Goal: Transaction & Acquisition: Book appointment/travel/reservation

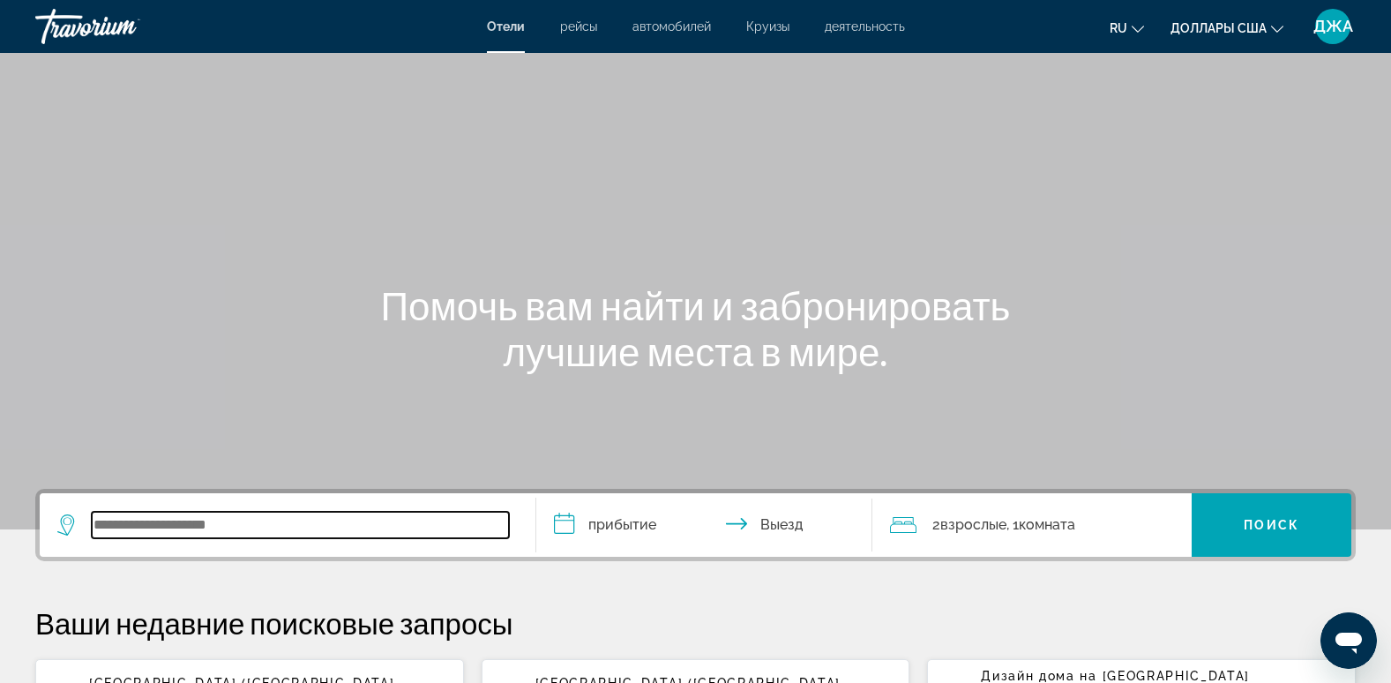
click at [189, 530] on input "Виджет поиска" at bounding box center [300, 525] width 417 height 26
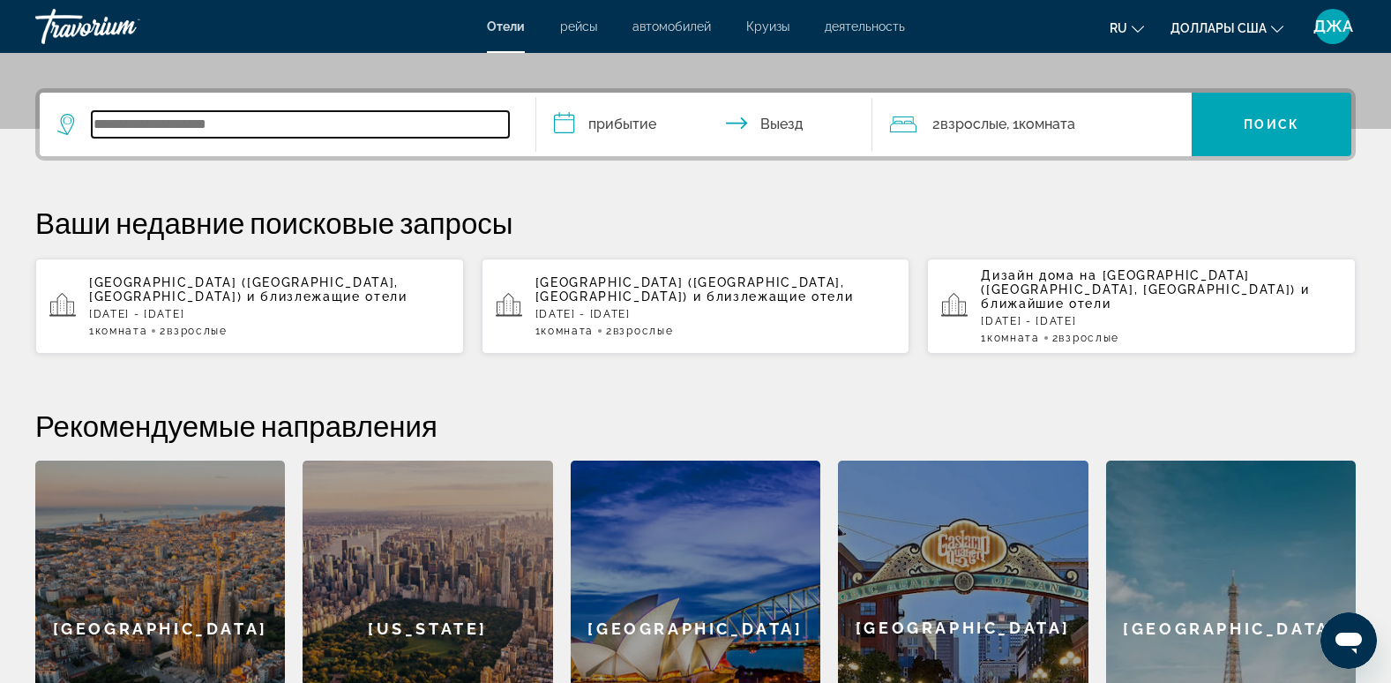
scroll to position [431, 0]
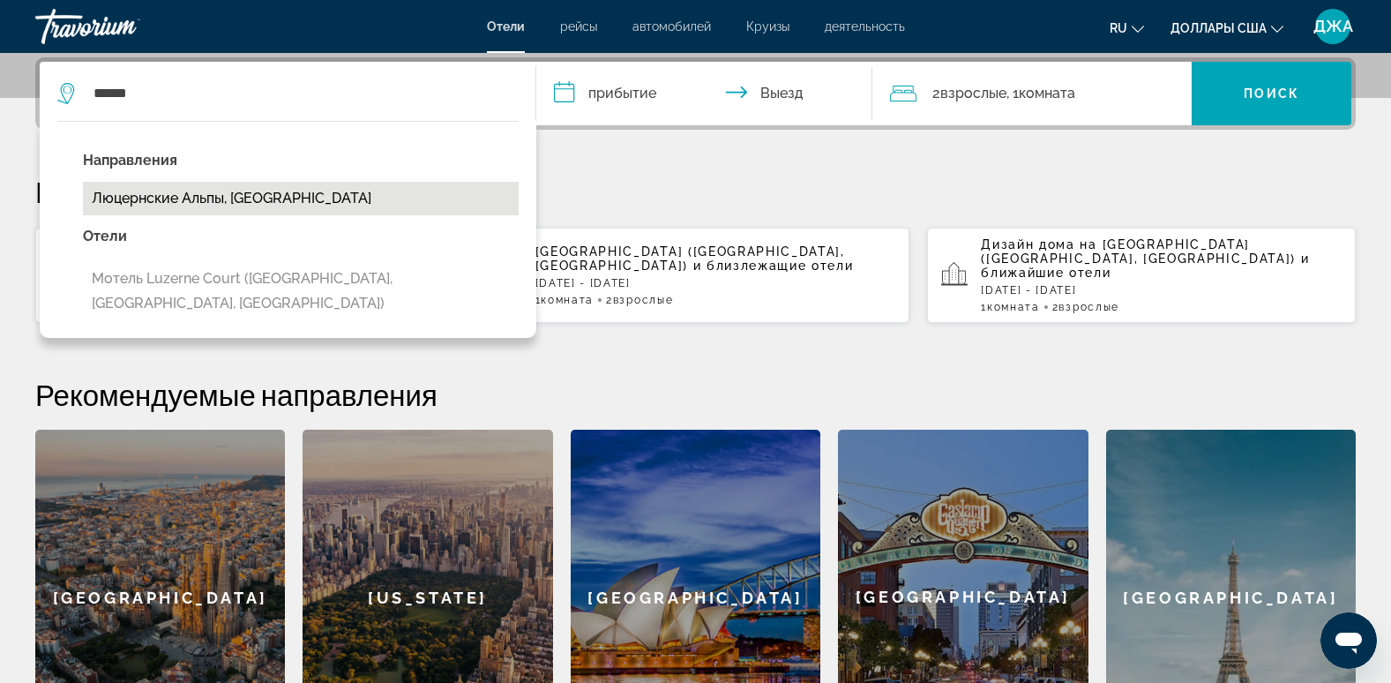
click at [190, 199] on button "Люцернские Альпы, [GEOGRAPHIC_DATA]" at bounding box center [301, 199] width 436 height 34
type input "**********"
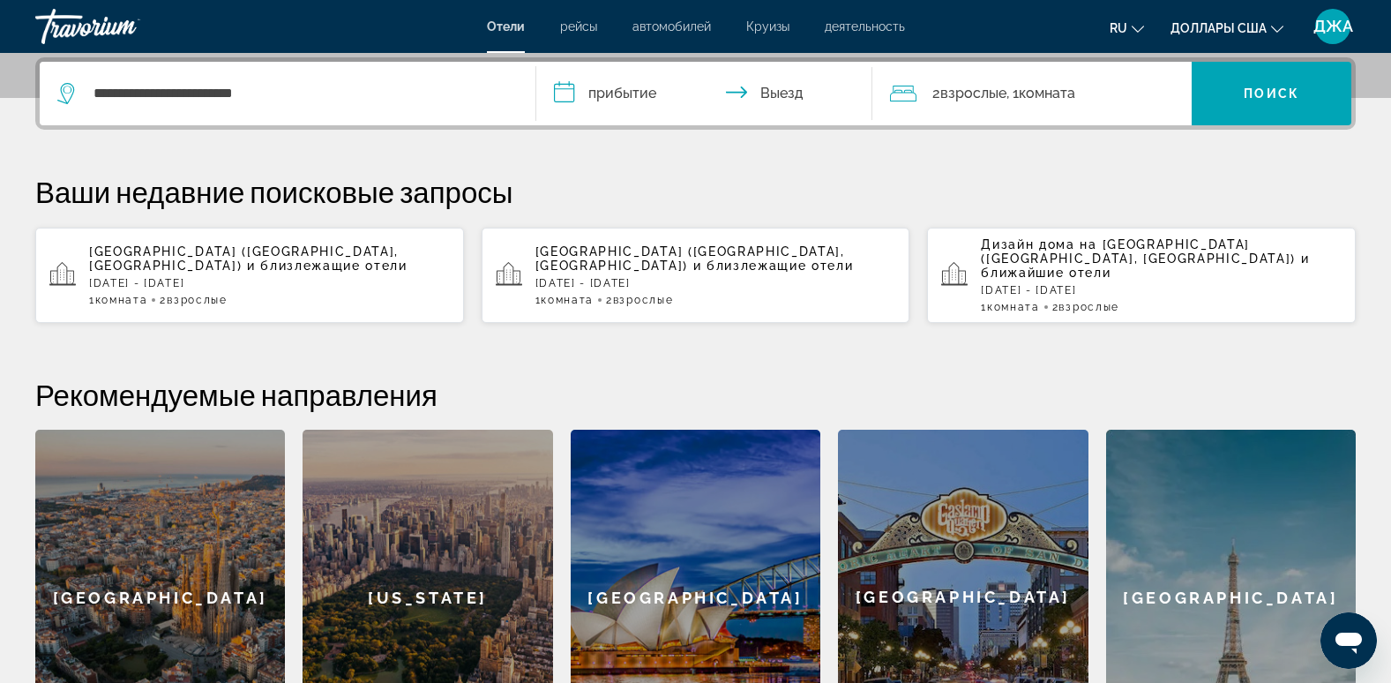
click at [611, 99] on input "**********" at bounding box center [708, 96] width 344 height 69
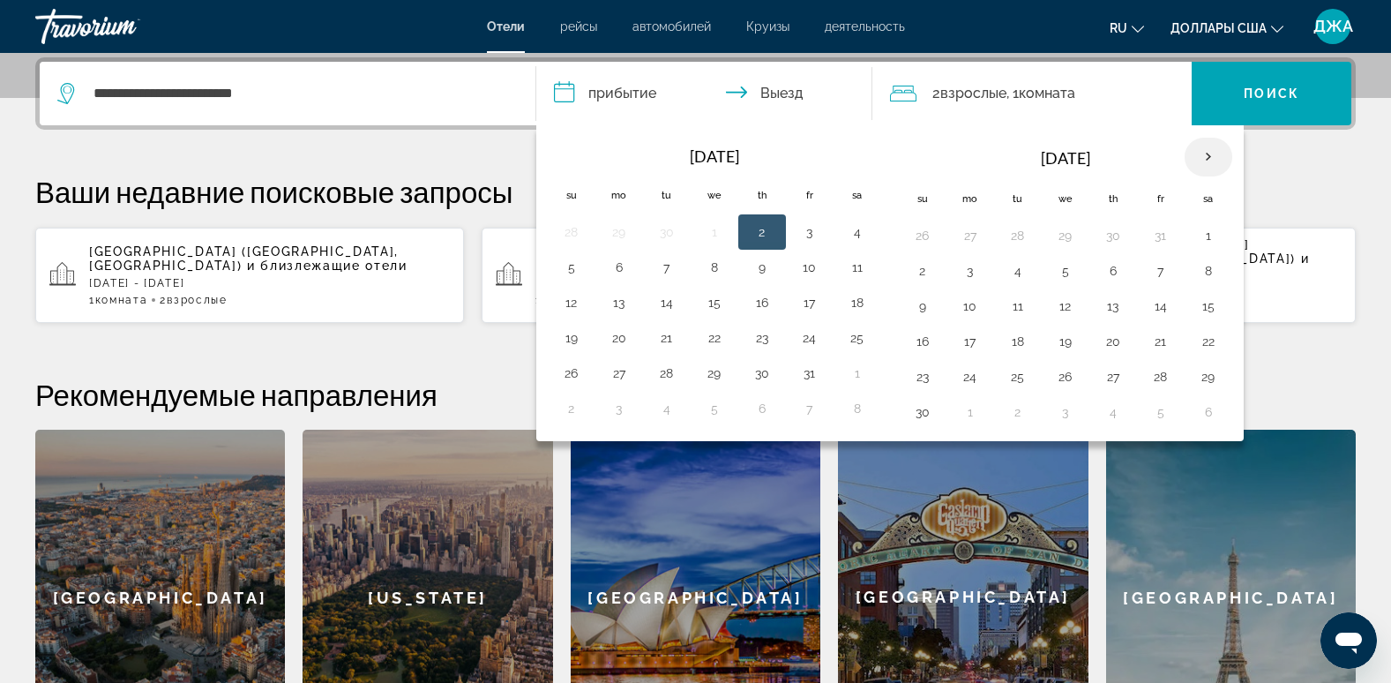
click at [1208, 152] on th "Next month" at bounding box center [1209, 157] width 48 height 39
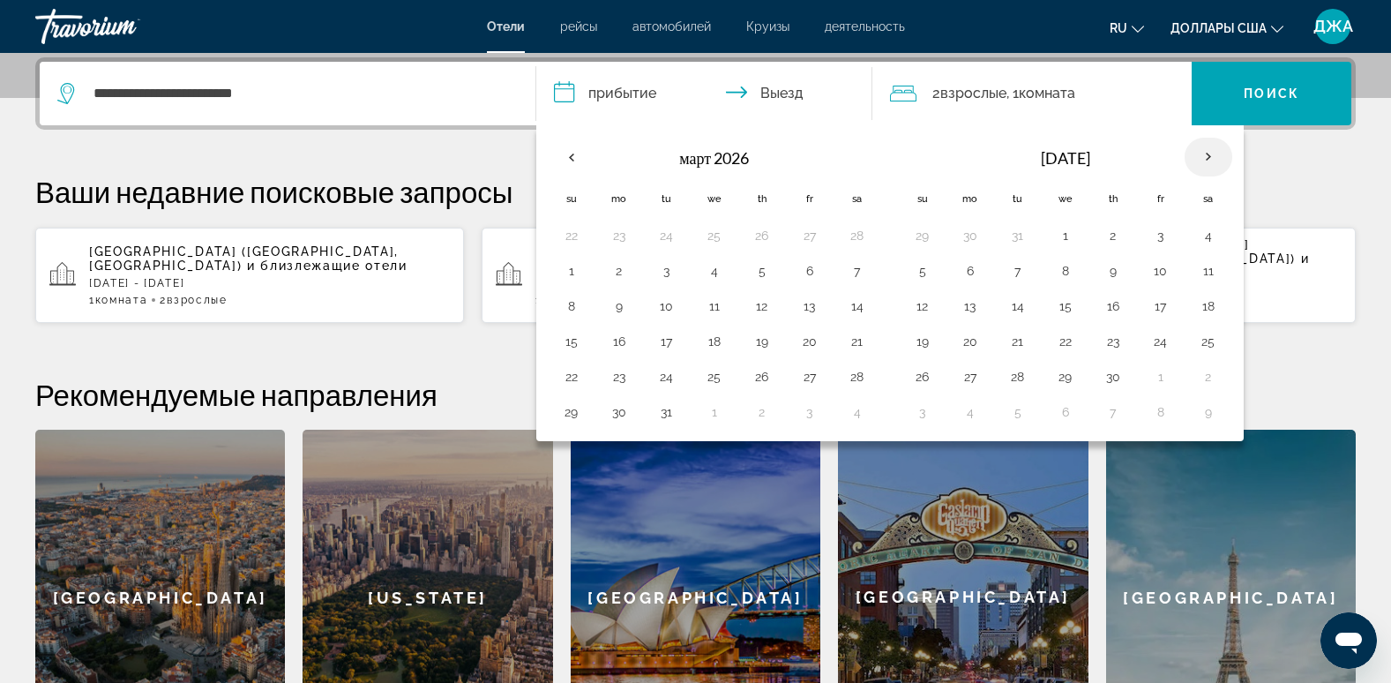
click at [1208, 152] on th "Next month" at bounding box center [1209, 157] width 48 height 39
click at [924, 336] on button "19" at bounding box center [923, 341] width 28 height 25
click at [1071, 344] on button "22" at bounding box center [1065, 341] width 28 height 25
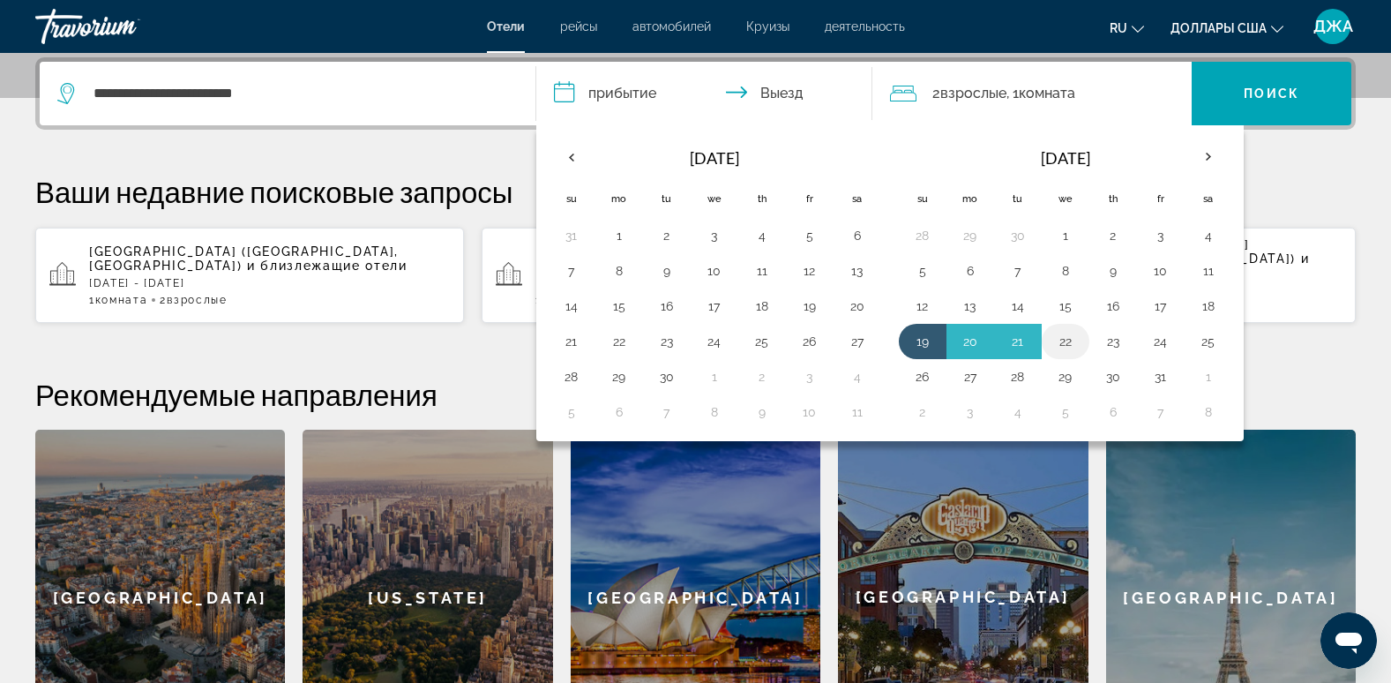
type input "**********"
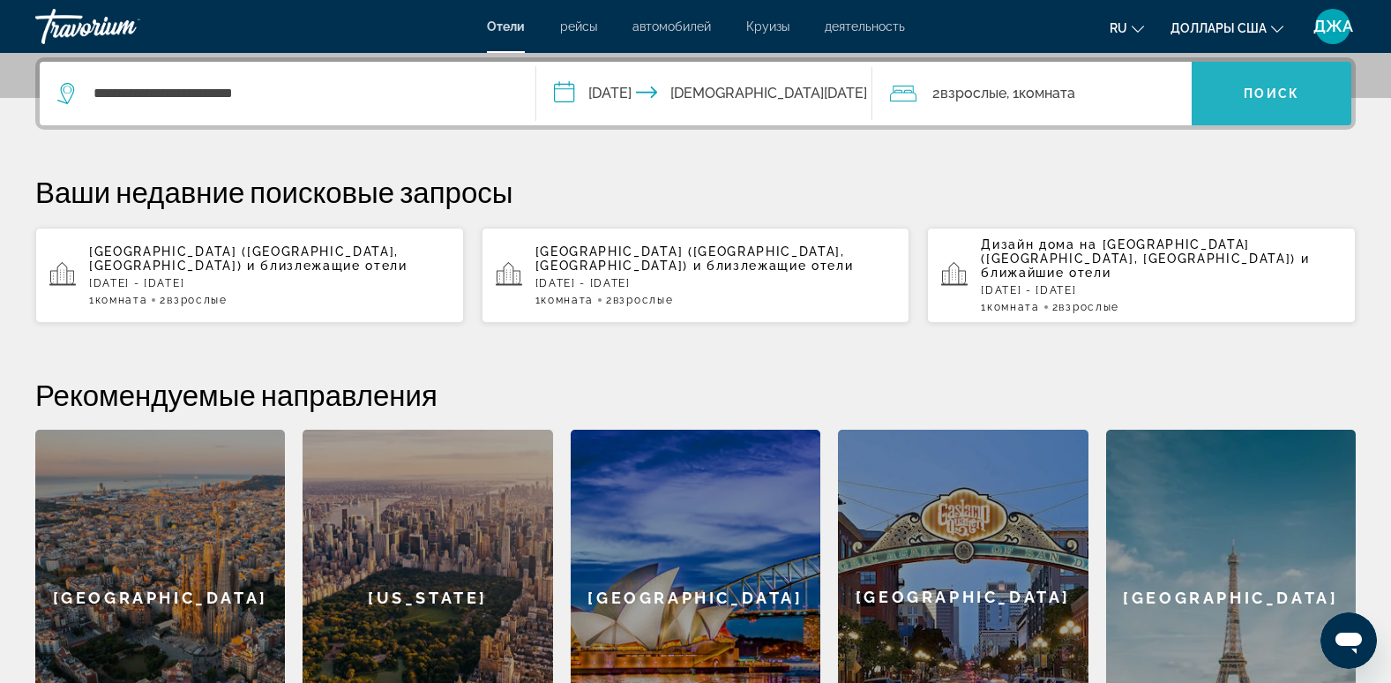
click at [1282, 96] on span "Поиск" at bounding box center [1272, 93] width 56 height 14
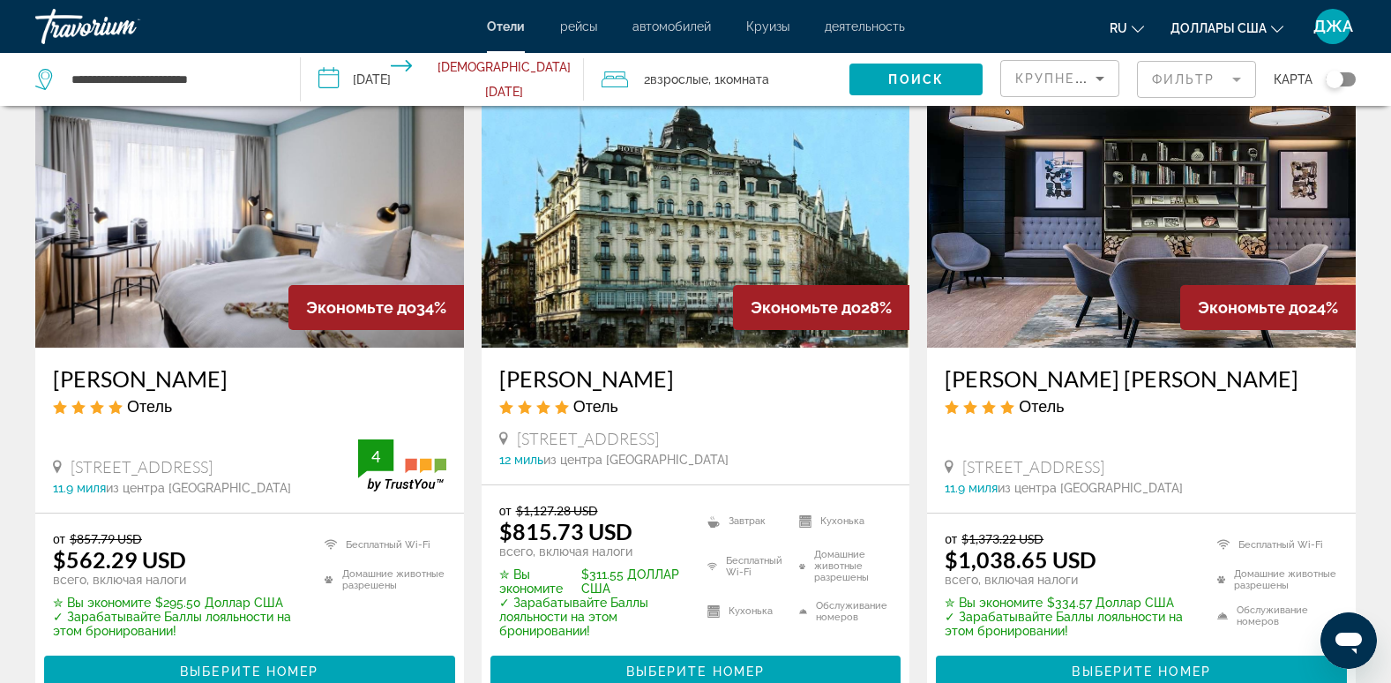
scroll to position [106, 0]
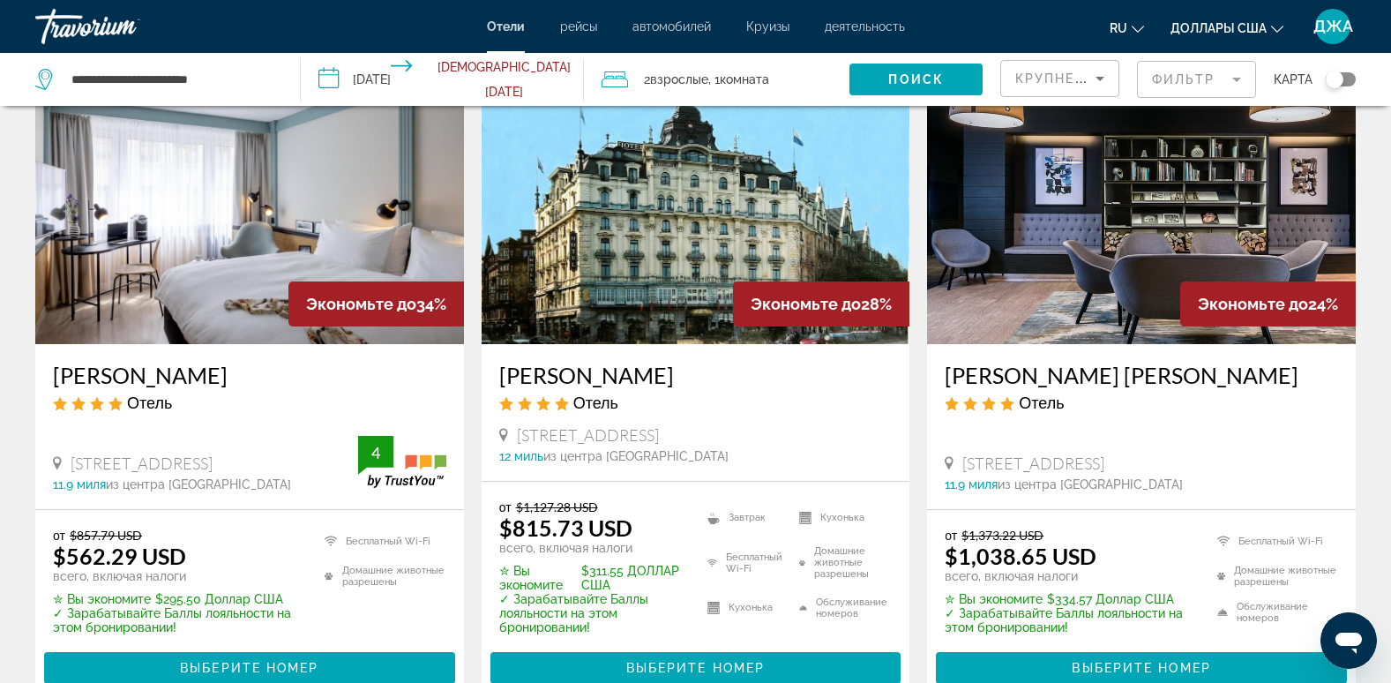
click at [701, 86] on span "2 Взрослый Взрослые" at bounding box center [676, 79] width 64 height 25
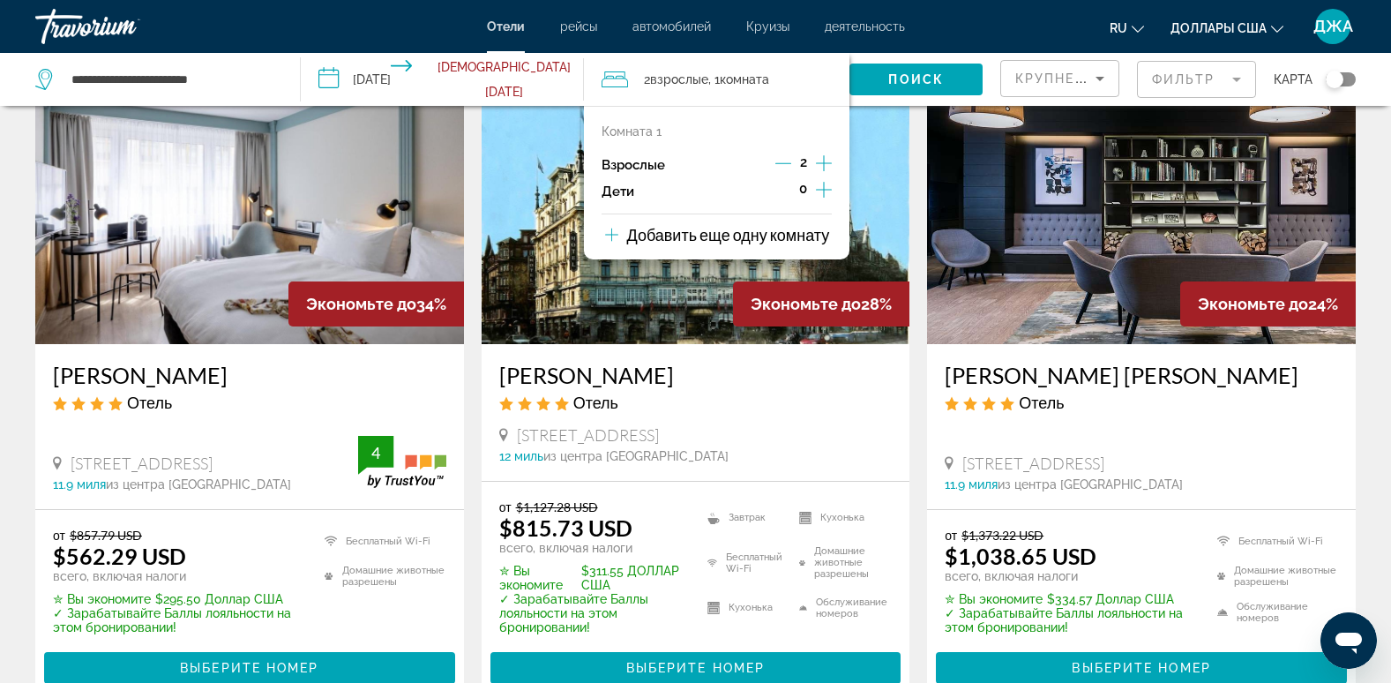
click at [819, 163] on icon "Приращение взрослых" at bounding box center [824, 163] width 16 height 16
click at [781, 159] on icon "Декремент взрослый" at bounding box center [783, 163] width 16 height 16
click at [724, 232] on p "Добавить еще одну комнату" at bounding box center [728, 234] width 203 height 19
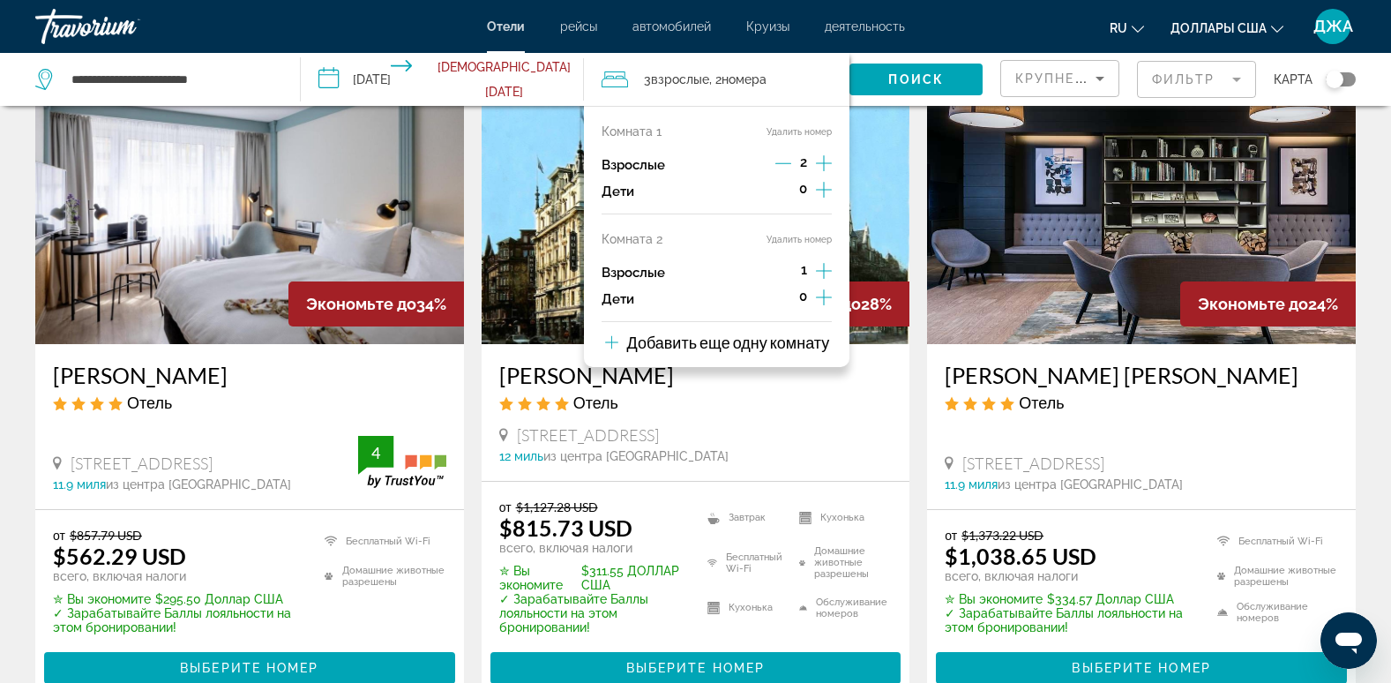
click at [824, 272] on icon "Приращение взрослых" at bounding box center [824, 271] width 16 height 16
click at [905, 72] on span "Поиск" at bounding box center [916, 79] width 56 height 14
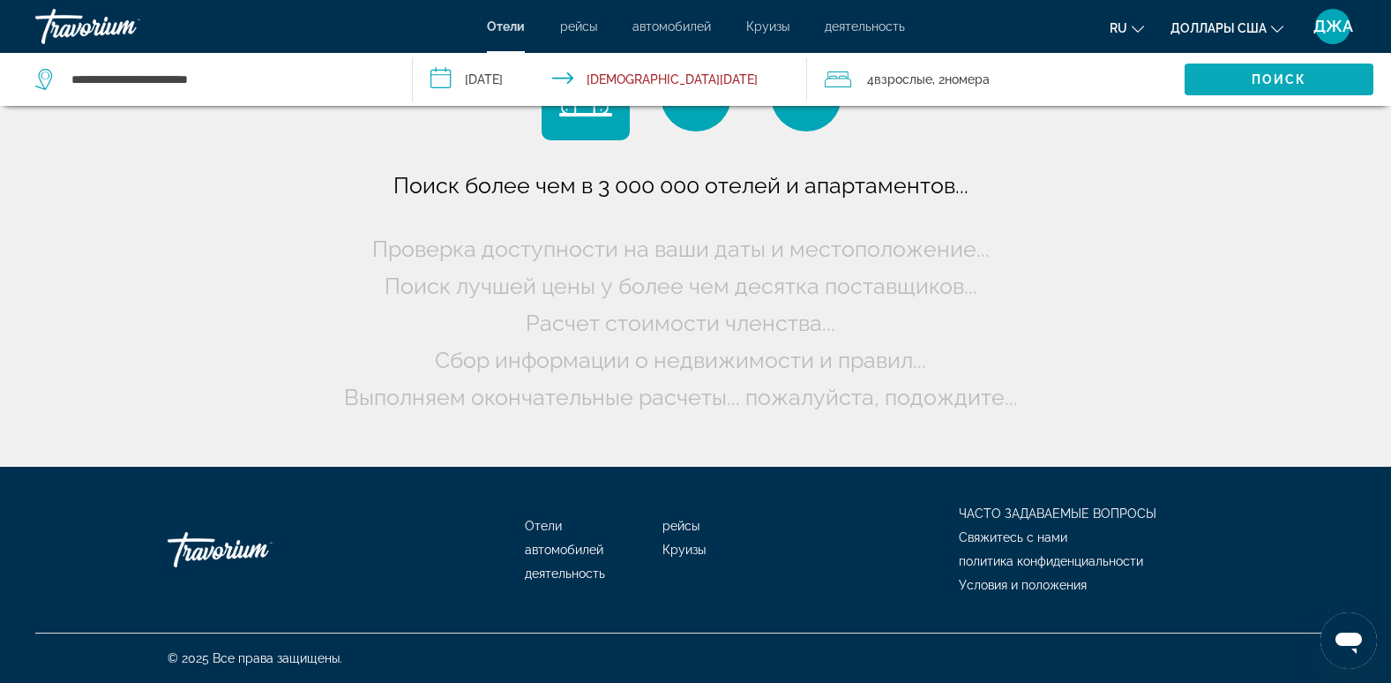
scroll to position [0, 0]
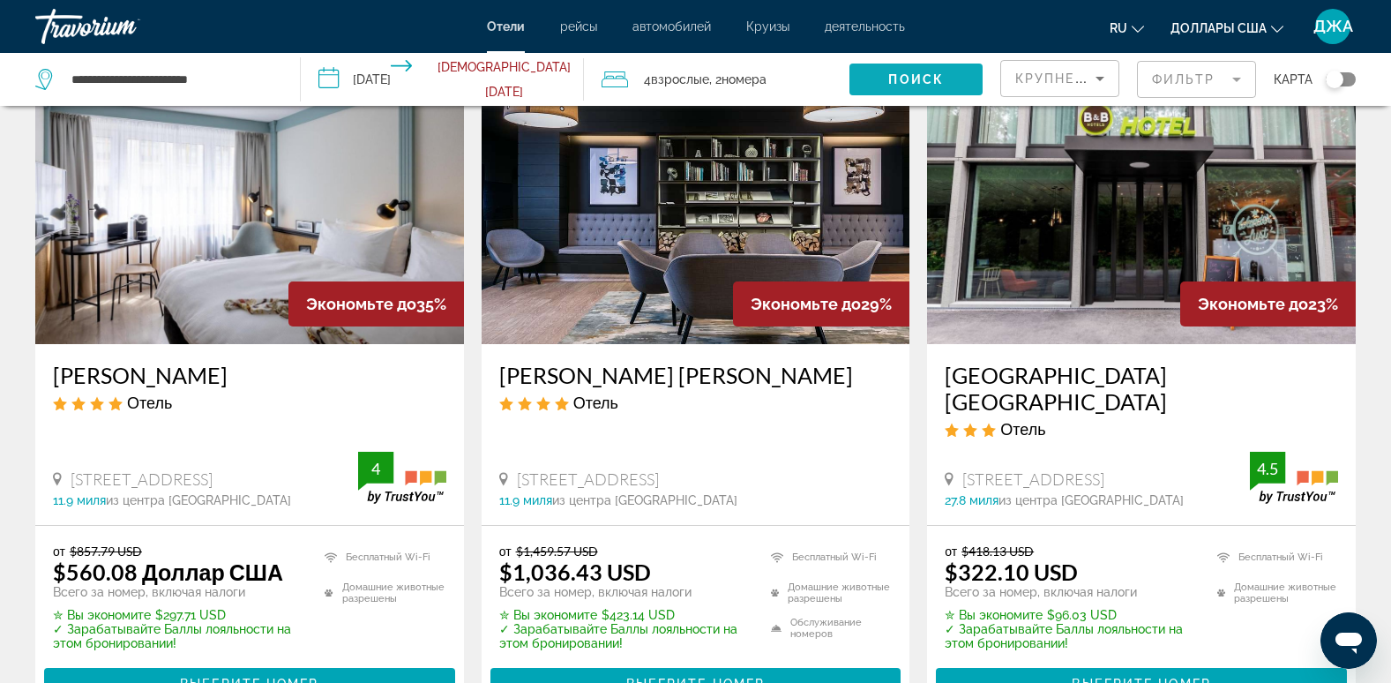
scroll to position [141, 0]
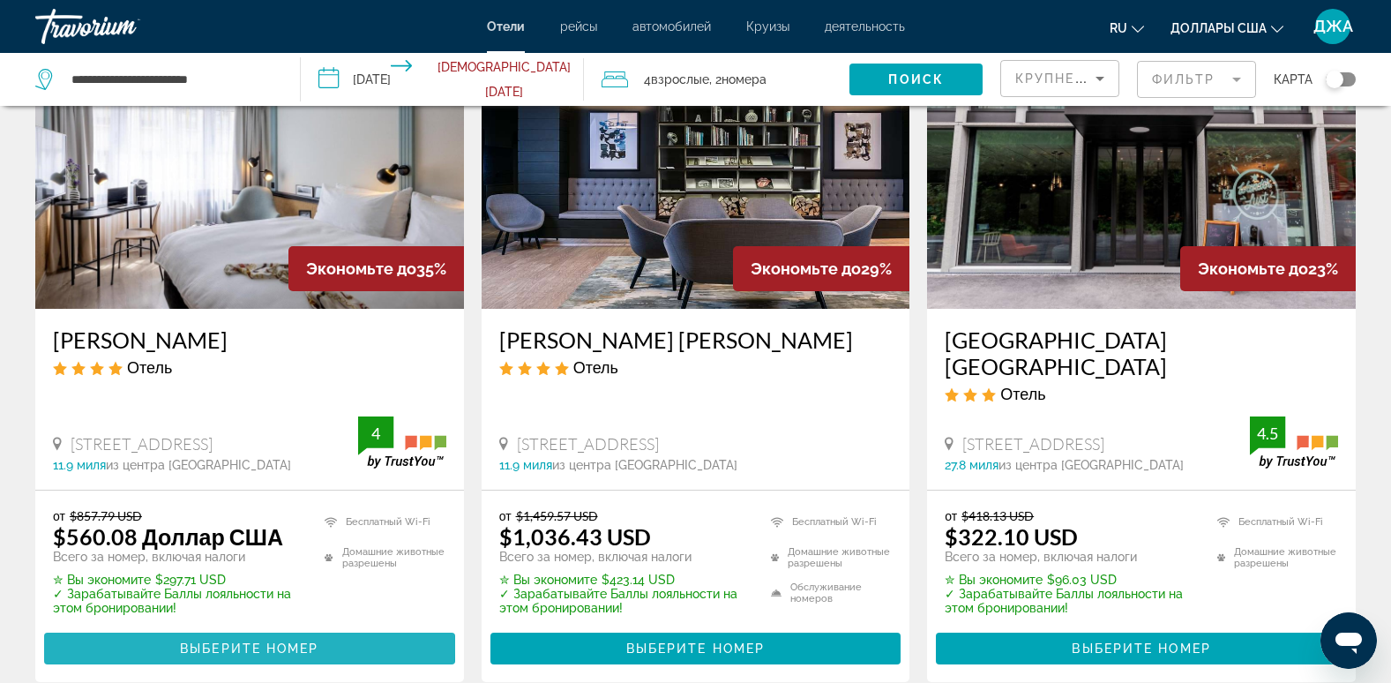
click at [233, 641] on span "Выберите номер" at bounding box center [249, 648] width 138 height 14
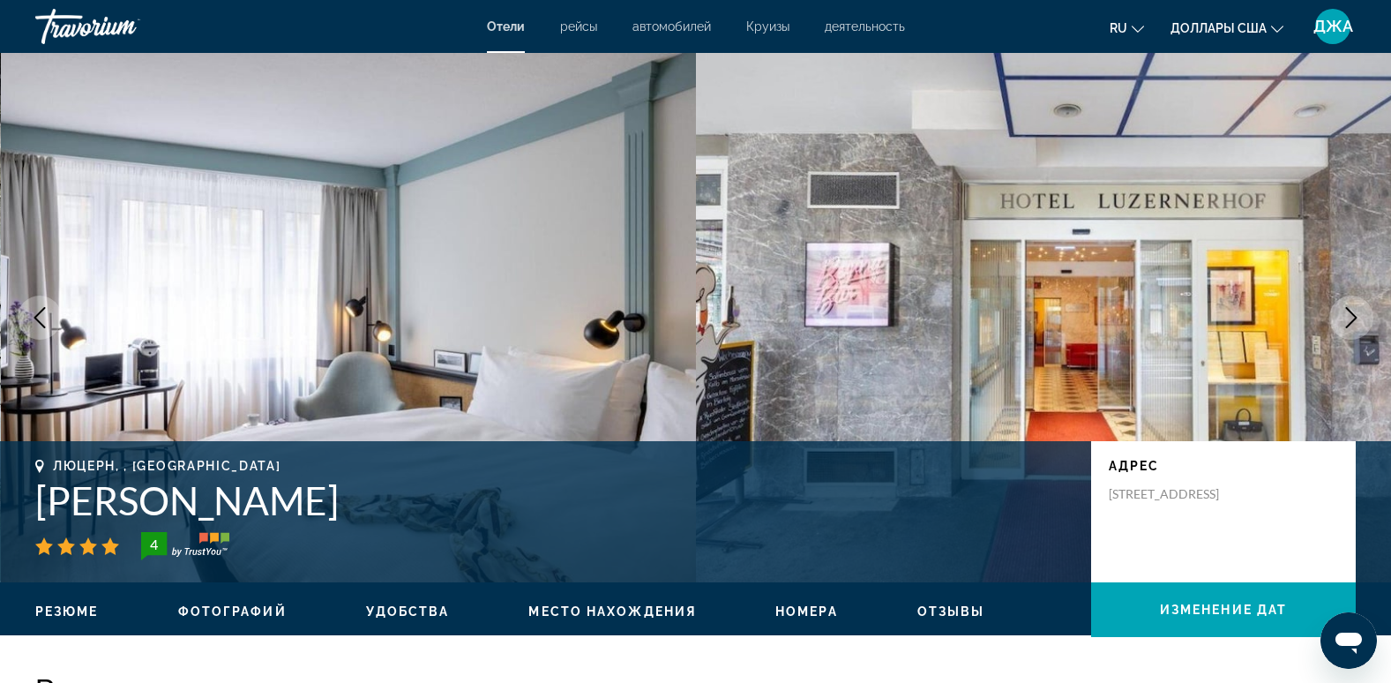
click at [1353, 313] on icon "Следующее изображение" at bounding box center [1351, 317] width 21 height 21
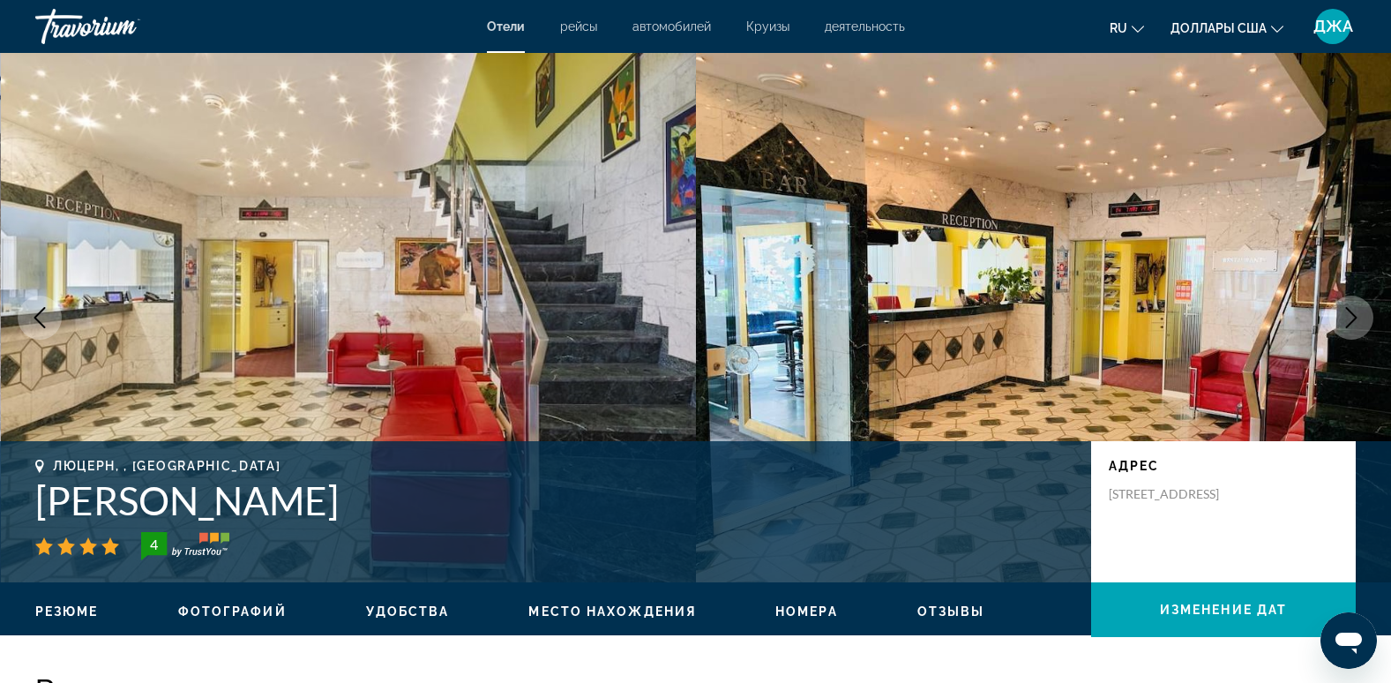
click at [1353, 313] on icon "Следующее изображение" at bounding box center [1351, 317] width 21 height 21
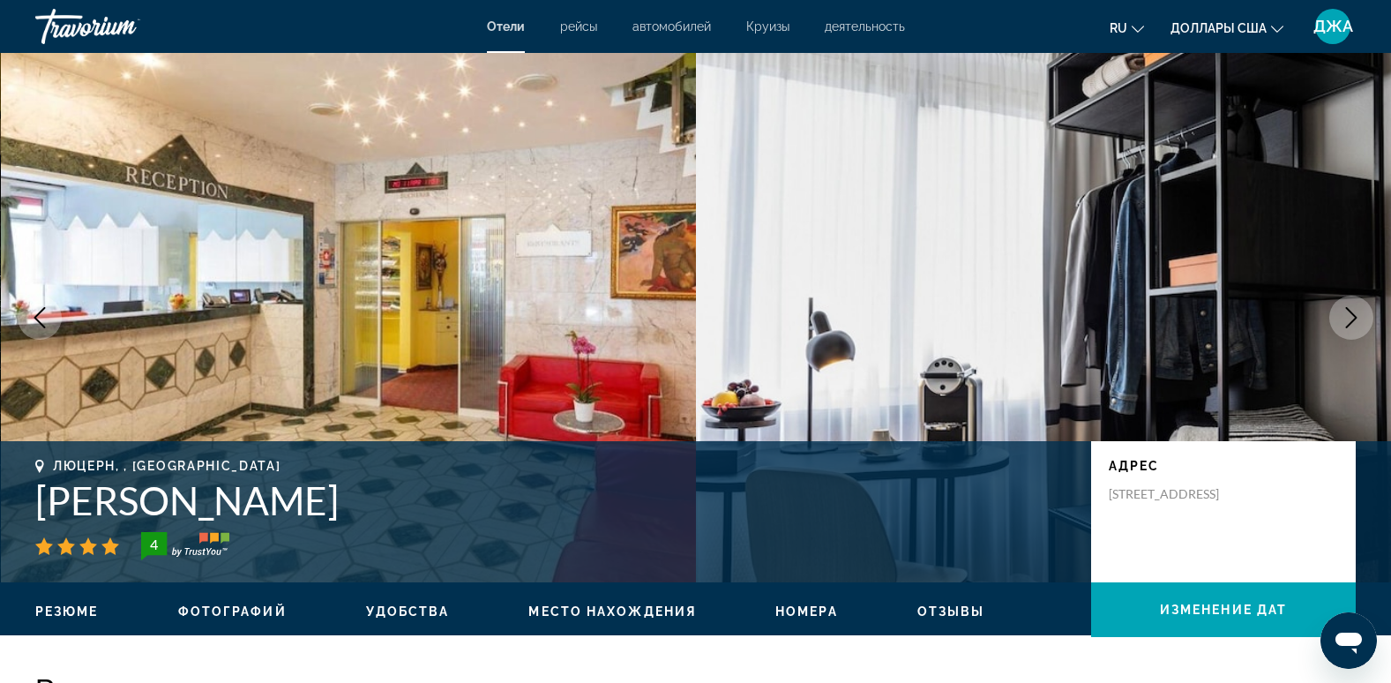
click at [1353, 313] on icon "Следующее изображение" at bounding box center [1351, 317] width 21 height 21
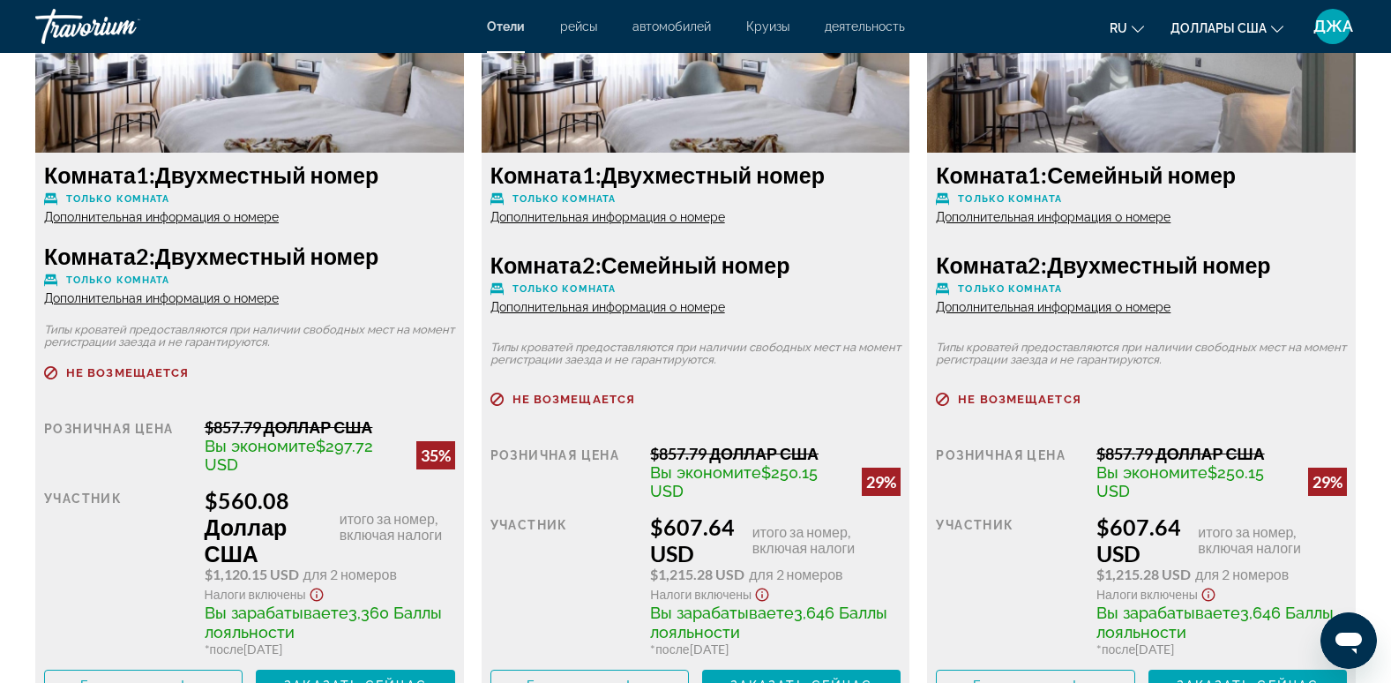
scroll to position [2505, 0]
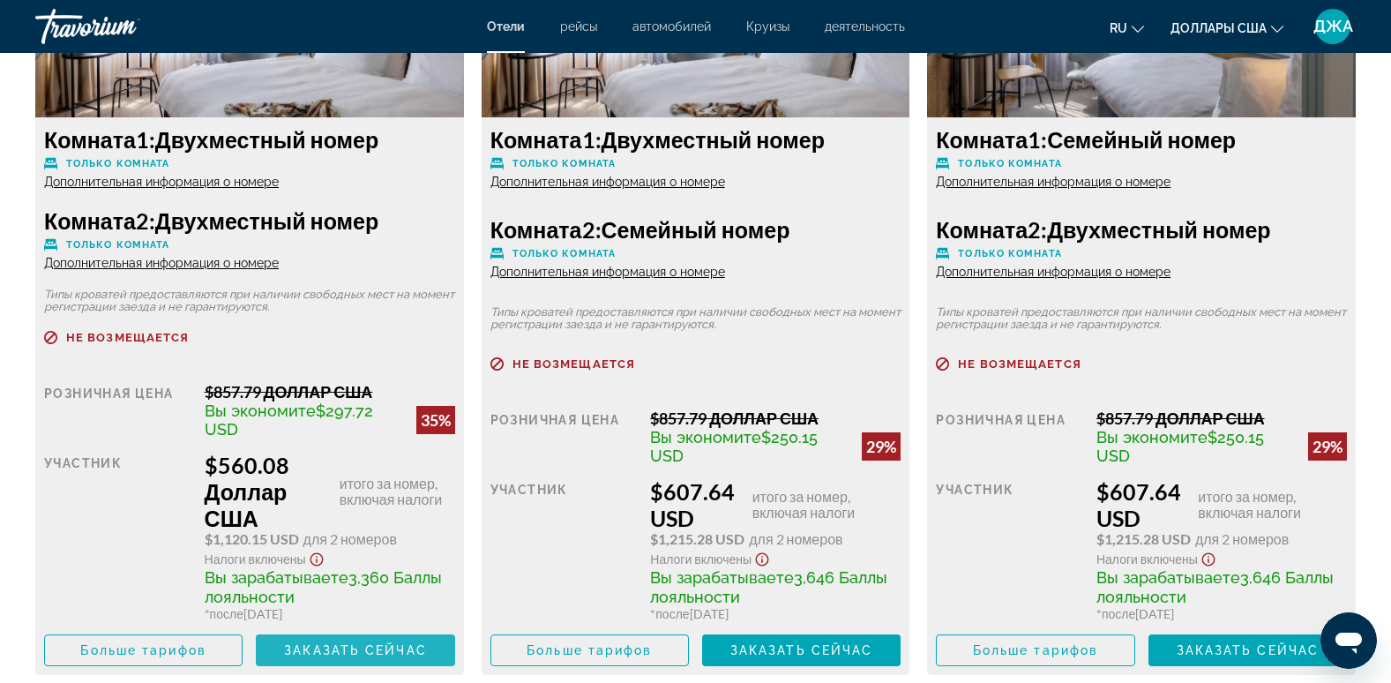
click at [356, 645] on span "Заказать сейчас" at bounding box center [355, 650] width 143 height 14
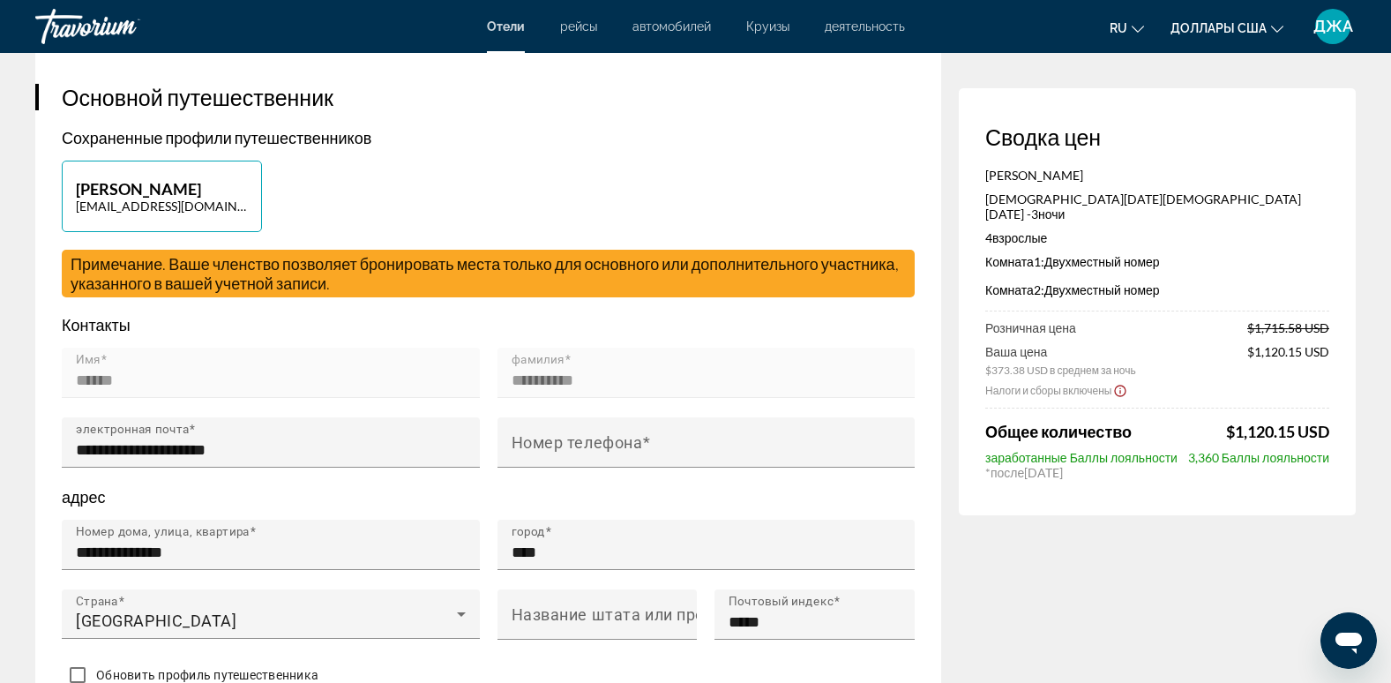
scroll to position [388, 0]
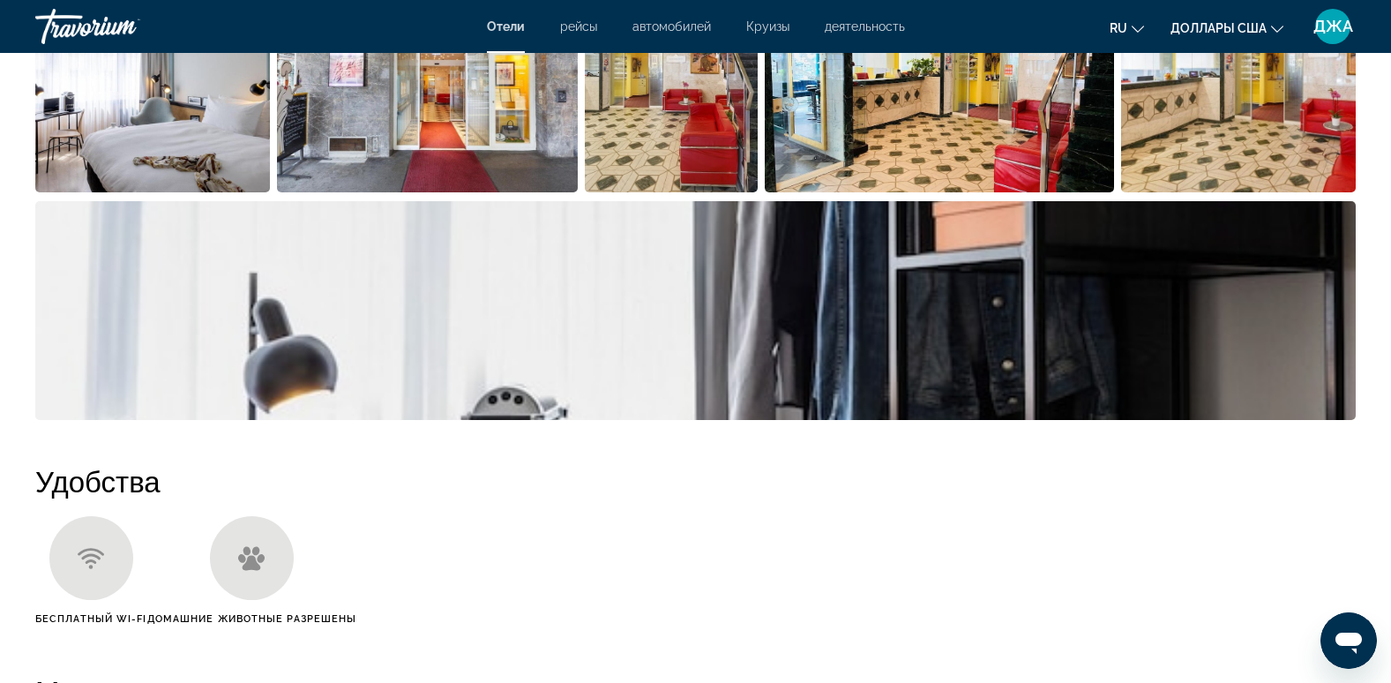
scroll to position [988, 0]
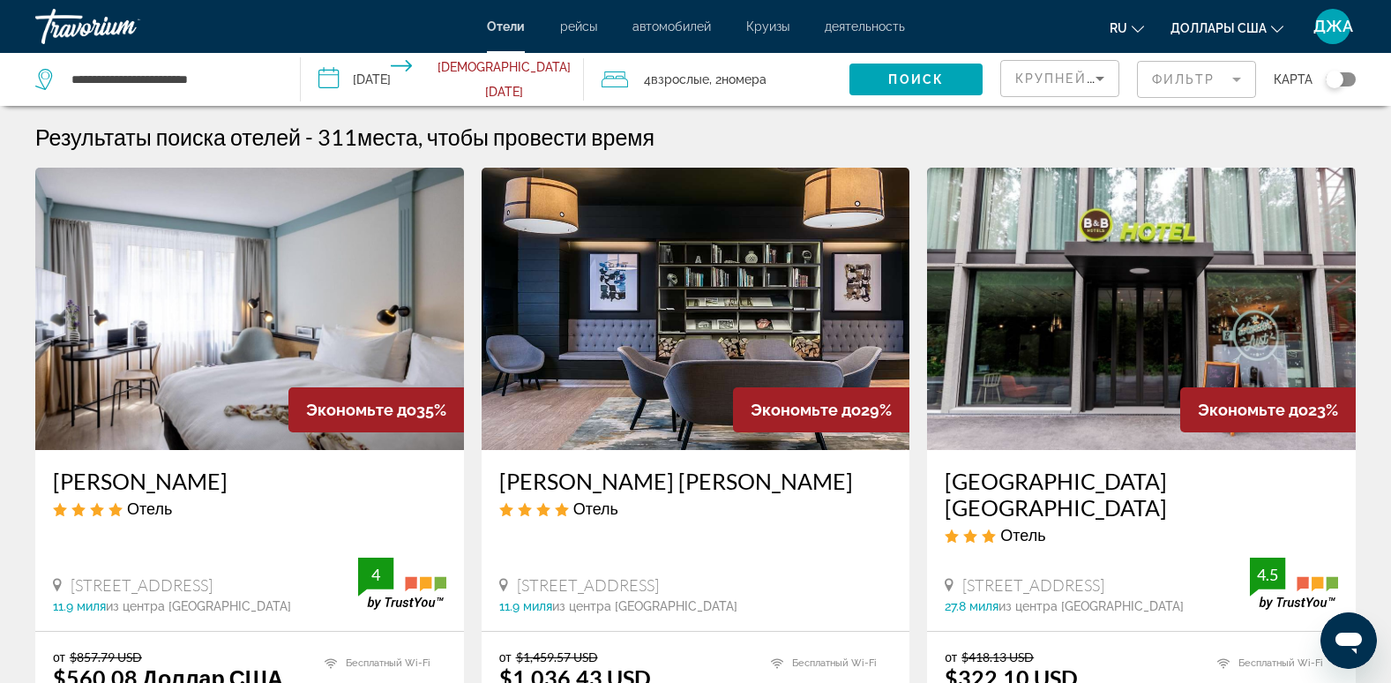
click at [1161, 77] on mat-form-field "Фильтр" at bounding box center [1196, 79] width 119 height 37
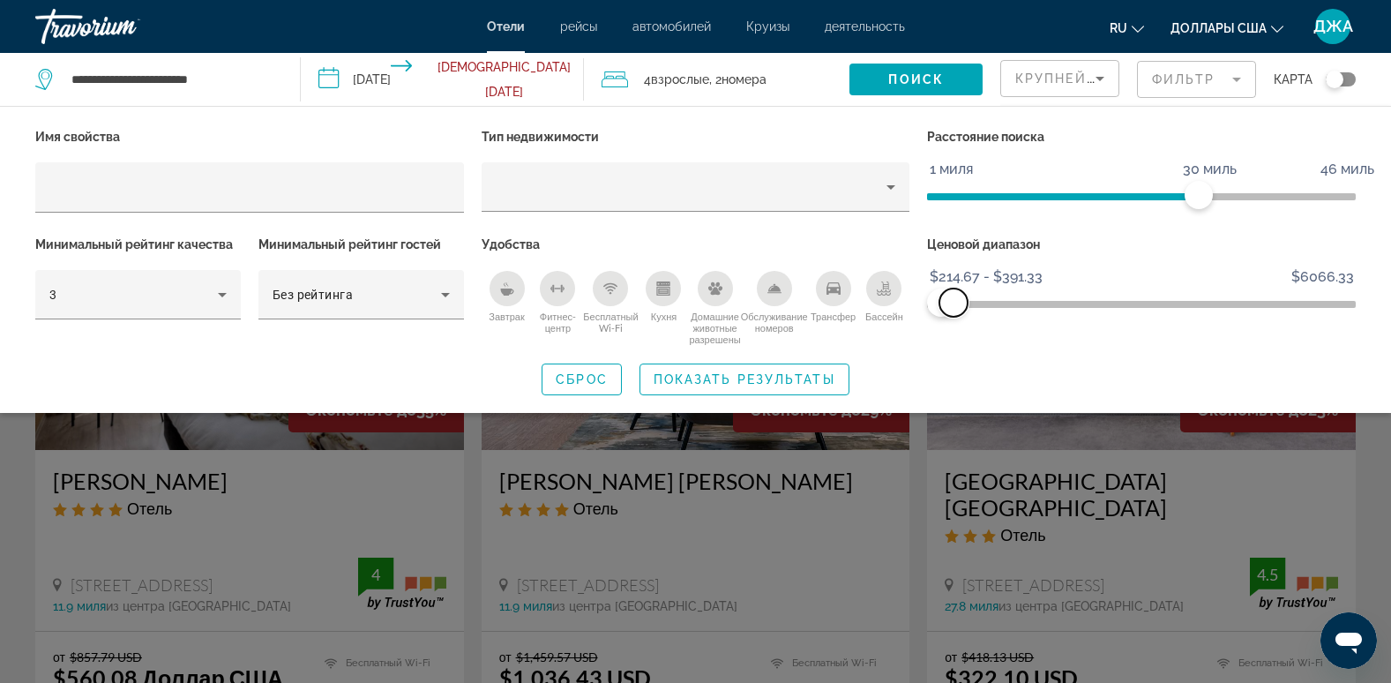
drag, startPoint x: 1343, startPoint y: 300, endPoint x: 954, endPoint y: 320, distance: 390.4
click at [954, 320] on div "Ценовой диапазон $214.67 $6066.33 $214.67 $391.33 $214.67 - $391.33" at bounding box center [1141, 289] width 446 height 114
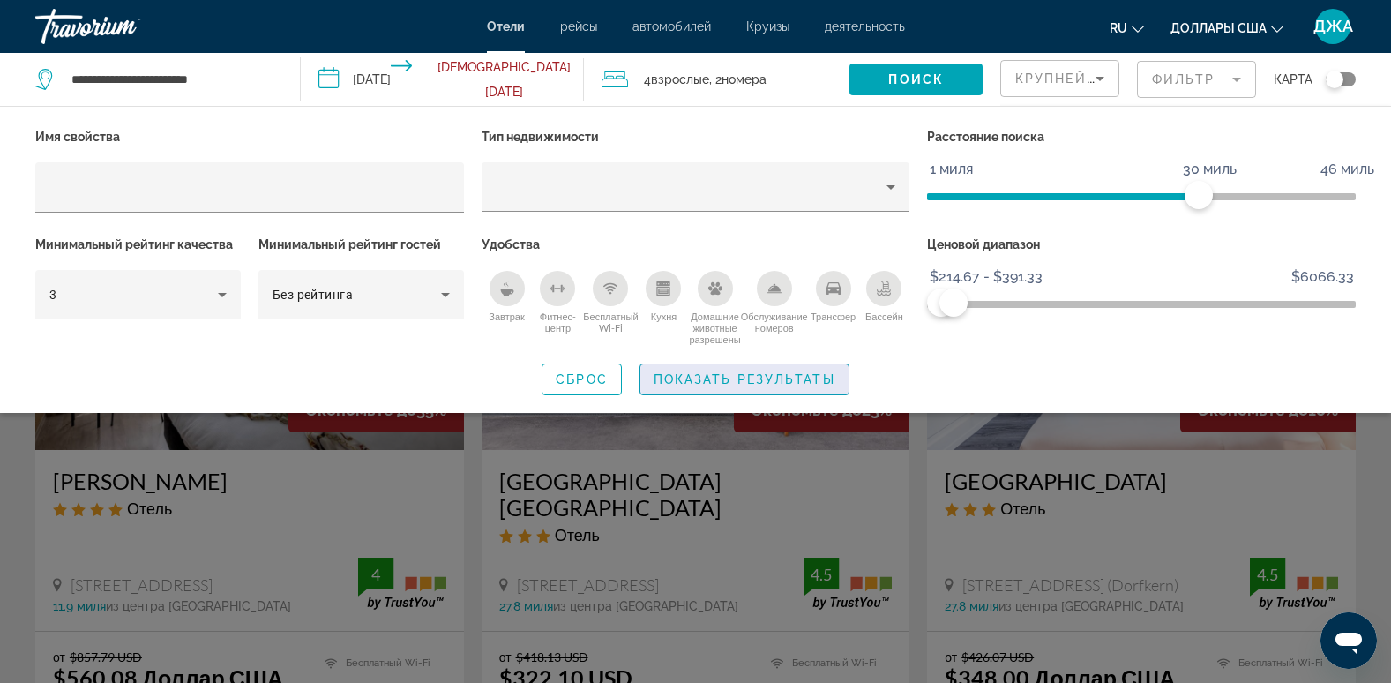
click at [789, 373] on span "Показать результаты" at bounding box center [745, 379] width 182 height 14
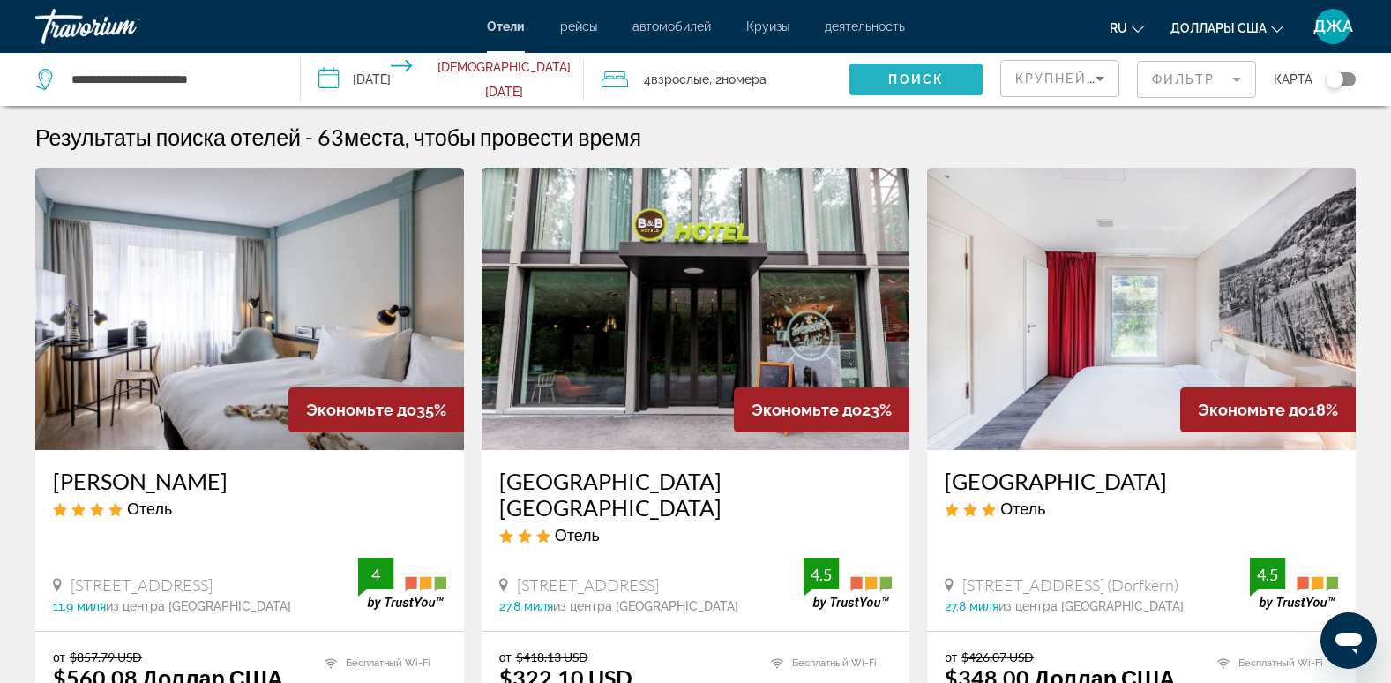
click at [918, 68] on span "Виджет поиска" at bounding box center [915, 79] width 133 height 42
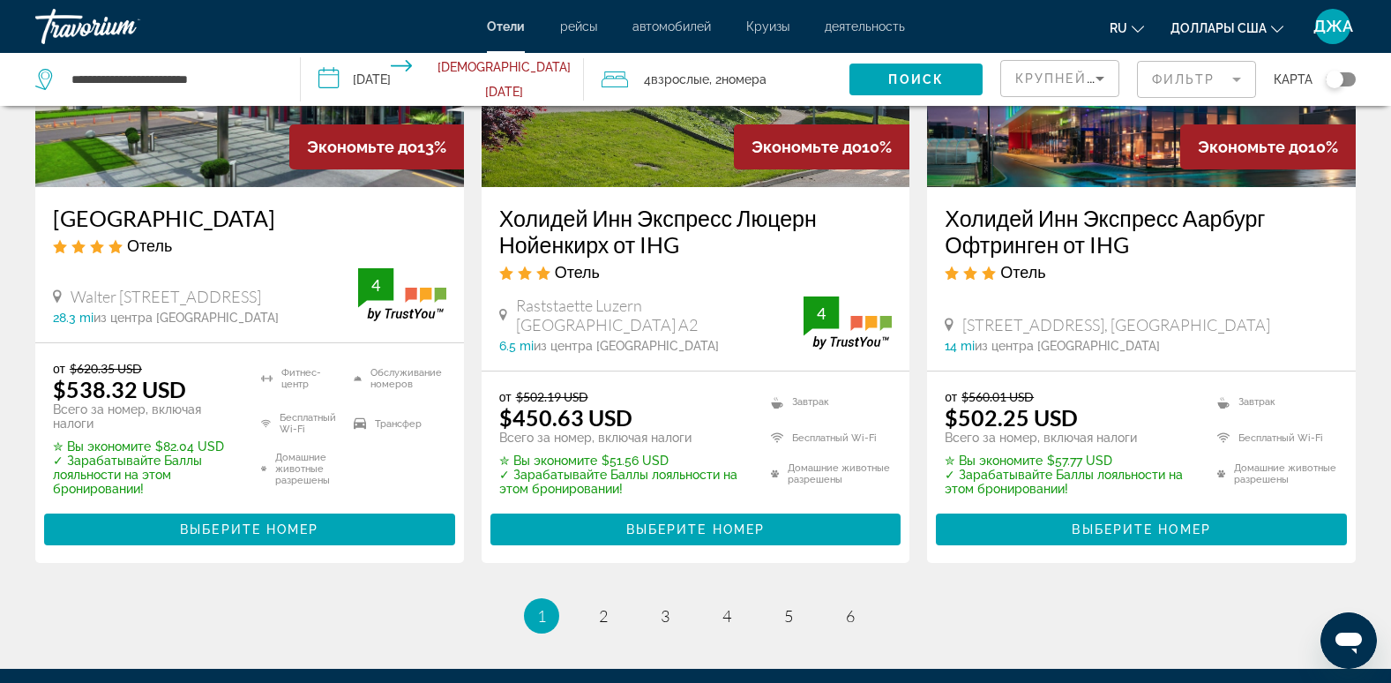
scroll to position [2434, 0]
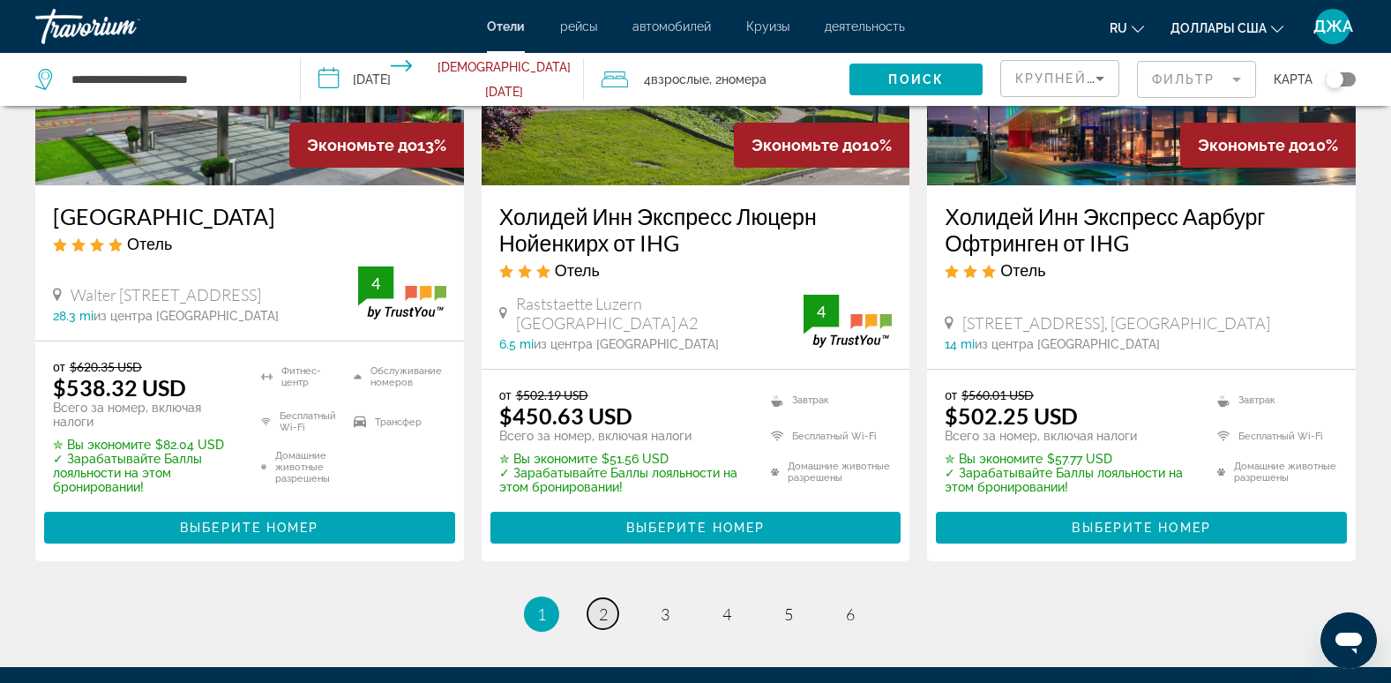
click at [603, 604] on span "2" at bounding box center [603, 613] width 9 height 19
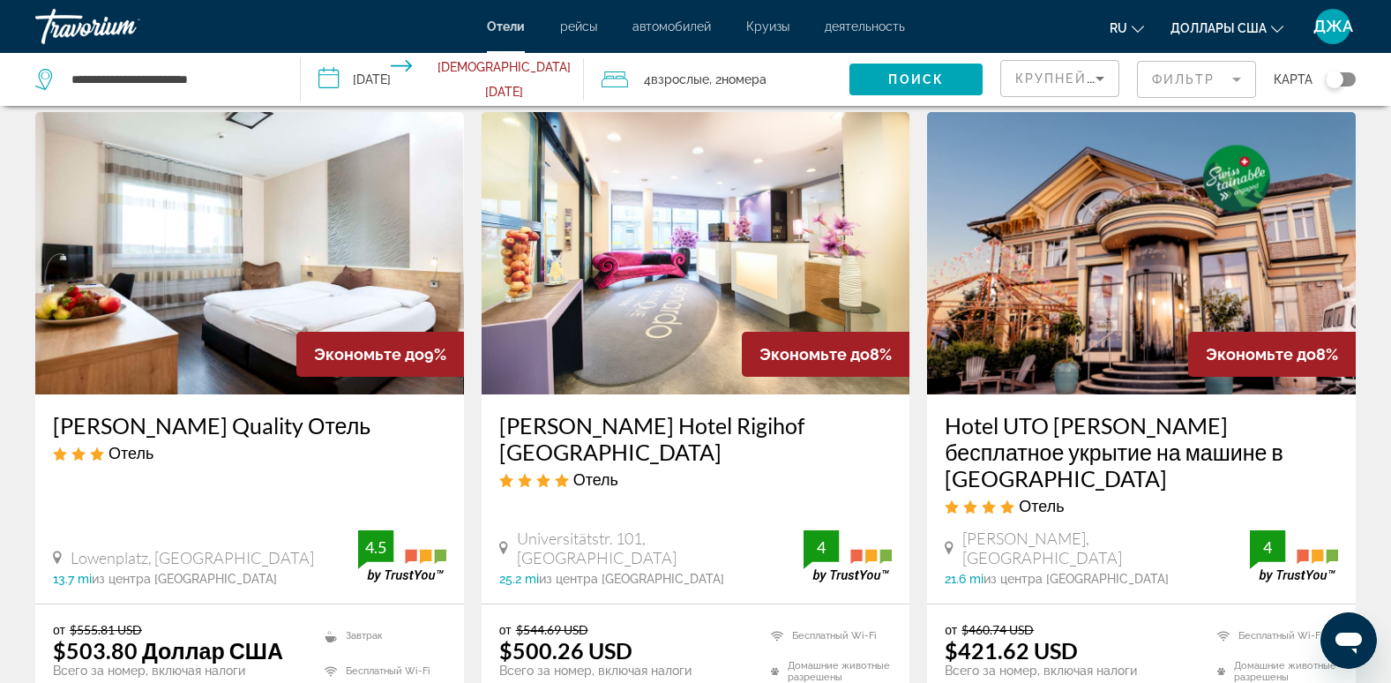
scroll to position [776, 0]
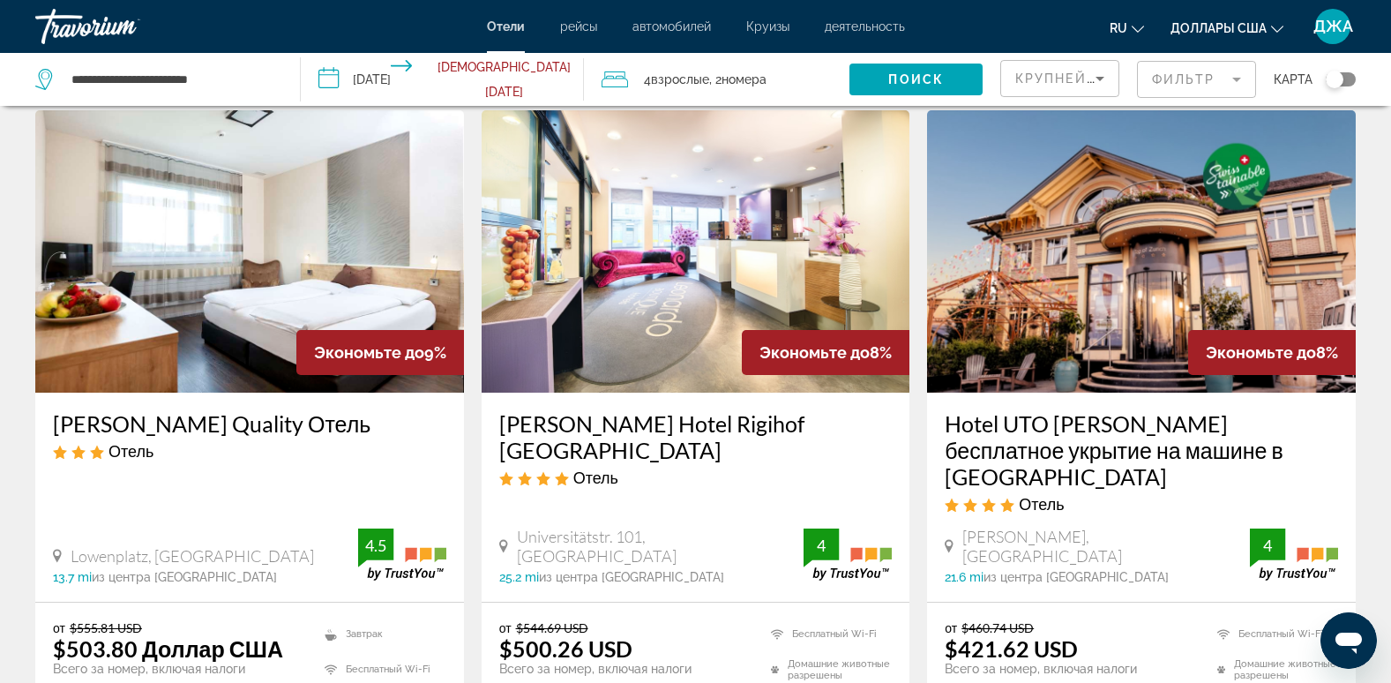
click at [627, 244] on img "Основное содержание" at bounding box center [696, 251] width 429 height 282
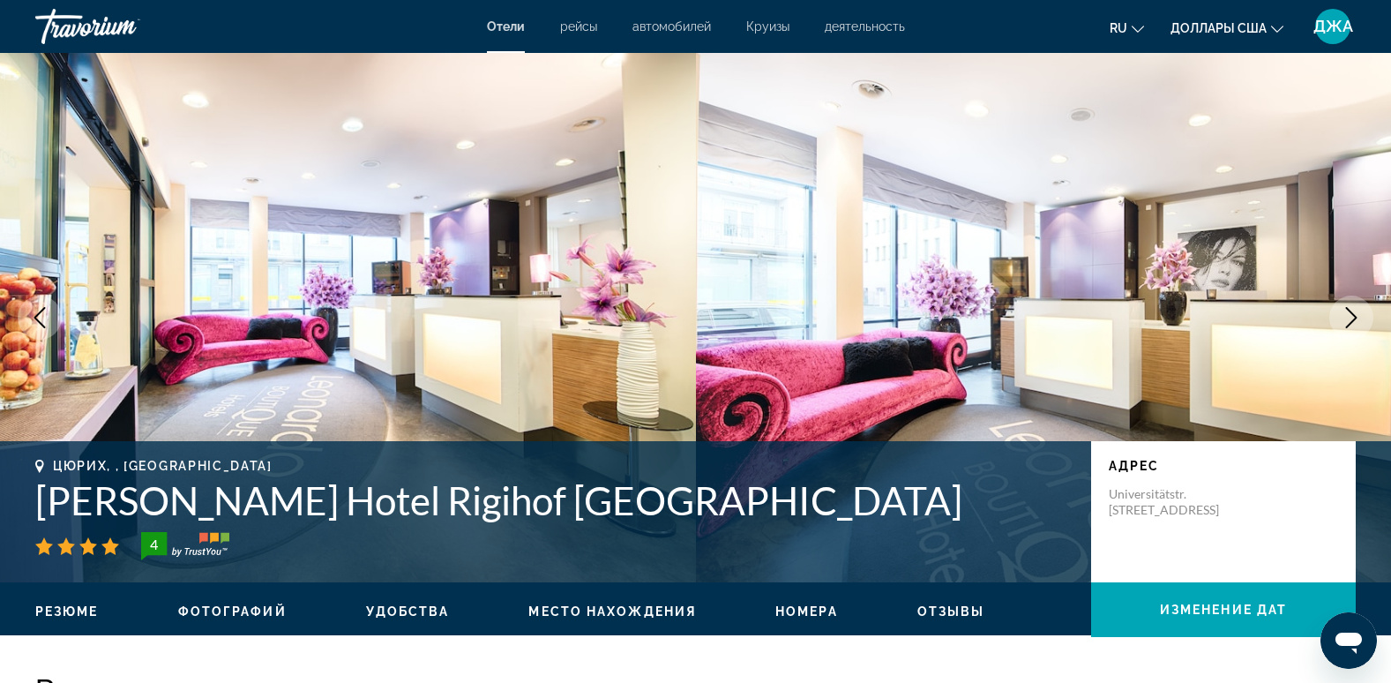
click at [1350, 319] on icon "Следующее изображение" at bounding box center [1351, 317] width 21 height 21
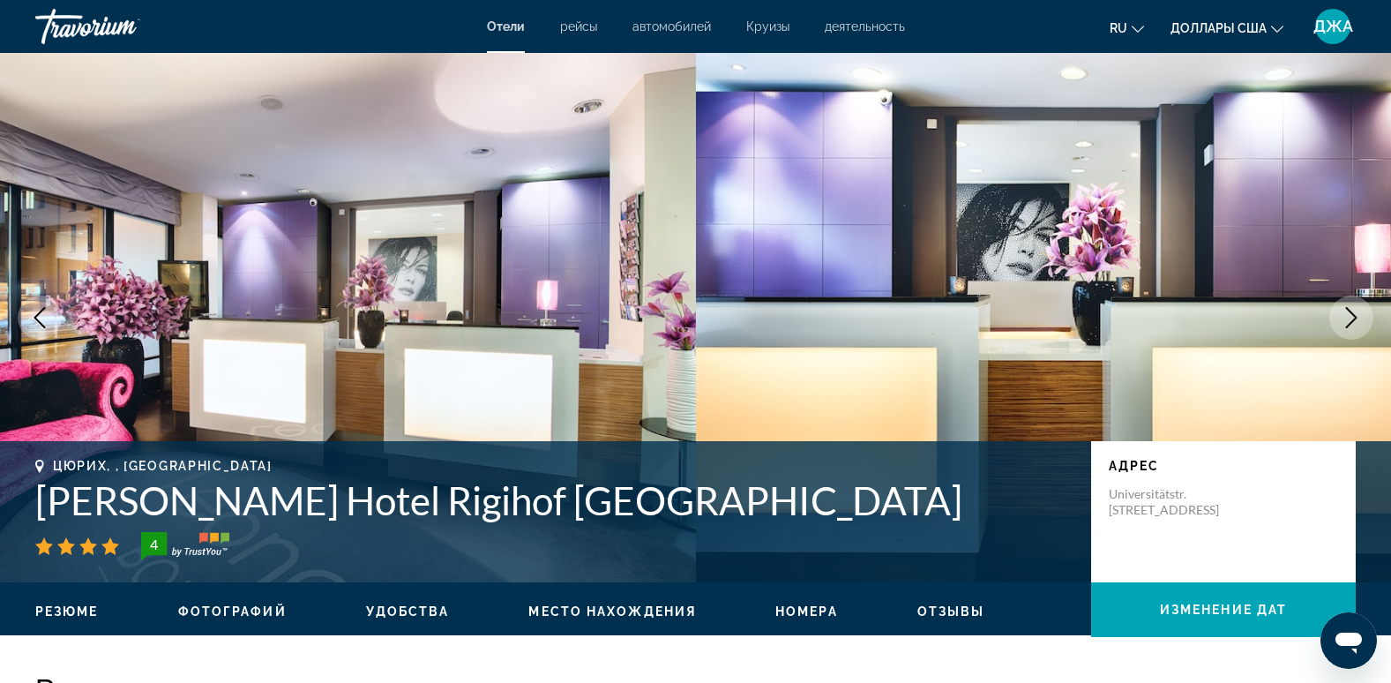
click at [1350, 319] on icon "Следующее изображение" at bounding box center [1351, 317] width 21 height 21
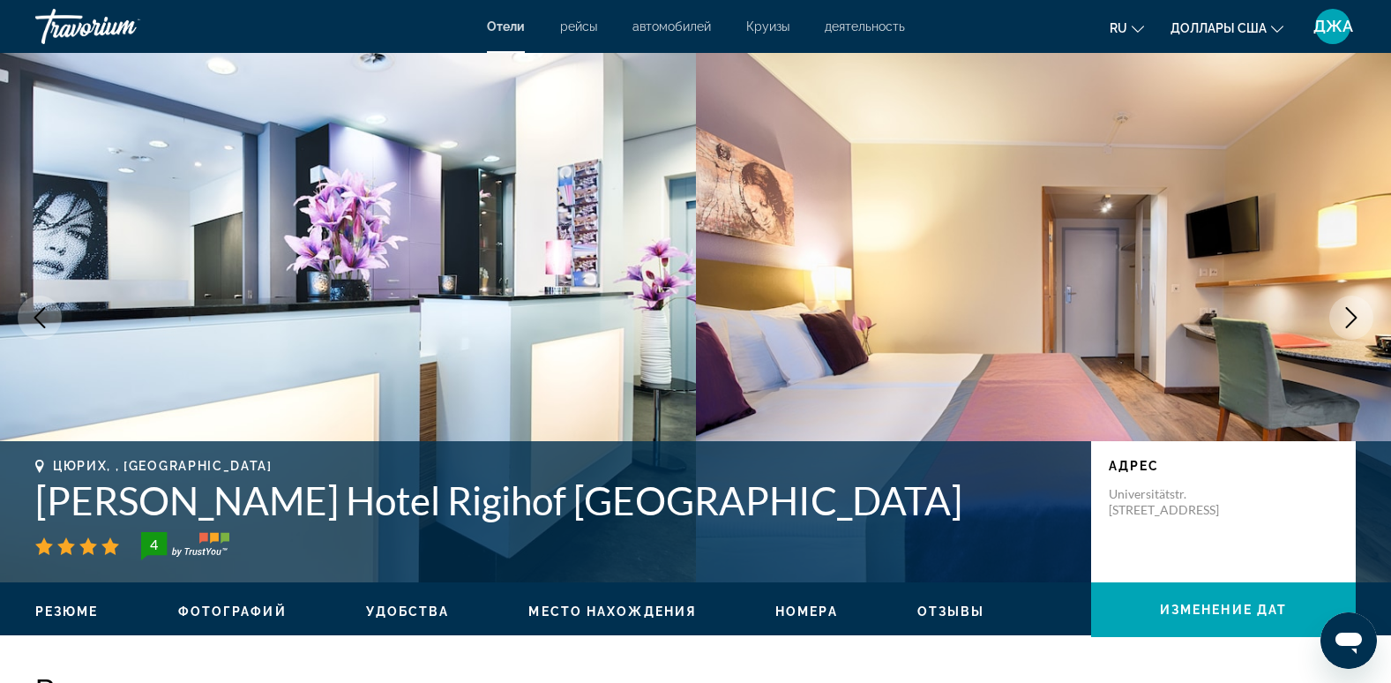
click at [1350, 319] on icon "Следующее изображение" at bounding box center [1351, 317] width 21 height 21
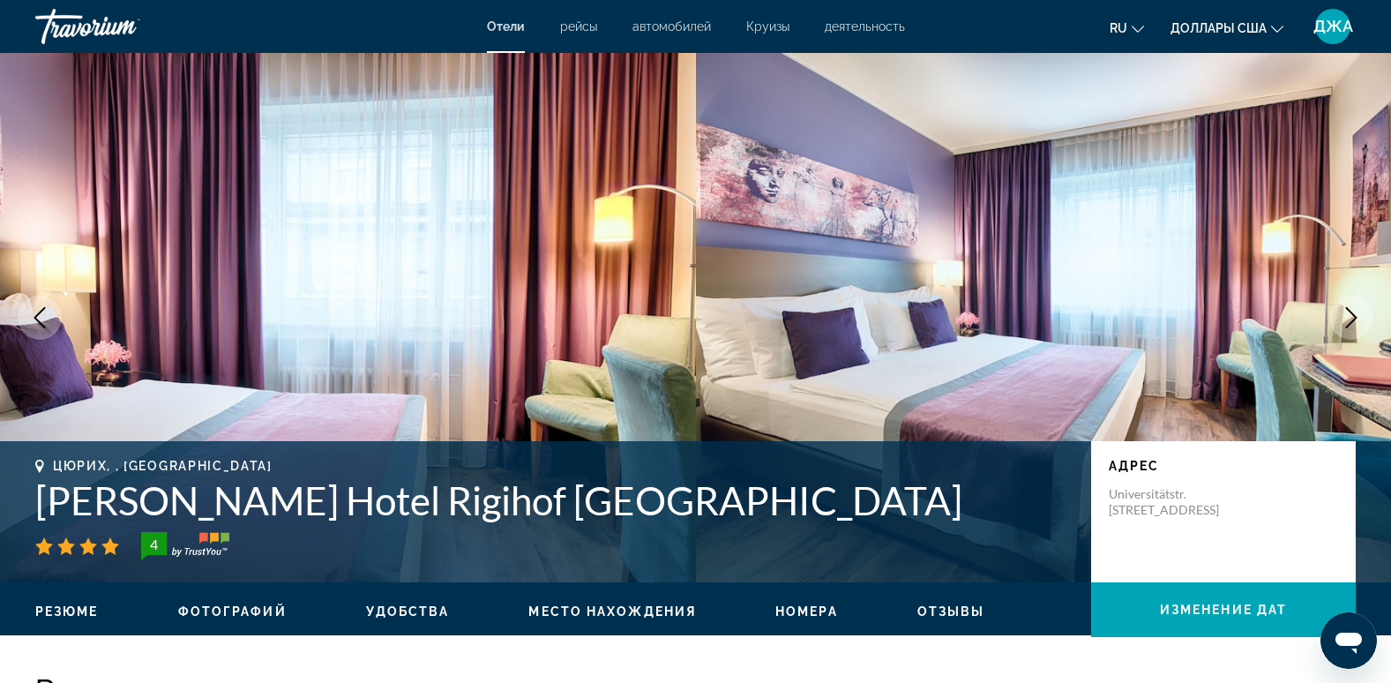
click at [1350, 319] on icon "Следующее изображение" at bounding box center [1351, 317] width 21 height 21
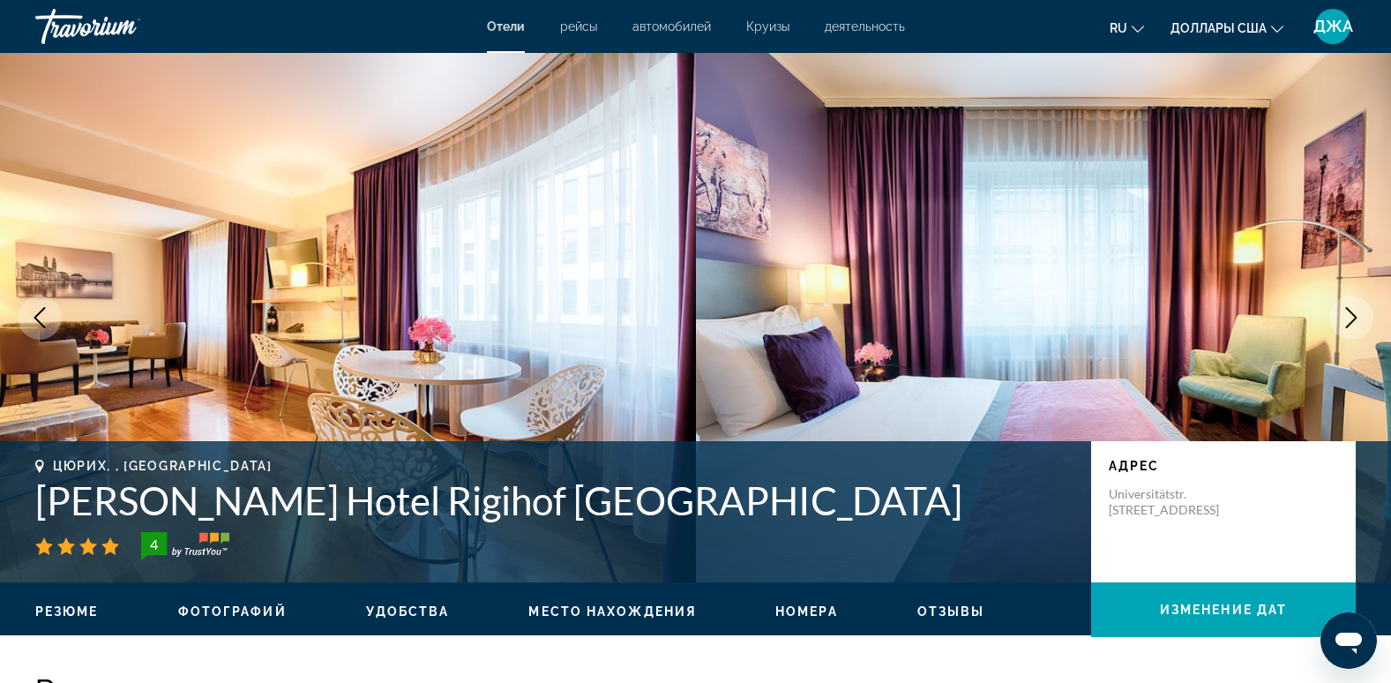
click at [1350, 319] on icon "Следующее изображение" at bounding box center [1351, 317] width 21 height 21
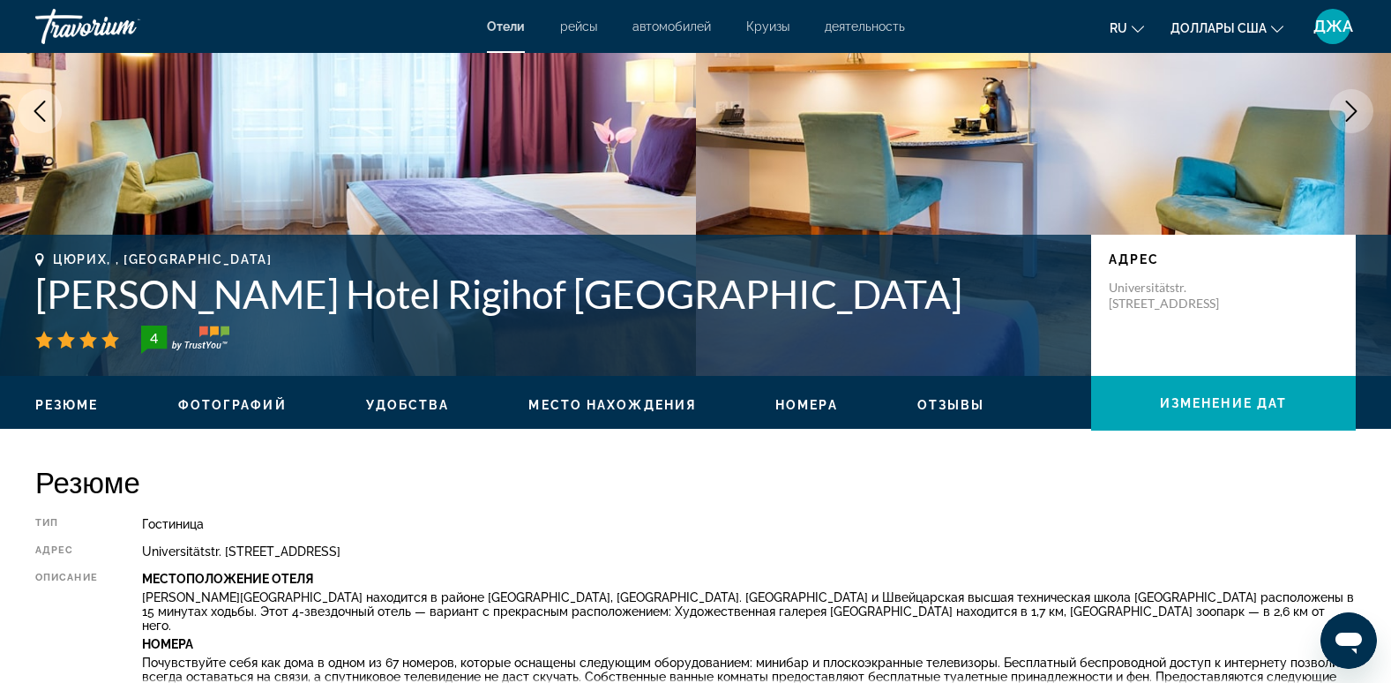
scroll to position [56, 0]
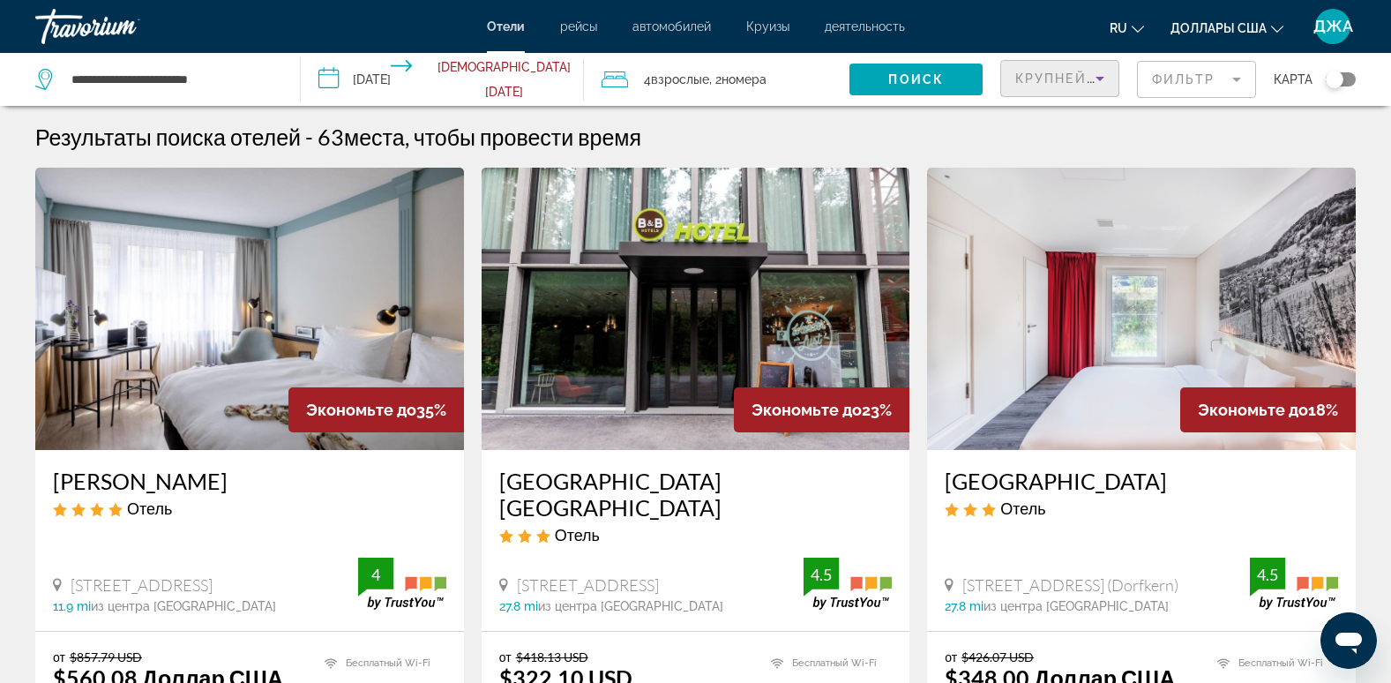
click at [1054, 72] on span "Крупнейшие сбережения" at bounding box center [1122, 78] width 214 height 14
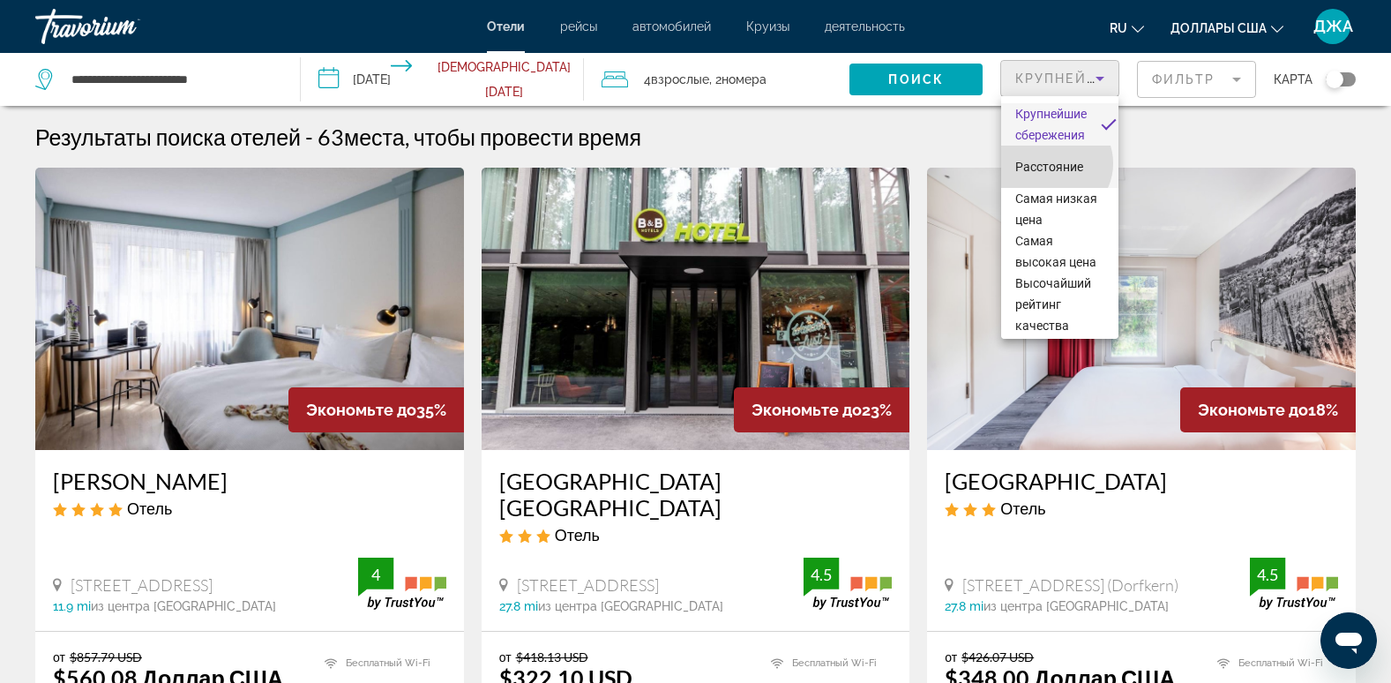
click at [1054, 163] on span "Расстояние" at bounding box center [1049, 167] width 68 height 14
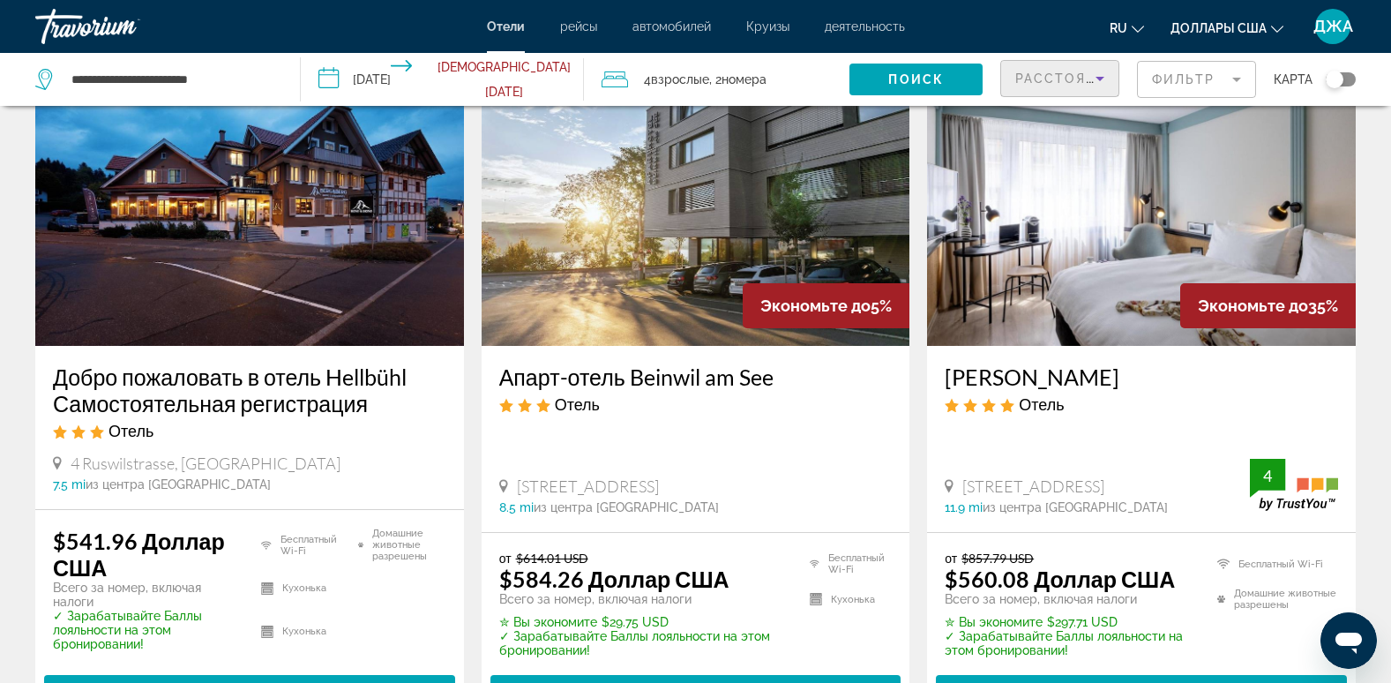
scroll to position [810, 0]
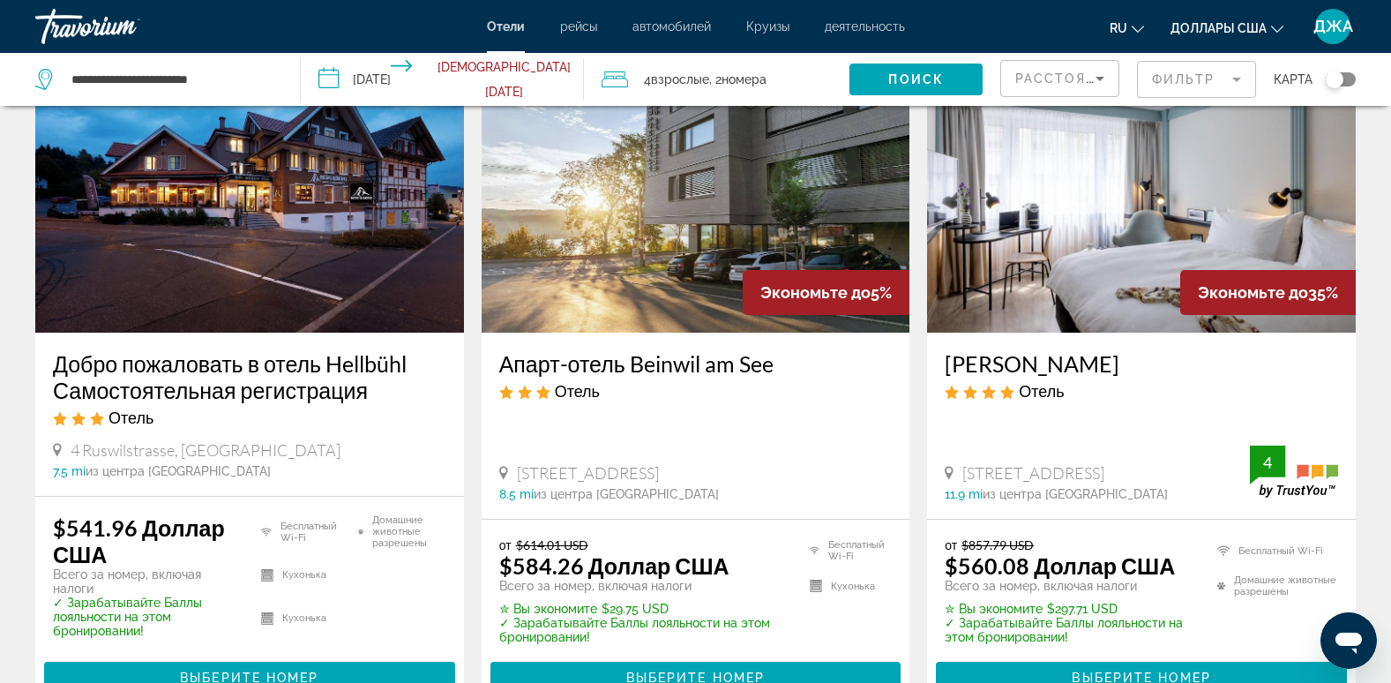
click at [260, 220] on img "Основное содержание" at bounding box center [249, 191] width 429 height 282
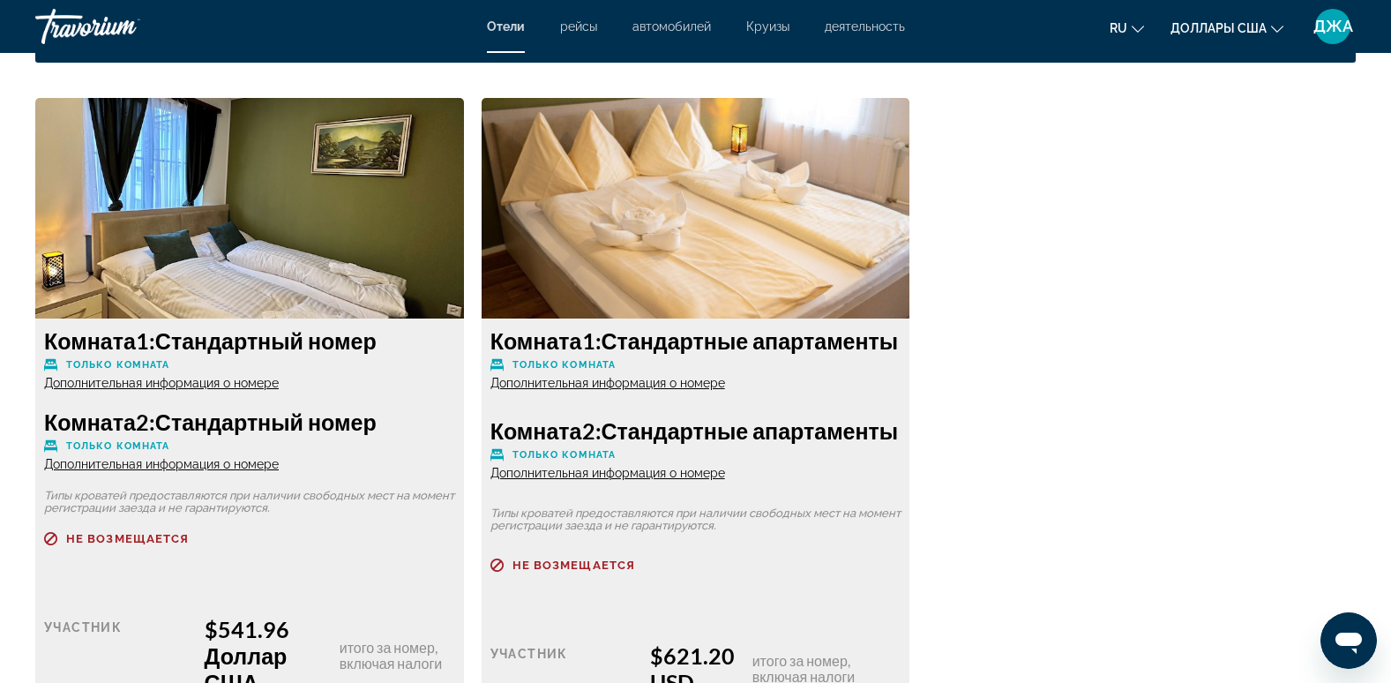
scroll to position [2394, 0]
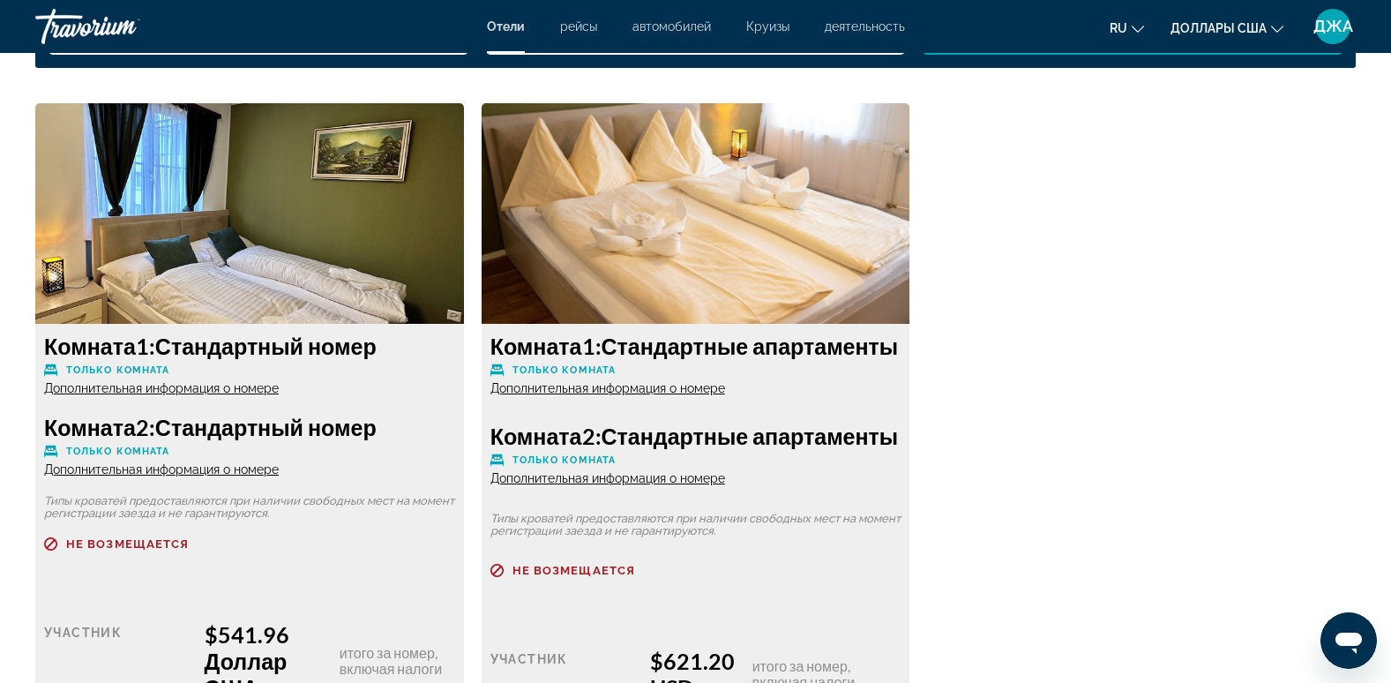
click at [604, 395] on span "Дополнительная информация о номере" at bounding box center [607, 388] width 235 height 14
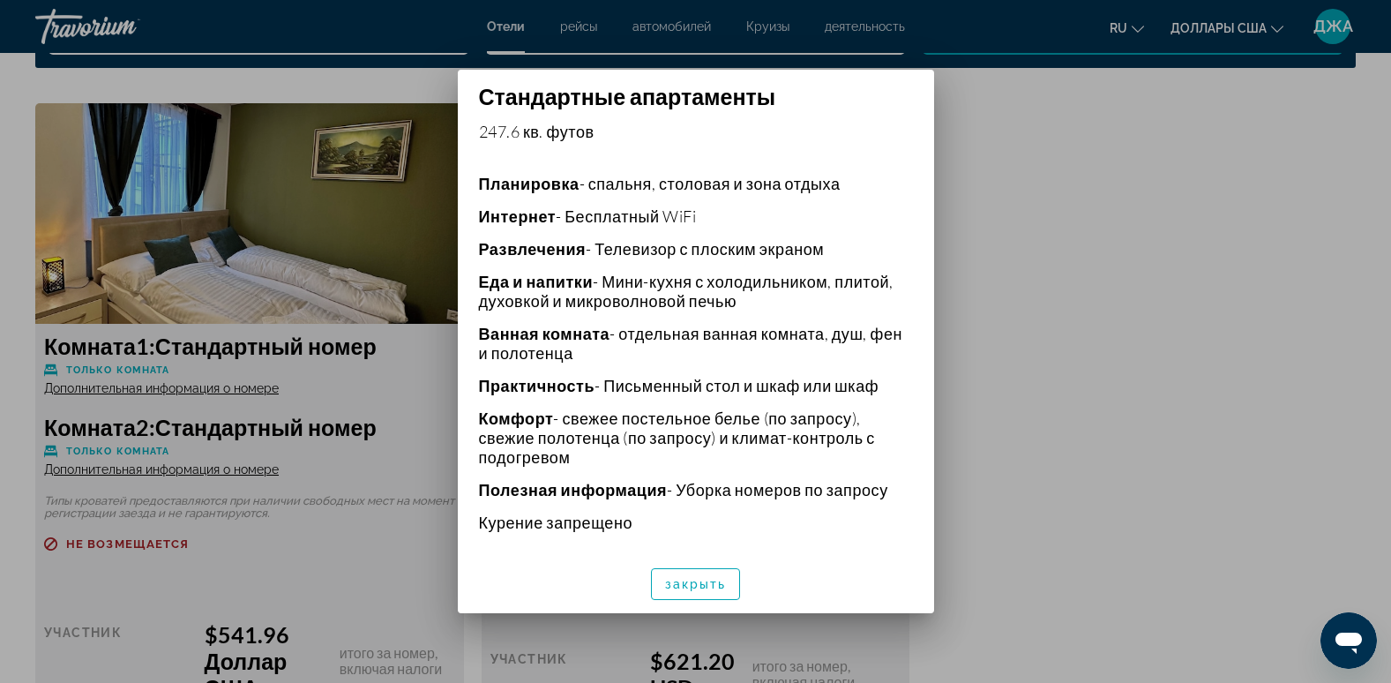
scroll to position [0, 0]
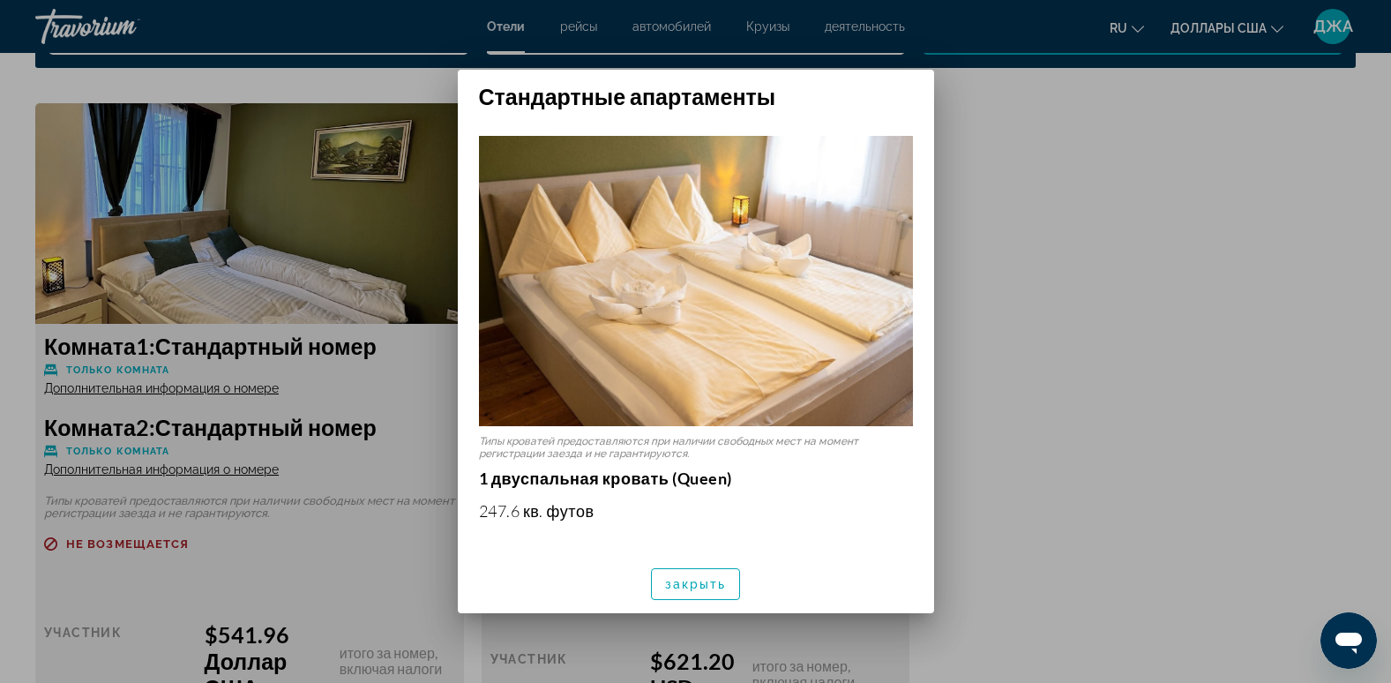
click at [1166, 142] on div at bounding box center [695, 341] width 1391 height 683
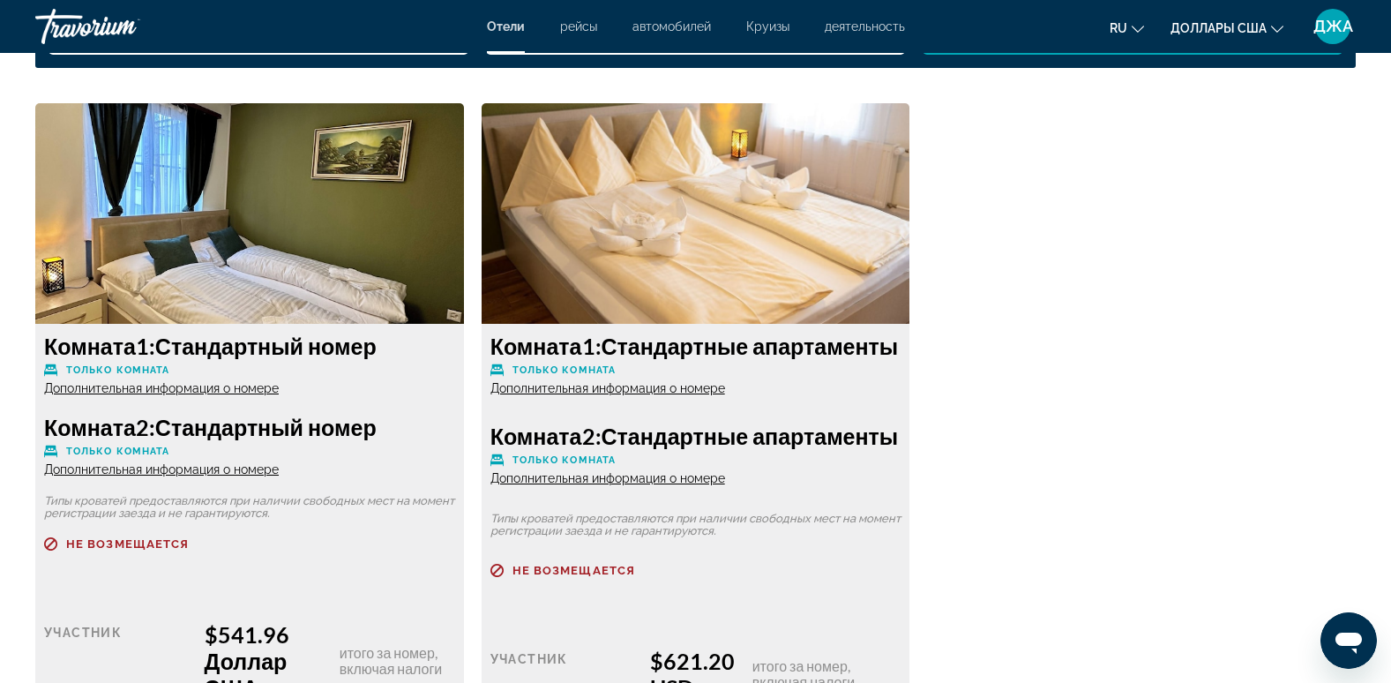
scroll to position [2394, 0]
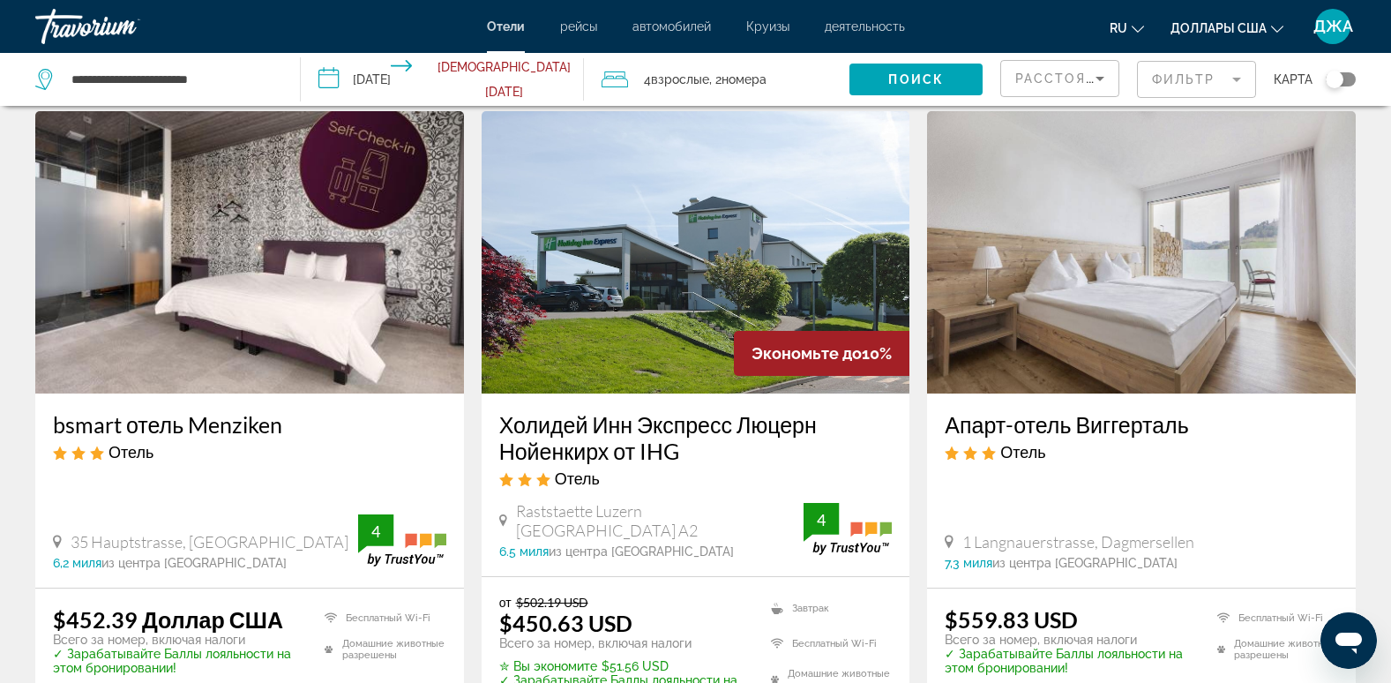
scroll to position [34, 0]
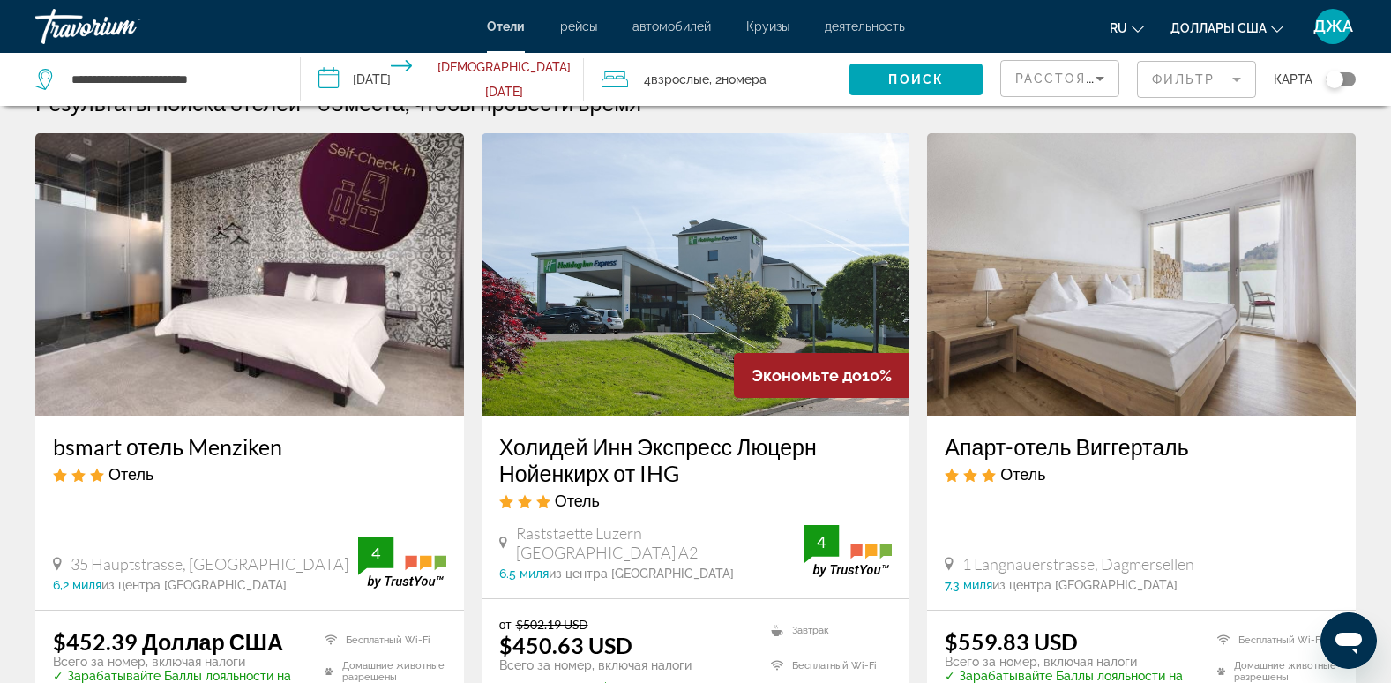
click at [393, 149] on img "Основное содержание" at bounding box center [249, 274] width 429 height 282
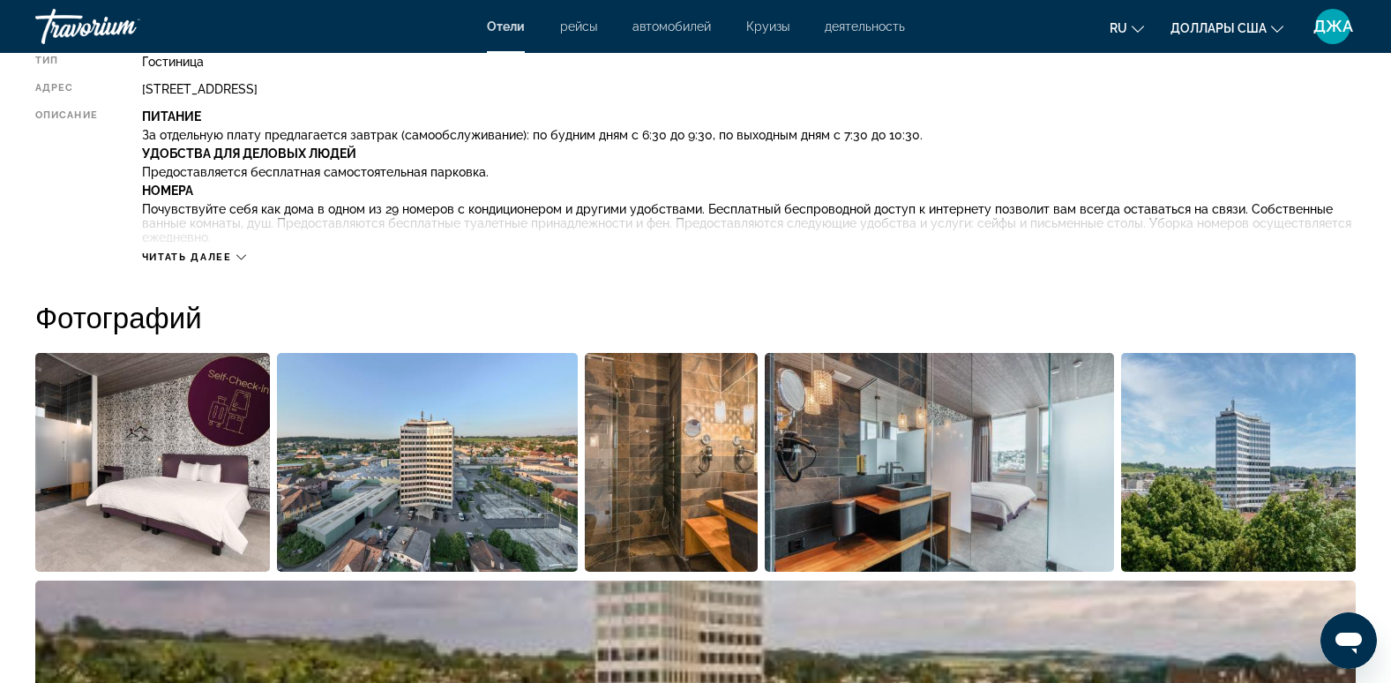
scroll to position [859, 0]
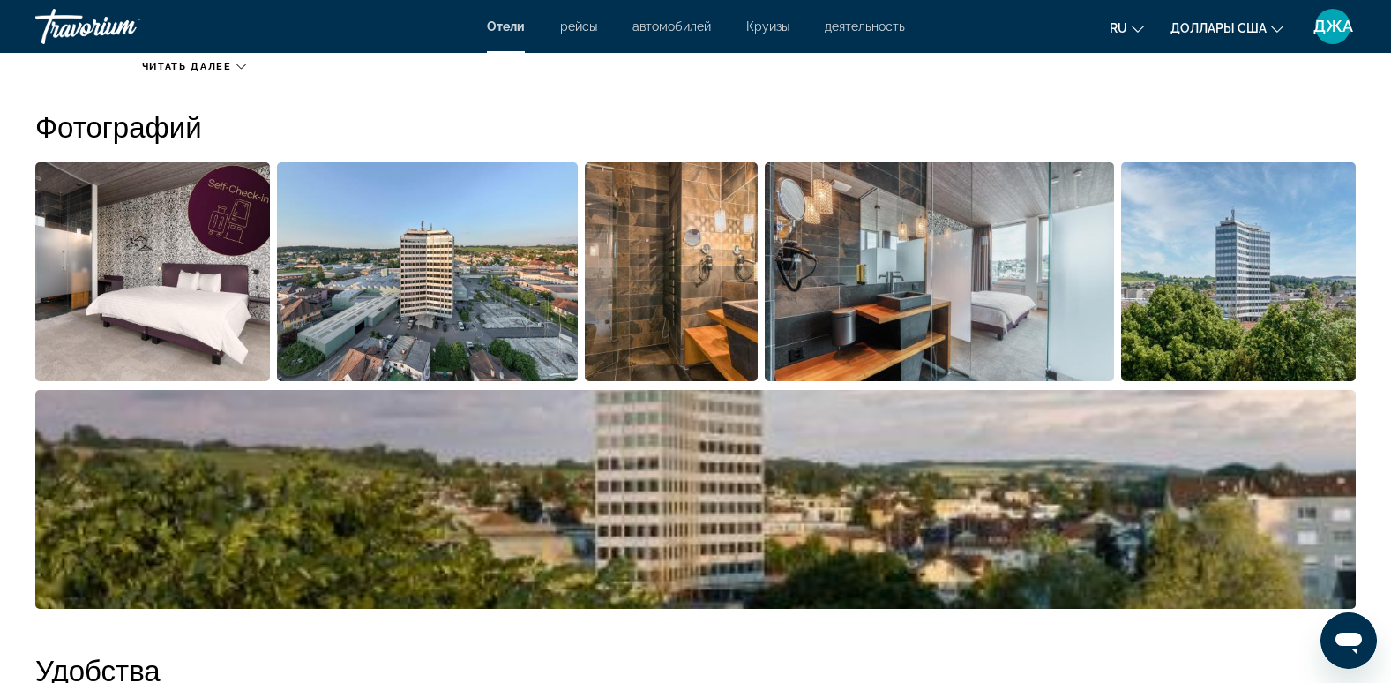
click at [853, 293] on img "Открыть полноэкранный слайдер изображений" at bounding box center [939, 271] width 349 height 219
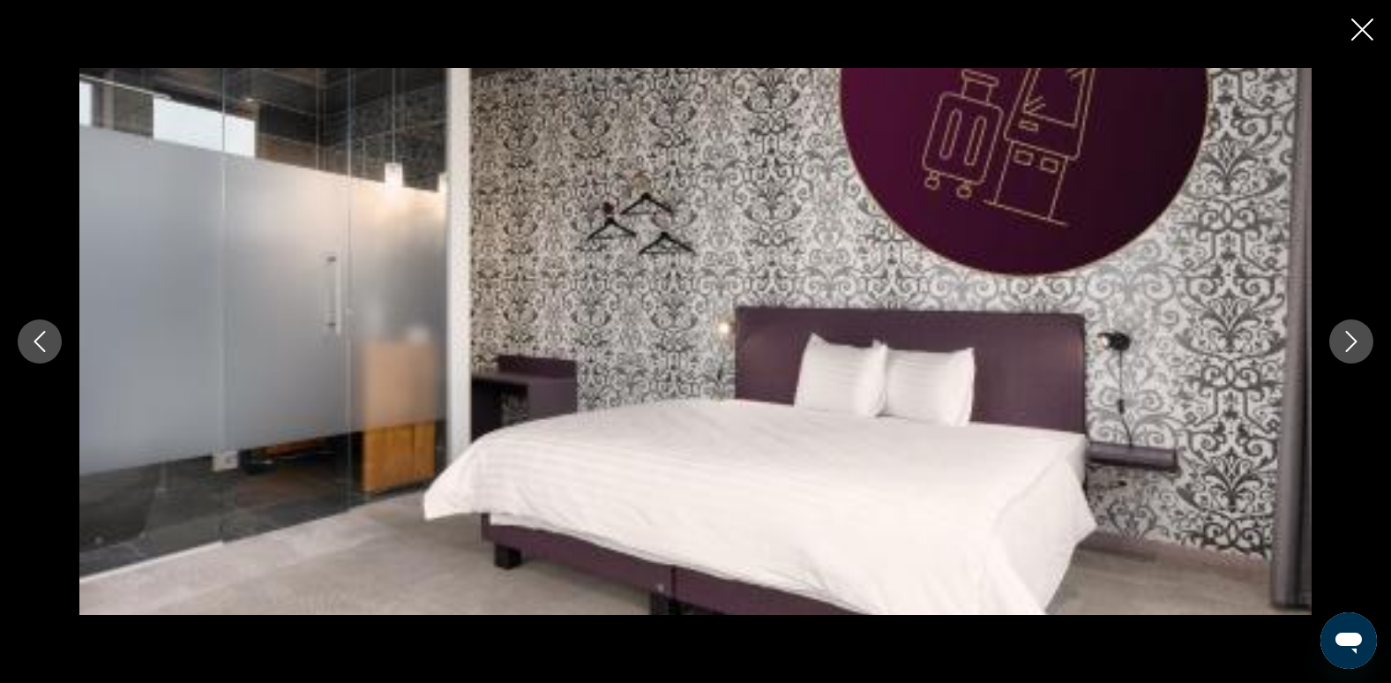
click at [1352, 325] on button "Следующее изображение" at bounding box center [1351, 341] width 44 height 44
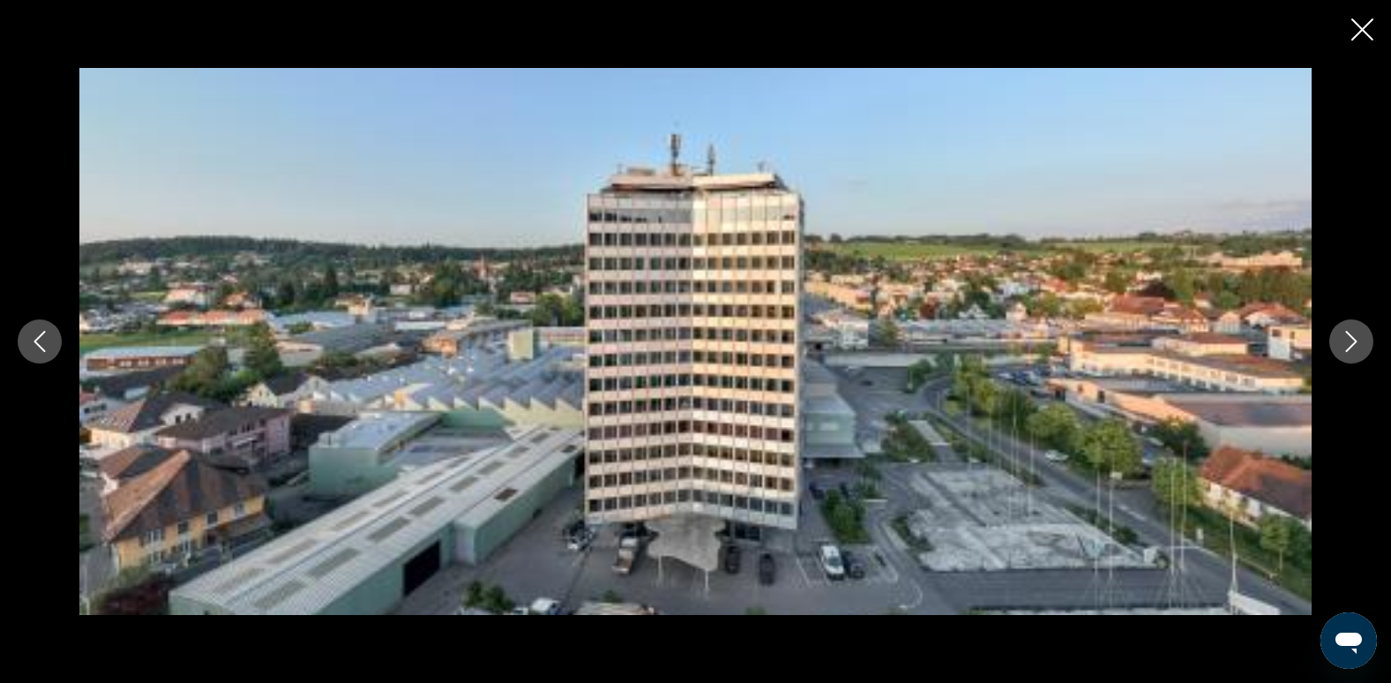
click at [1352, 325] on button "Следующее изображение" at bounding box center [1351, 341] width 44 height 44
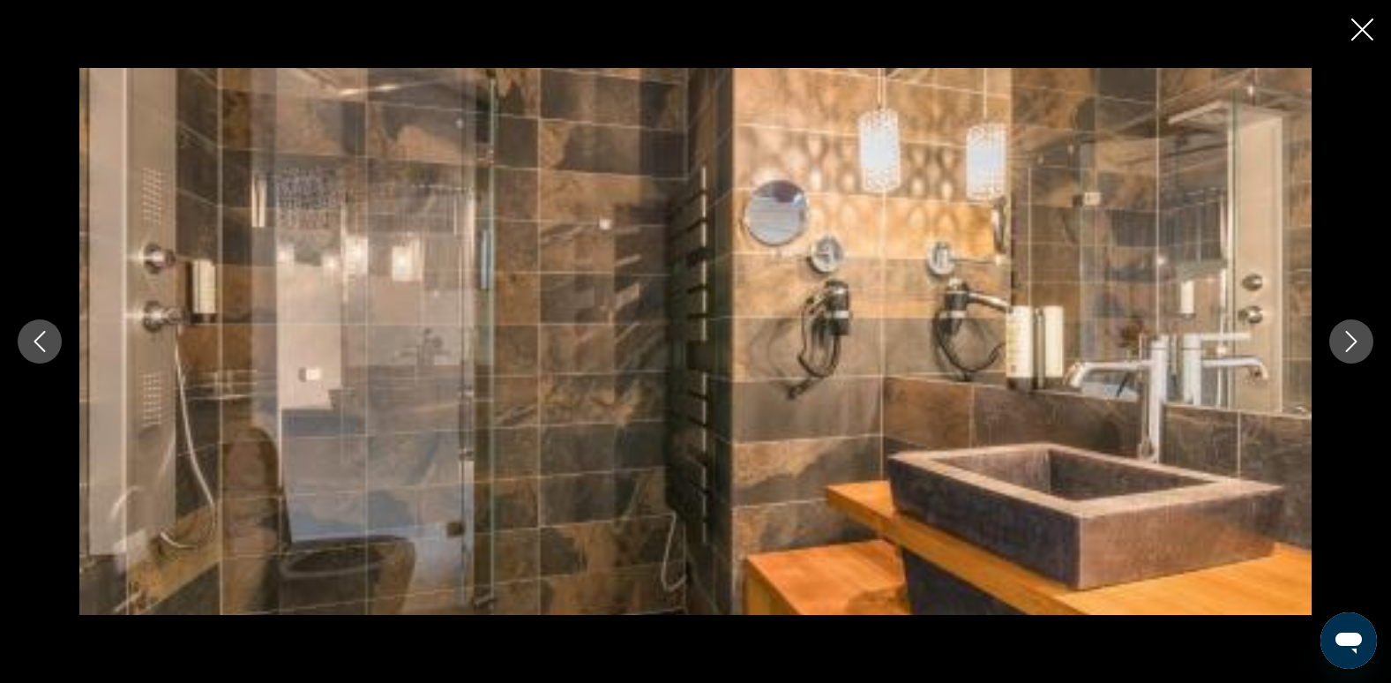
click at [1352, 325] on button "Следующее изображение" at bounding box center [1351, 341] width 44 height 44
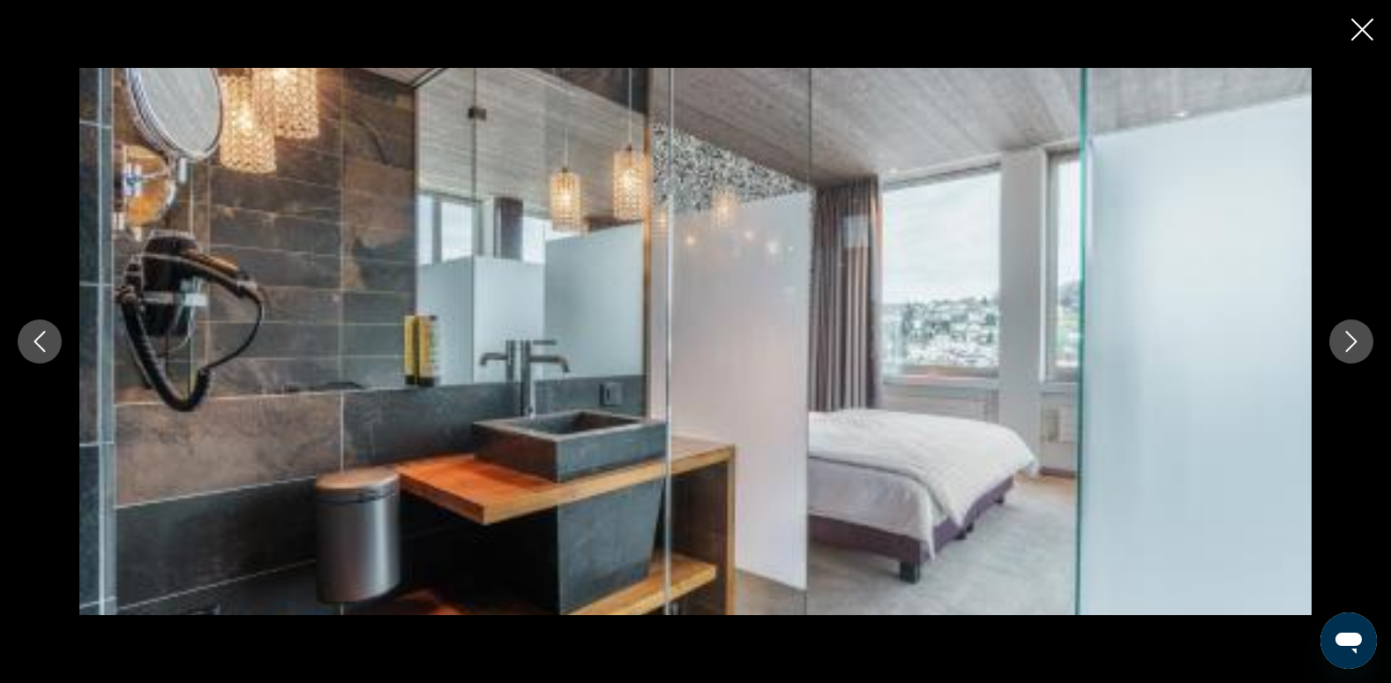
click at [1352, 325] on button "Следующее изображение" at bounding box center [1351, 341] width 44 height 44
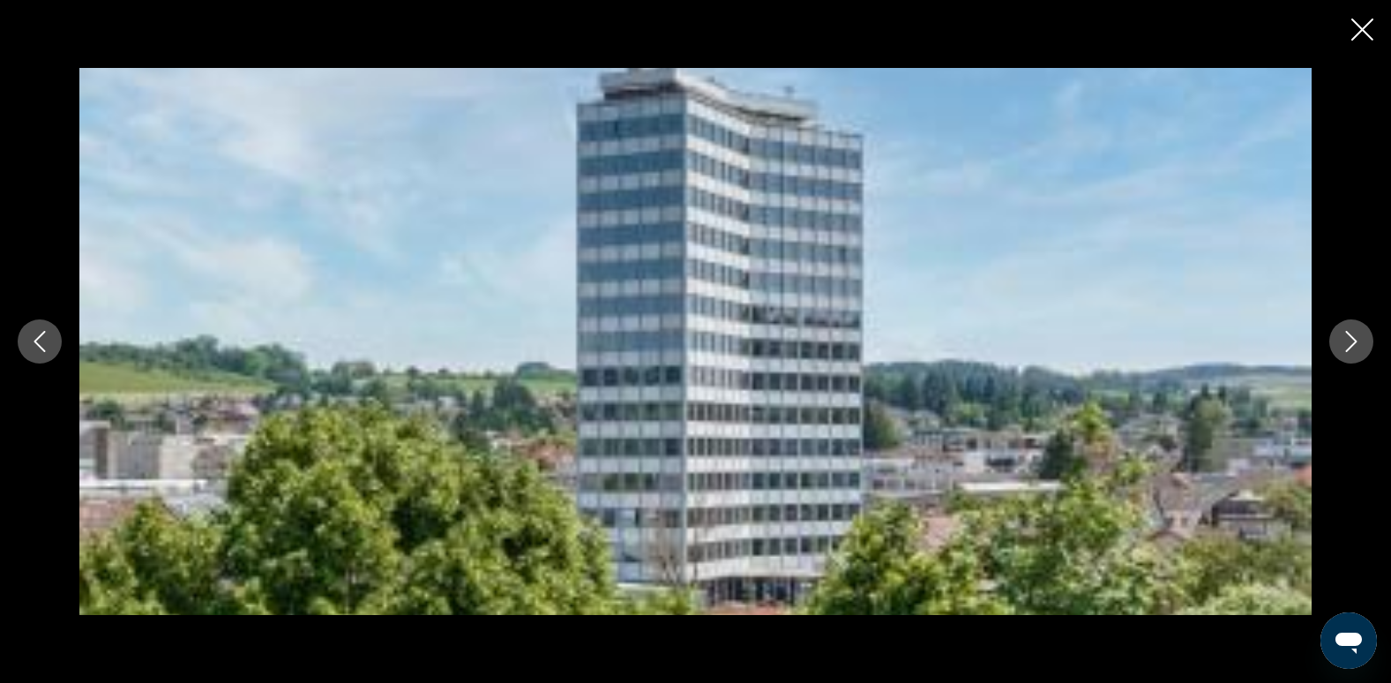
click at [1352, 325] on button "Следующее изображение" at bounding box center [1351, 341] width 44 height 44
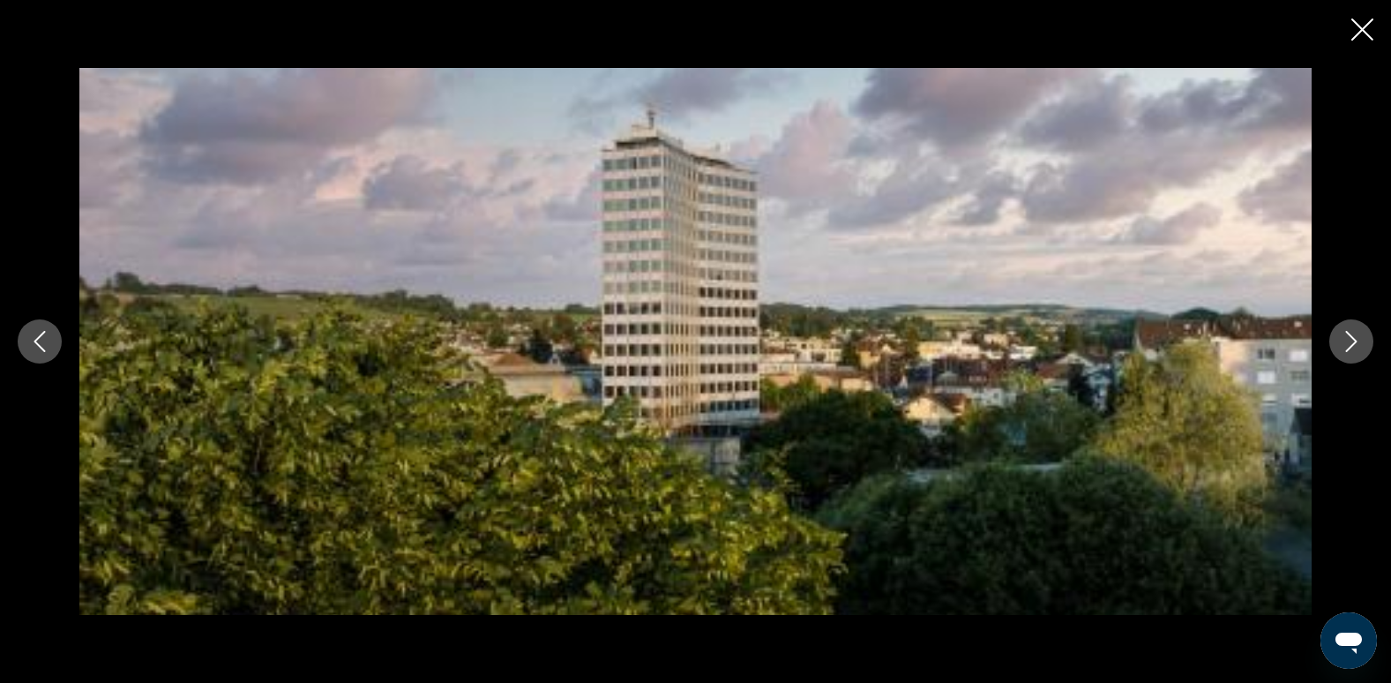
click at [1352, 325] on button "Следующее изображение" at bounding box center [1351, 341] width 44 height 44
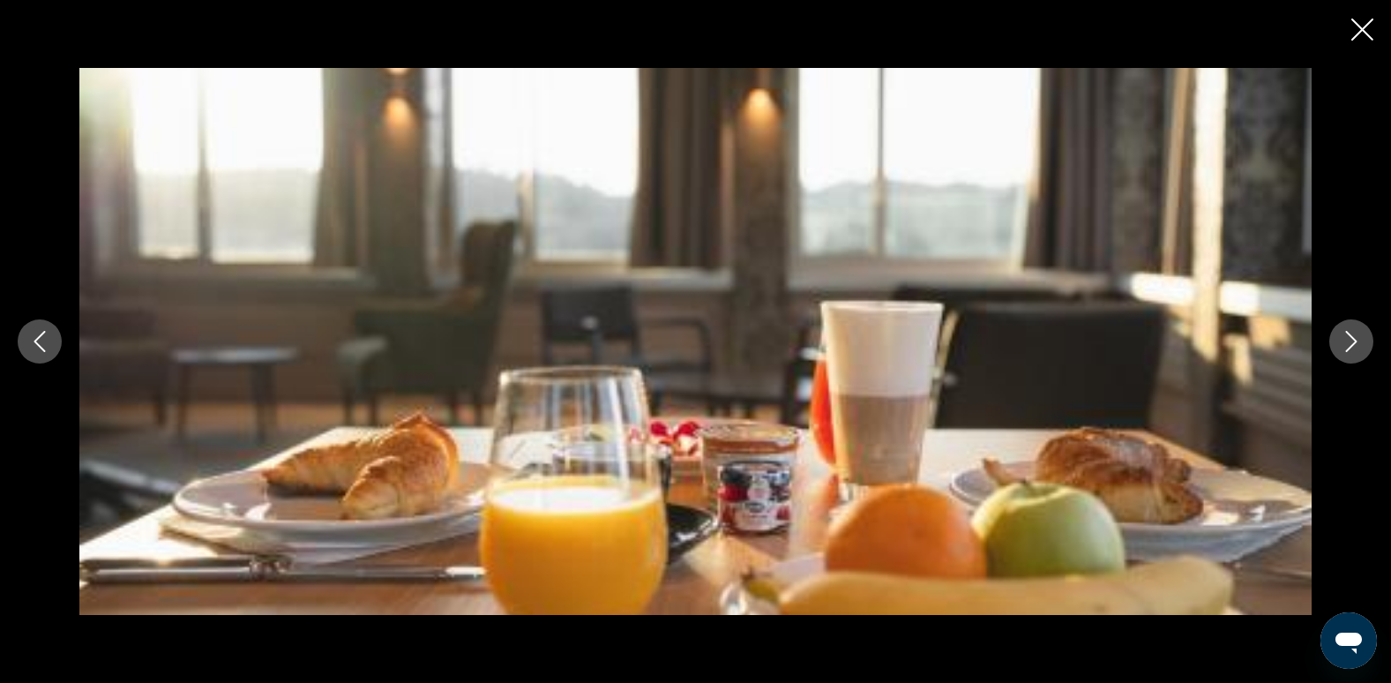
click at [1357, 337] on icon "Следующее изображение" at bounding box center [1351, 341] width 21 height 21
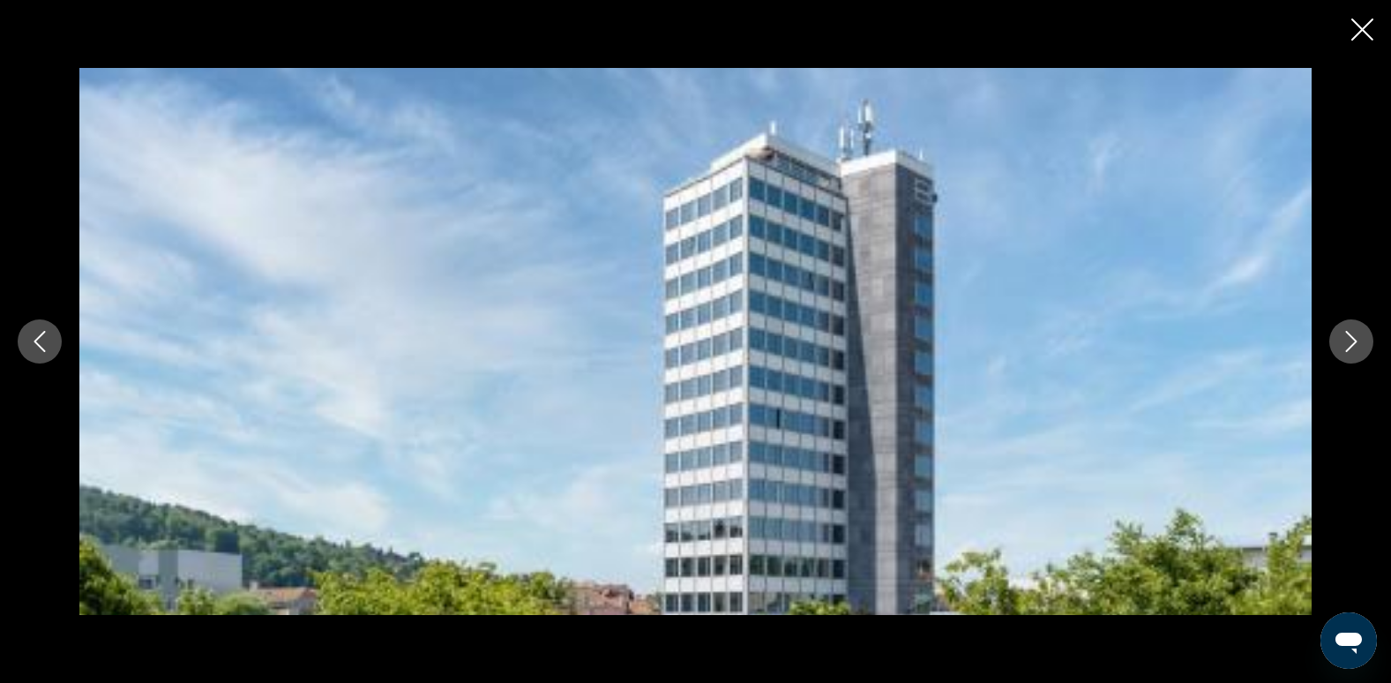
click at [1357, 337] on icon "Следующее изображение" at bounding box center [1351, 341] width 21 height 21
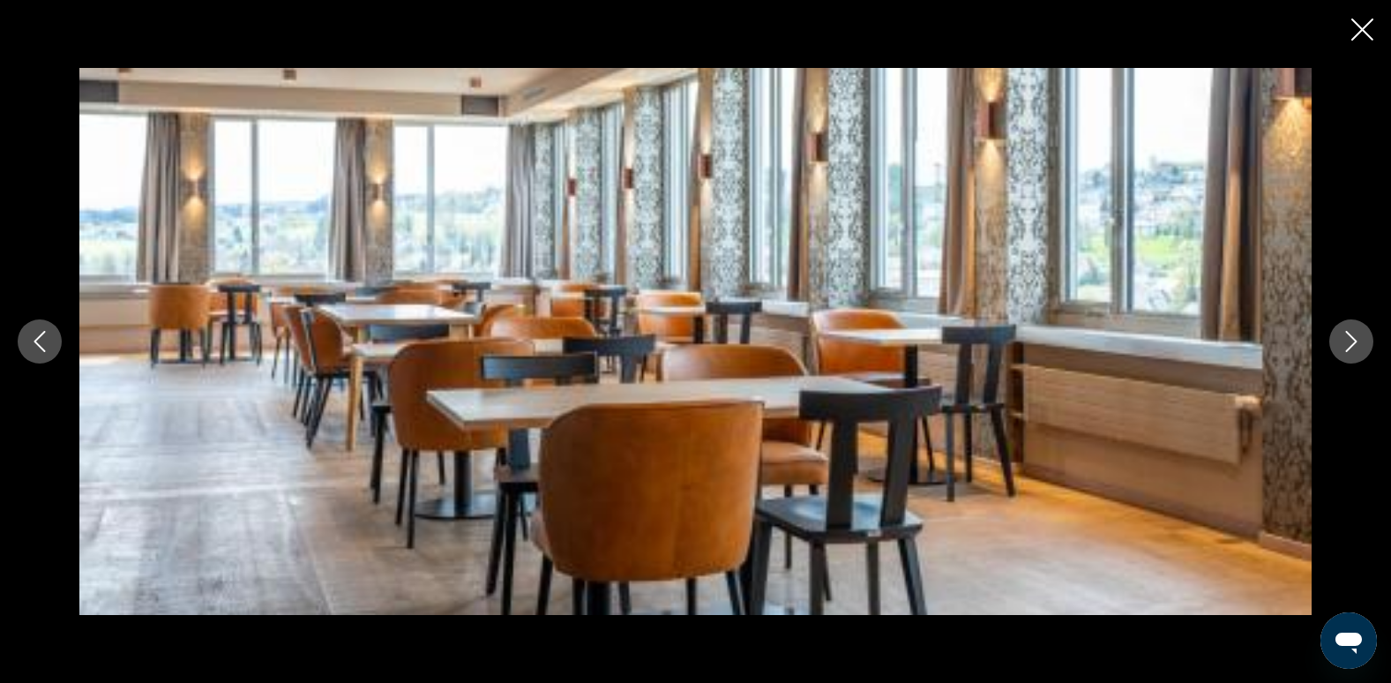
click at [1357, 337] on icon "Следующее изображение" at bounding box center [1351, 341] width 21 height 21
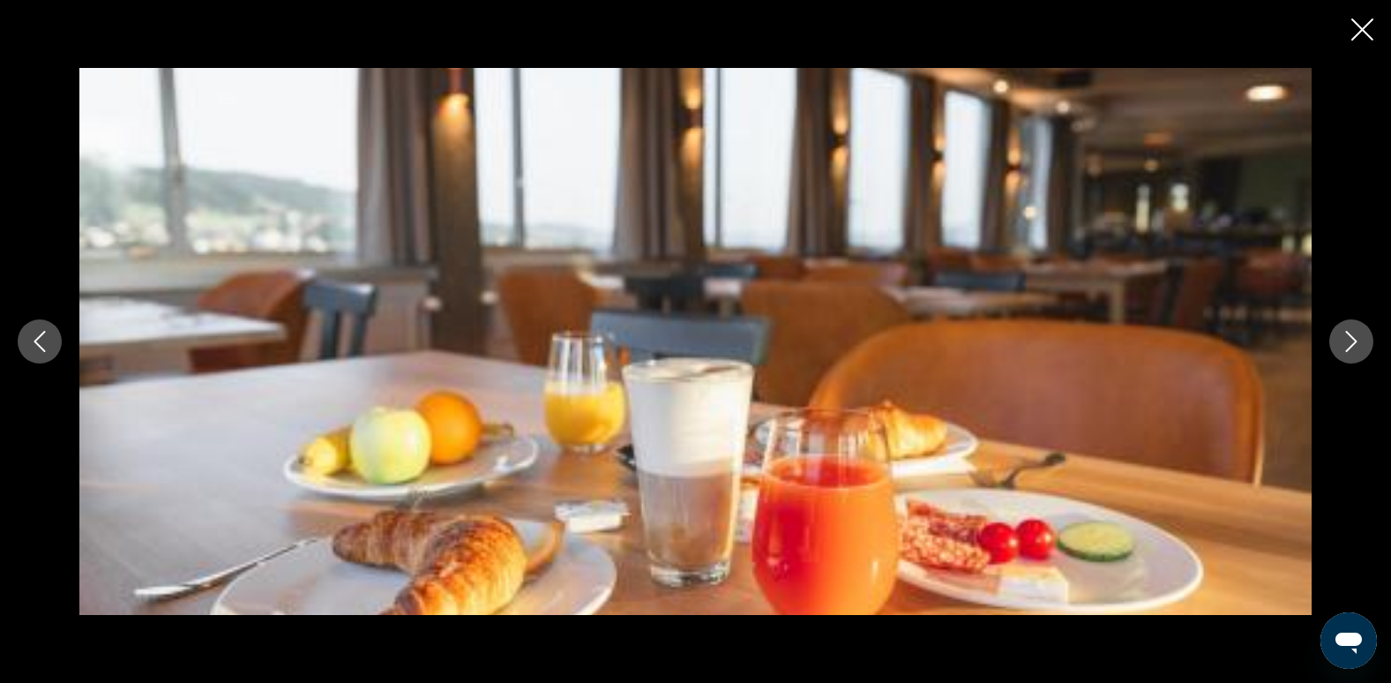
click at [1357, 337] on icon "Следующее изображение" at bounding box center [1351, 341] width 21 height 21
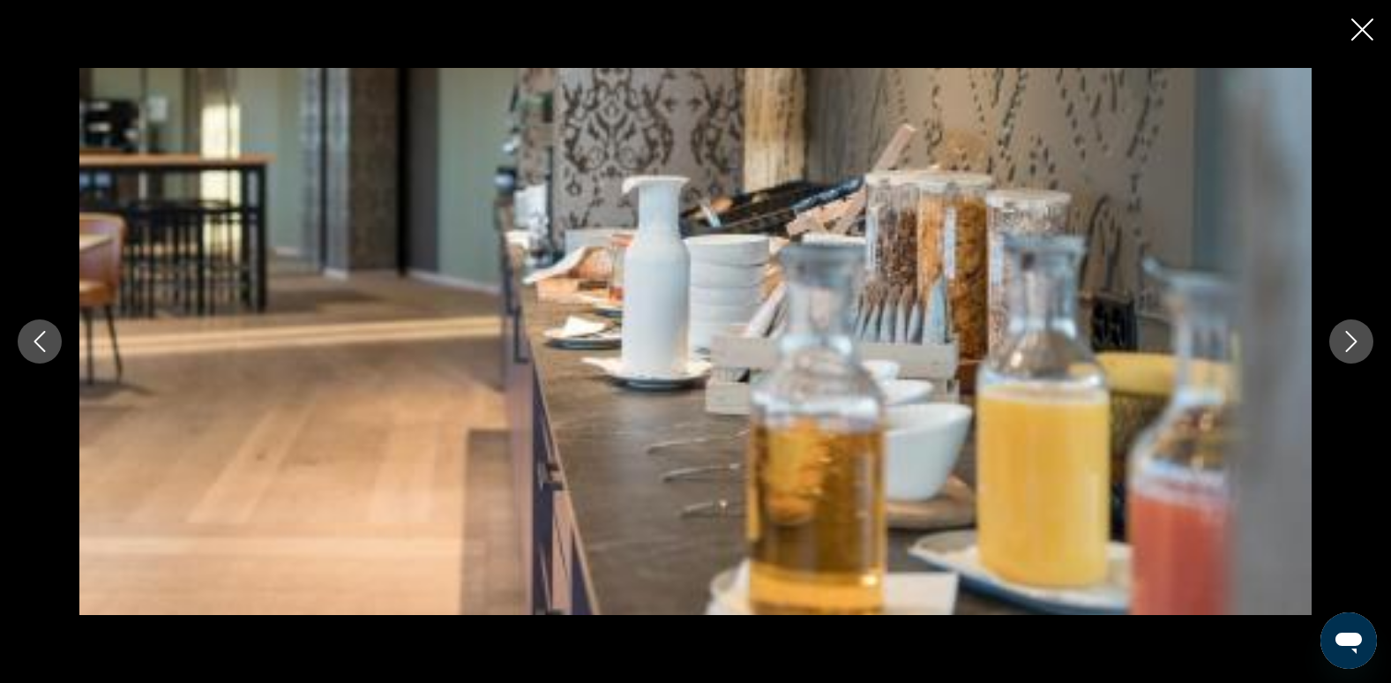
click at [1357, 337] on icon "Следующее изображение" at bounding box center [1351, 341] width 21 height 21
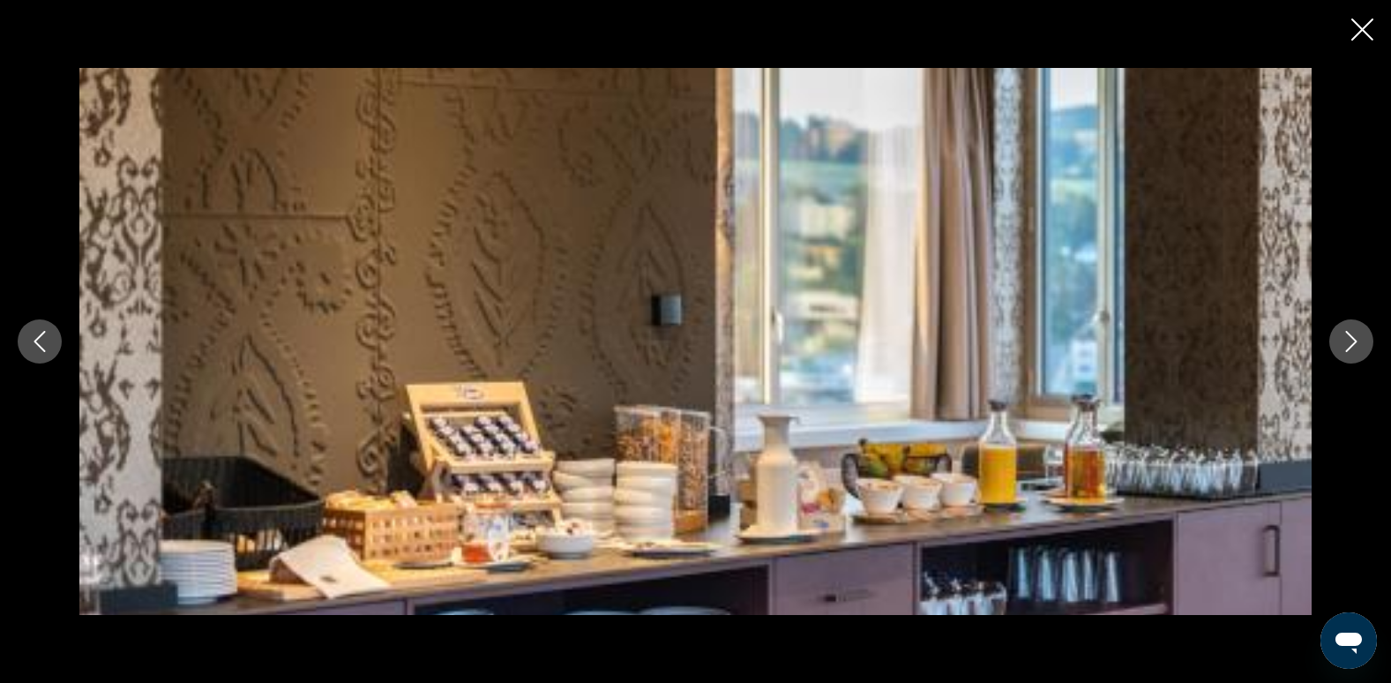
click at [1357, 337] on icon "Следующее изображение" at bounding box center [1351, 341] width 21 height 21
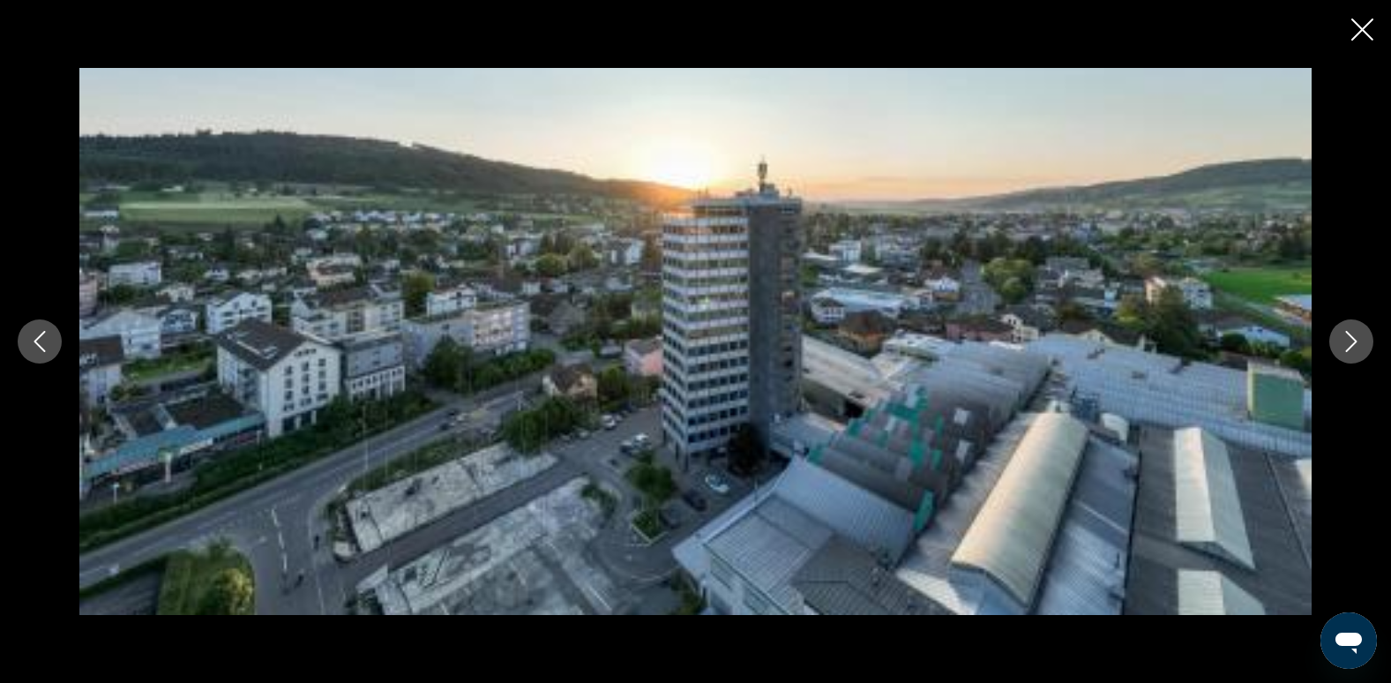
click at [1357, 337] on icon "Следующее изображение" at bounding box center [1351, 341] width 21 height 21
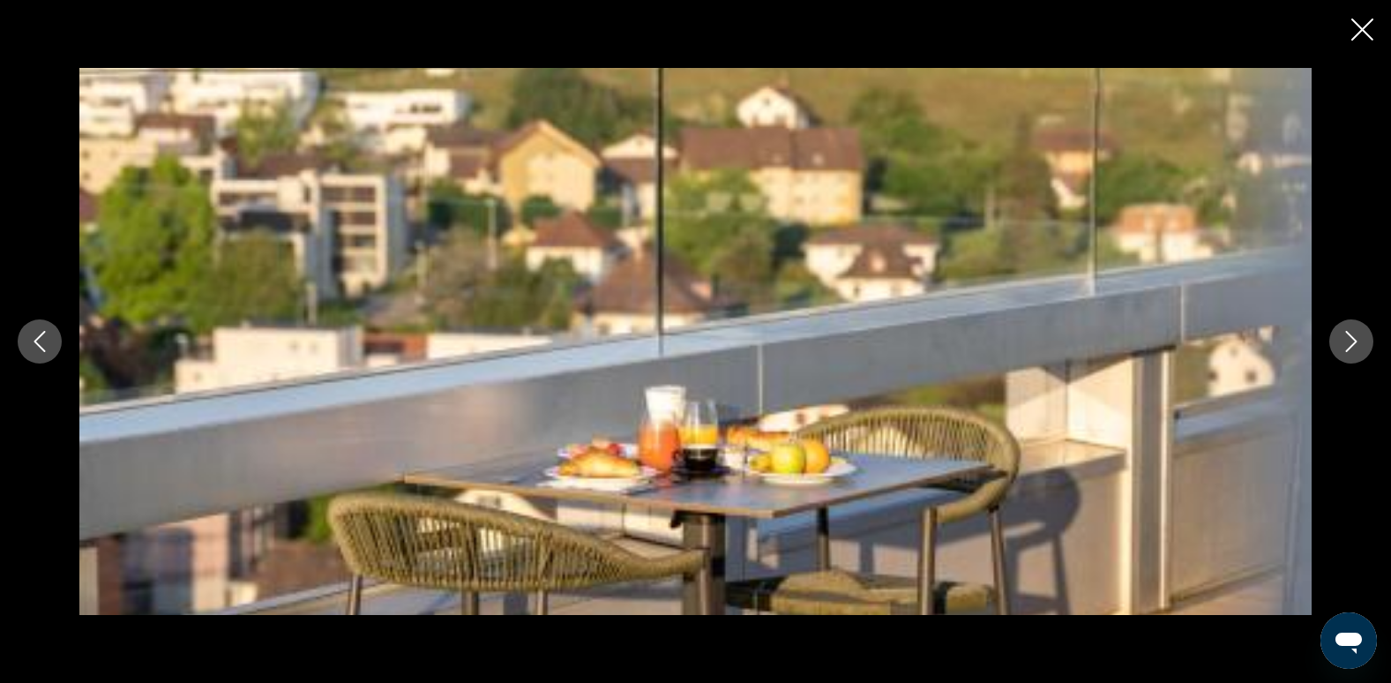
click at [1357, 337] on icon "Следующее изображение" at bounding box center [1351, 341] width 21 height 21
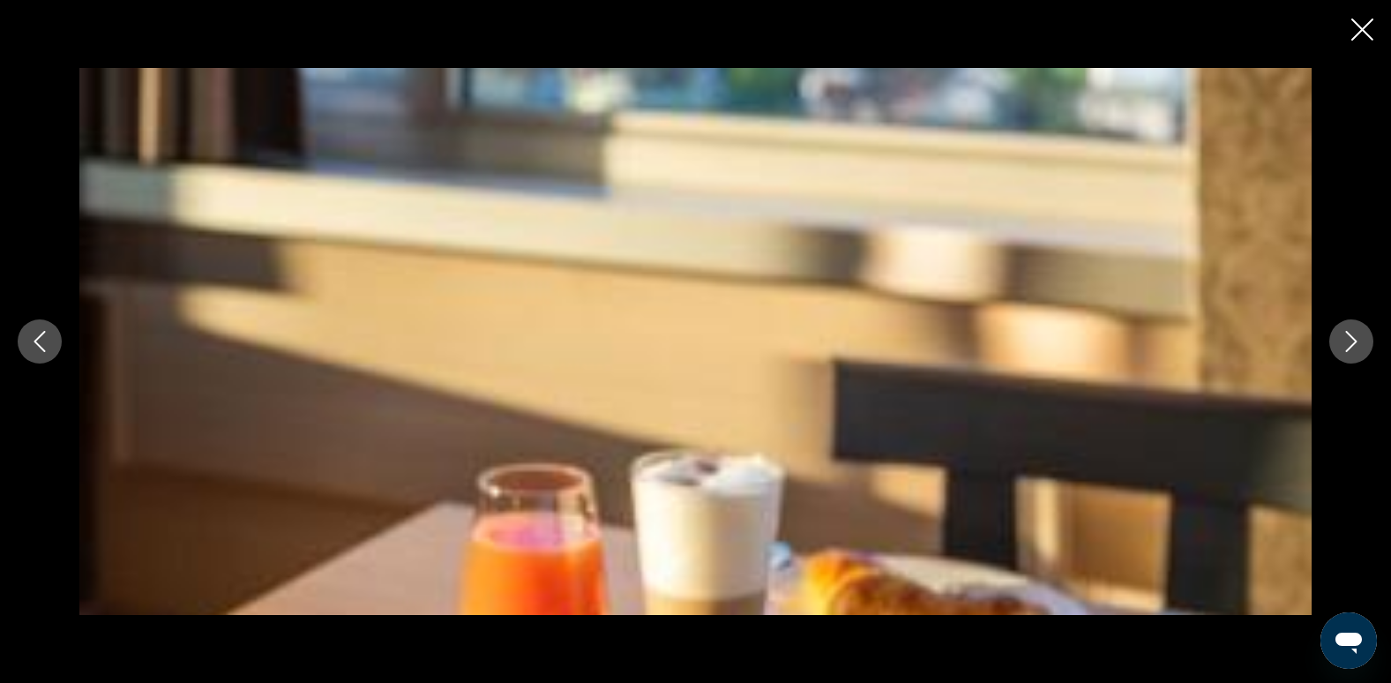
click at [1351, 338] on icon "Следующее изображение" at bounding box center [1351, 341] width 21 height 21
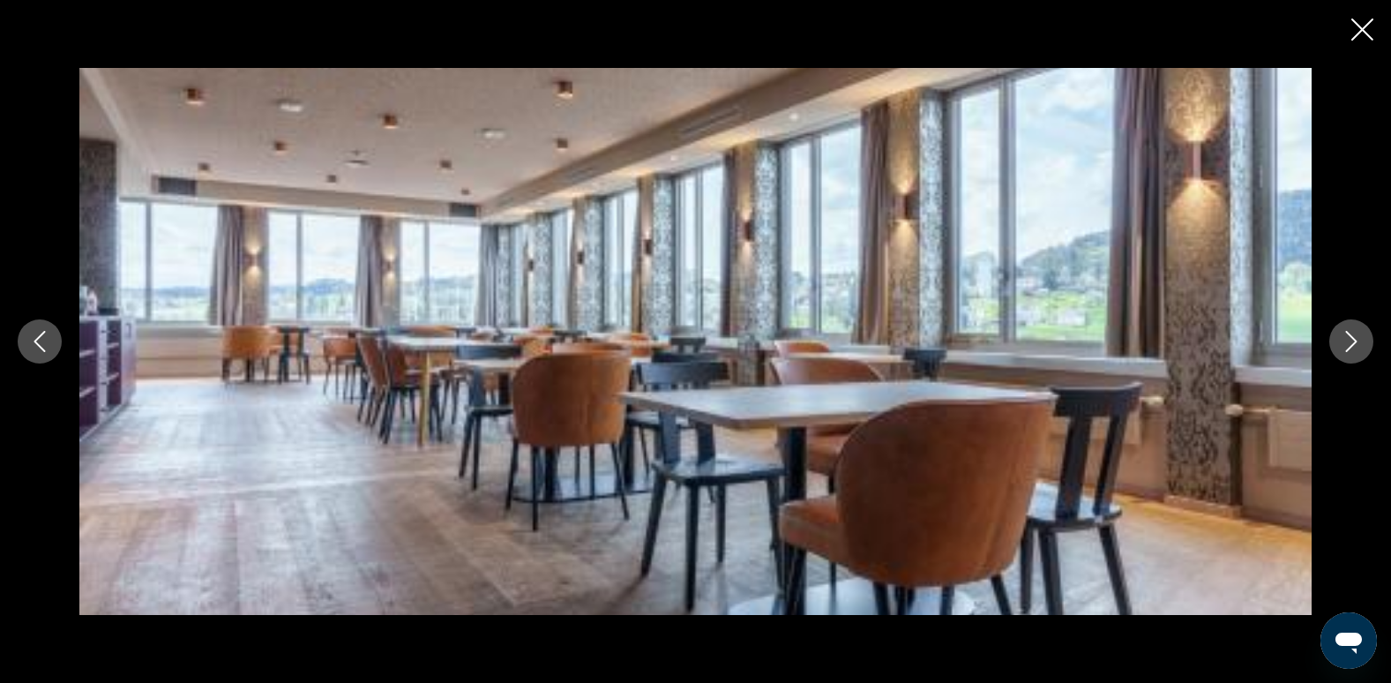
click at [1351, 338] on icon "Следующее изображение" at bounding box center [1351, 341] width 21 height 21
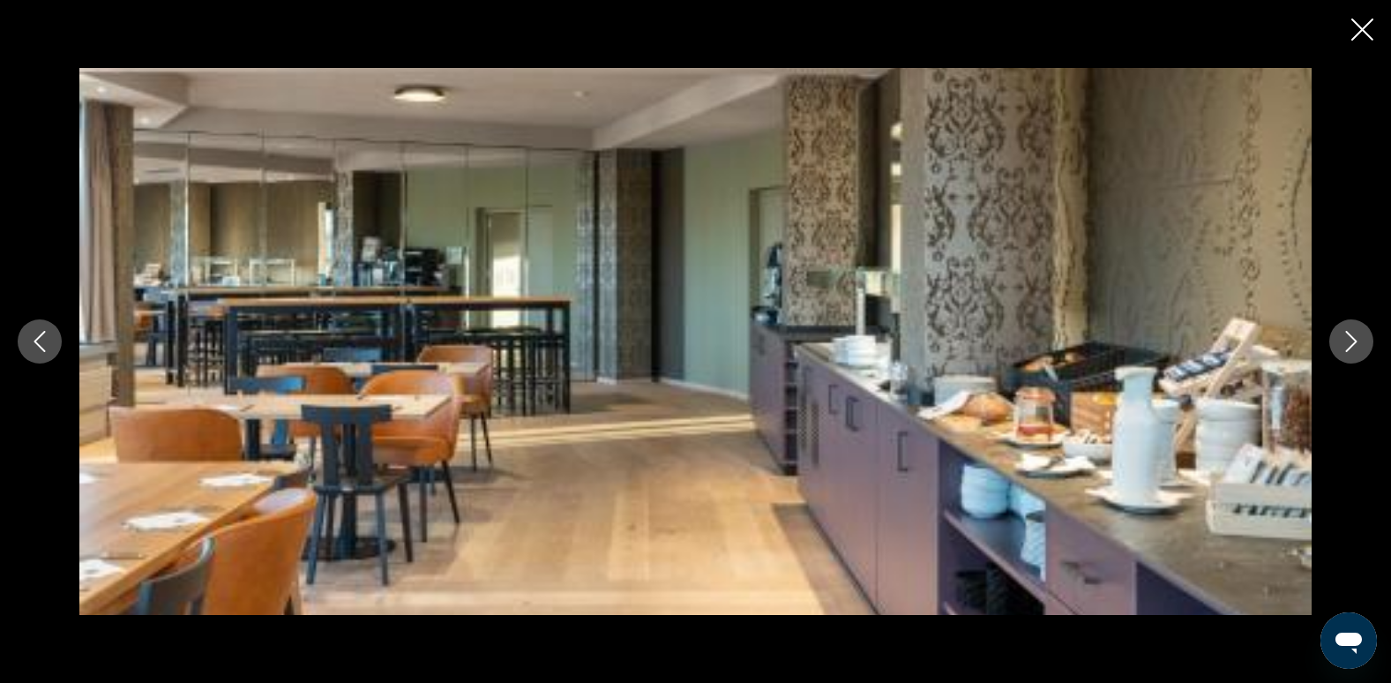
click at [1351, 338] on icon "Следующее изображение" at bounding box center [1351, 341] width 21 height 21
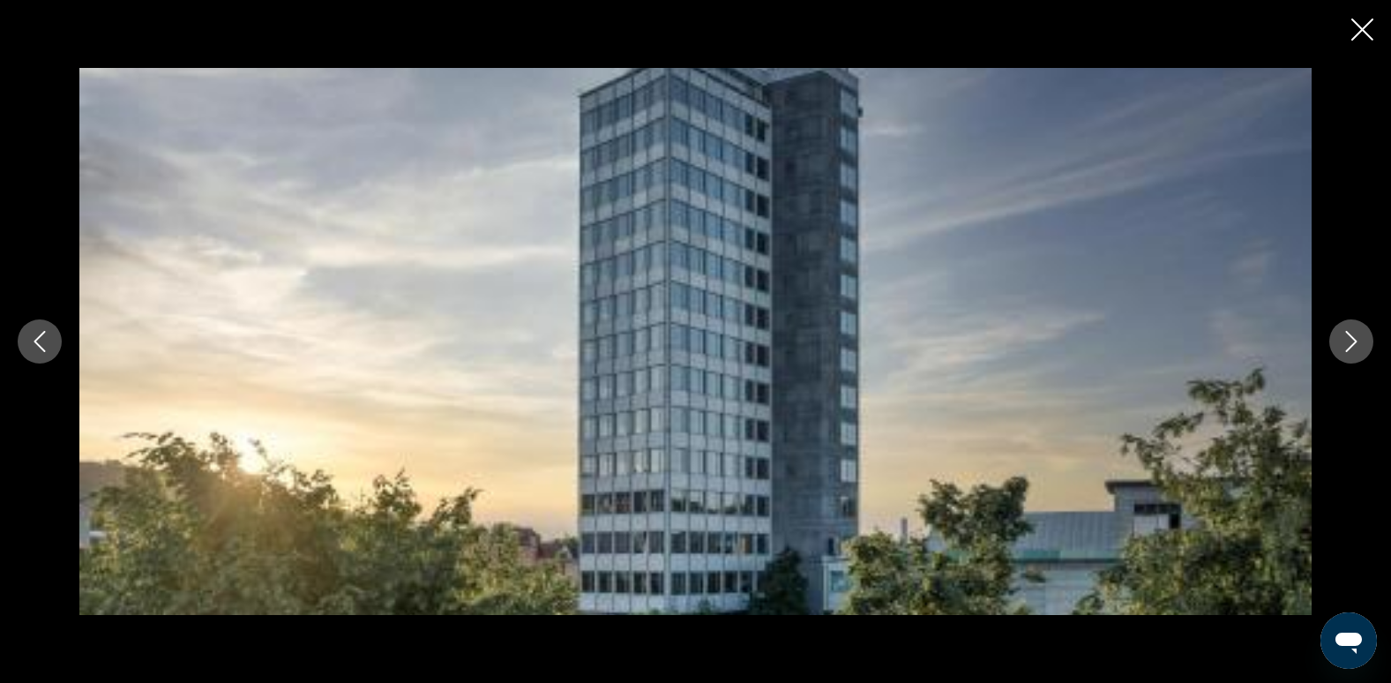
click at [1351, 338] on icon "Следующее изображение" at bounding box center [1351, 341] width 21 height 21
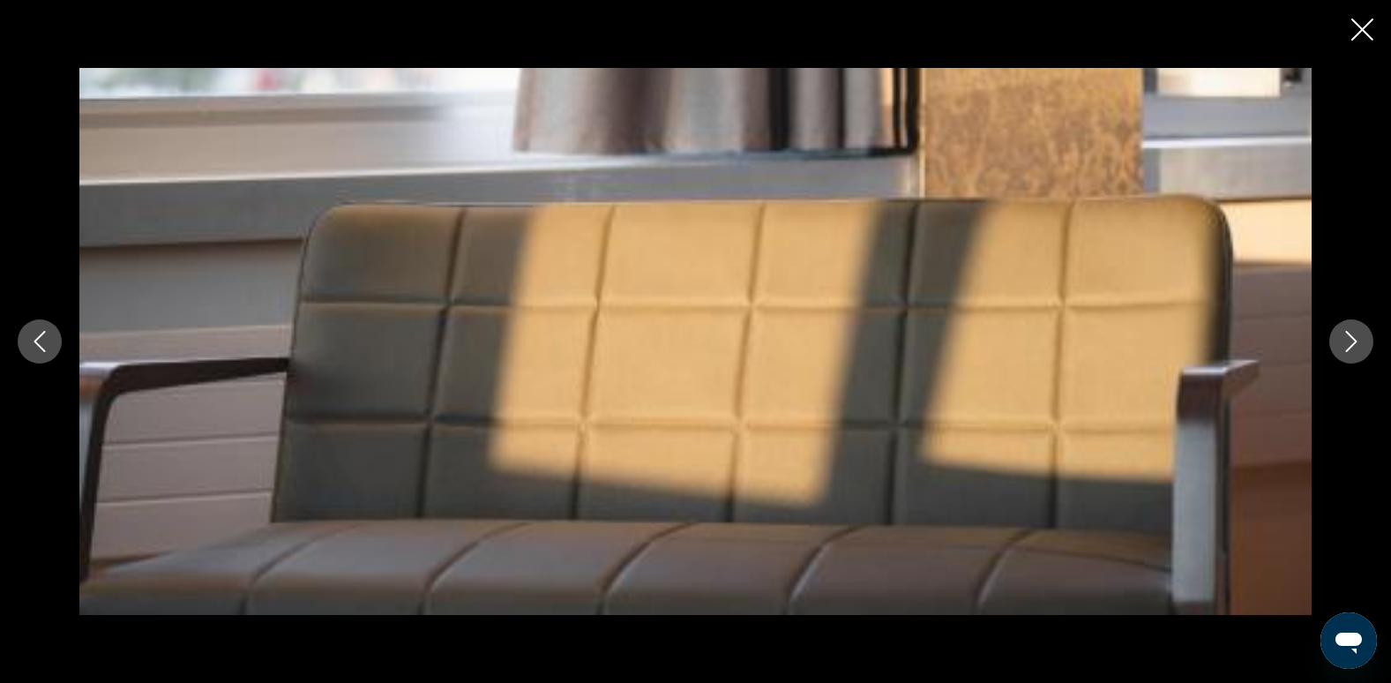
click at [1356, 348] on icon "Следующее изображение" at bounding box center [1351, 341] width 21 height 21
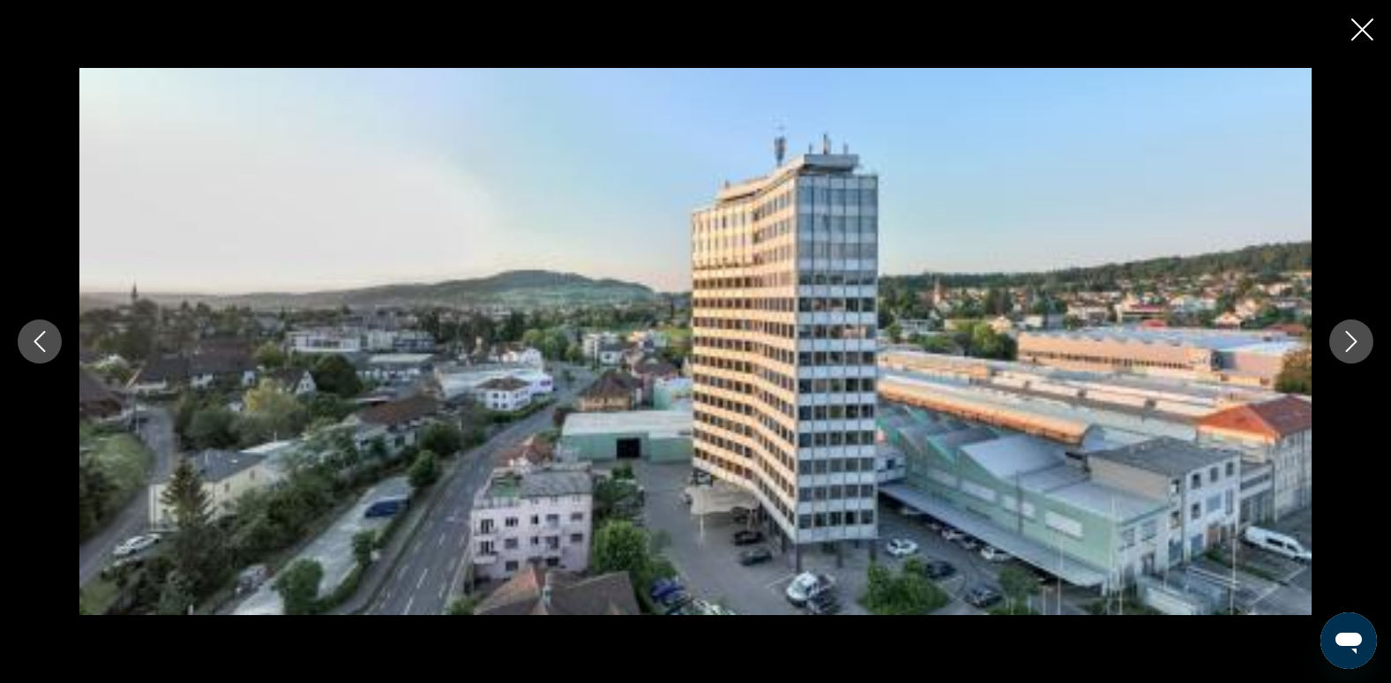
click at [1356, 348] on icon "Следующее изображение" at bounding box center [1351, 341] width 21 height 21
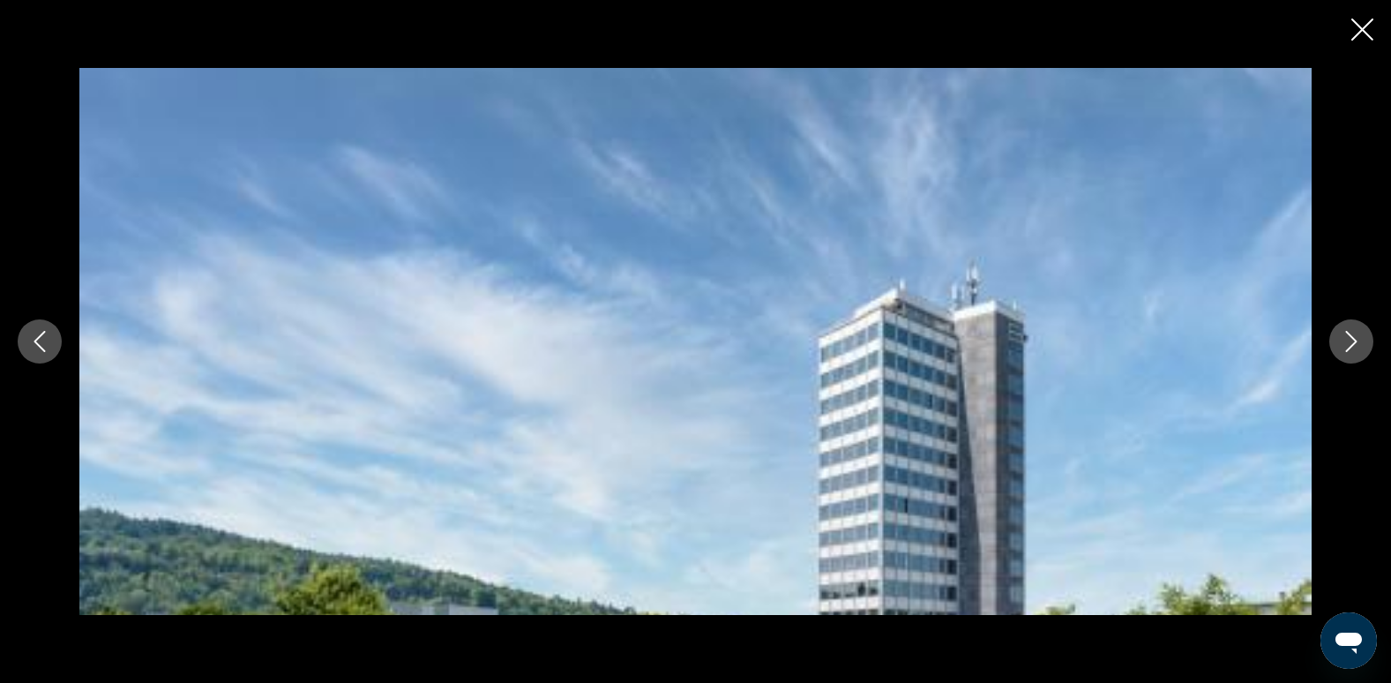
click at [1356, 348] on icon "Следующее изображение" at bounding box center [1351, 341] width 21 height 21
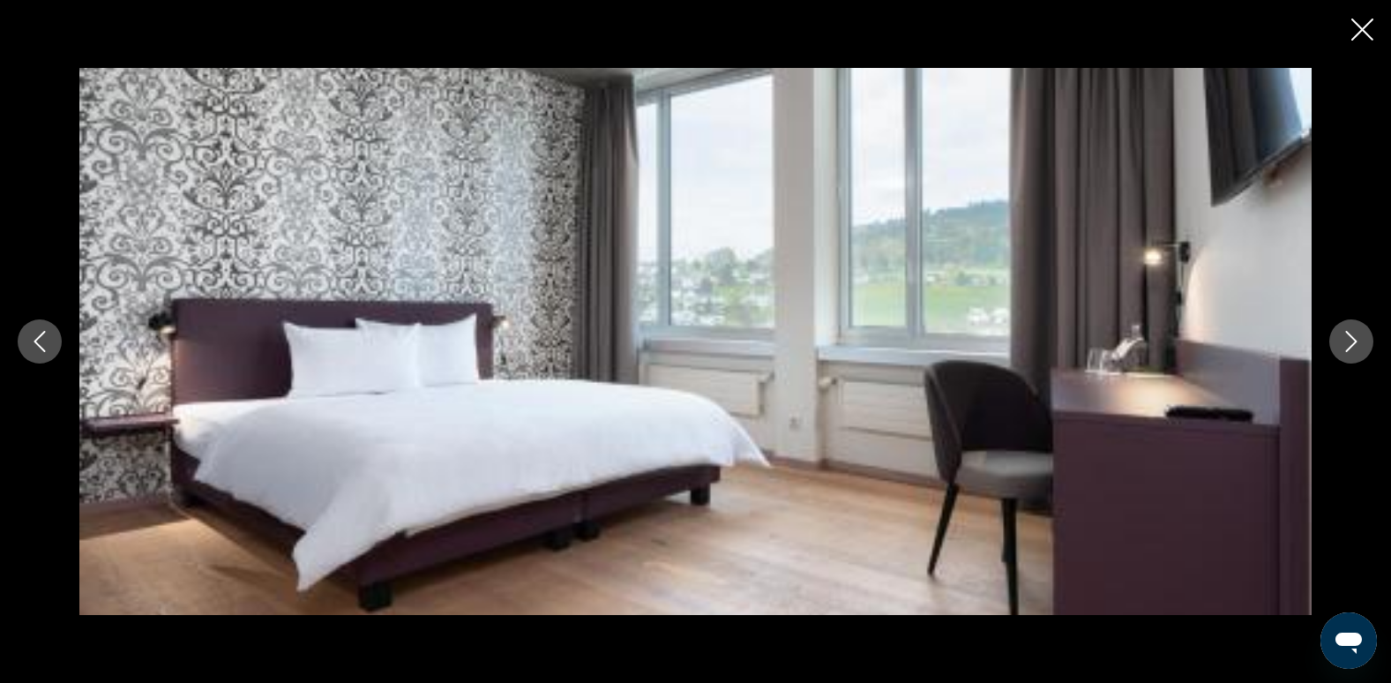
click at [1365, 30] on icon "Закрыть слайд-шоу" at bounding box center [1362, 30] width 22 height 22
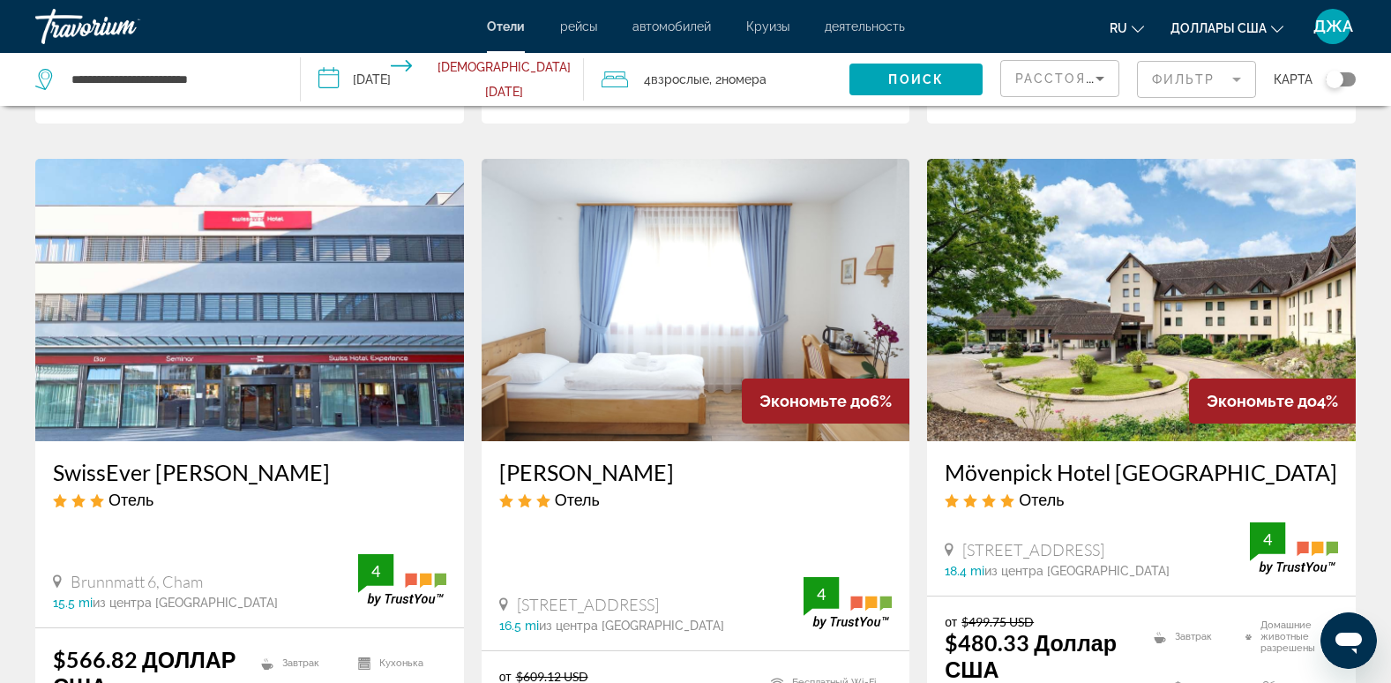
scroll to position [2075, 0]
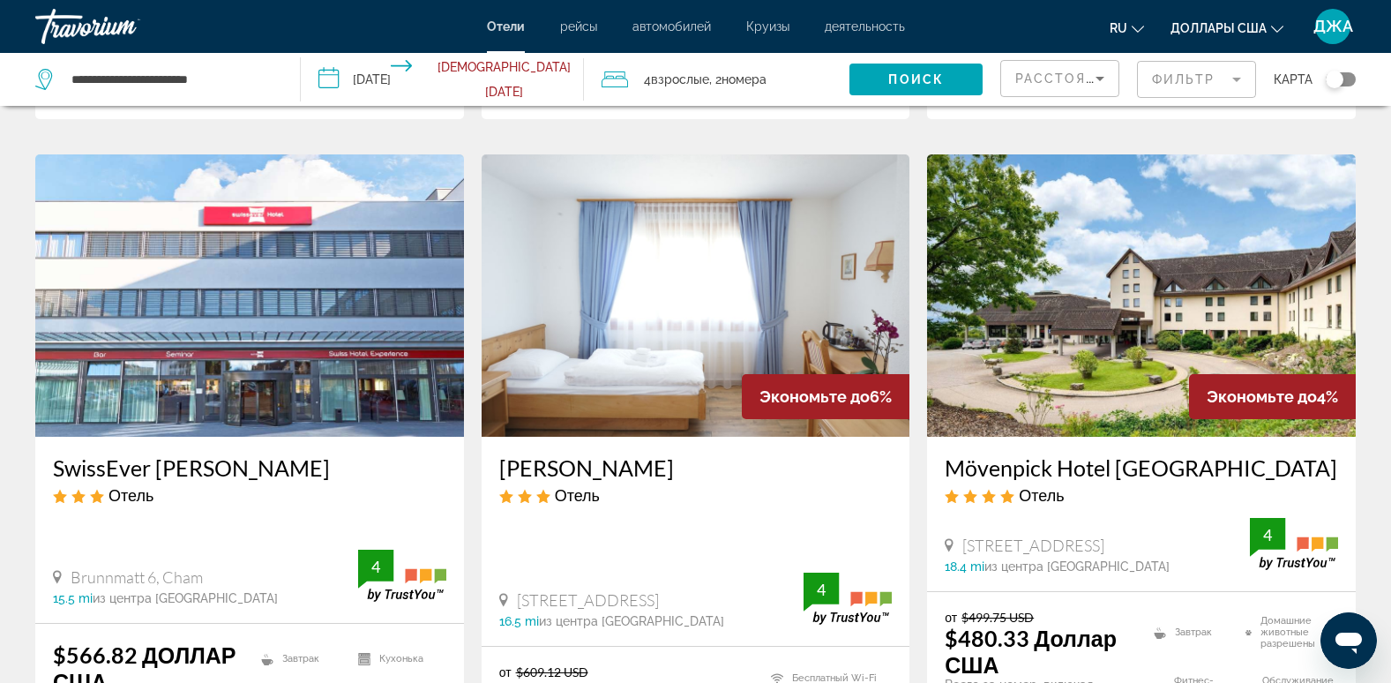
click at [1155, 288] on img "Основное содержание" at bounding box center [1141, 295] width 429 height 282
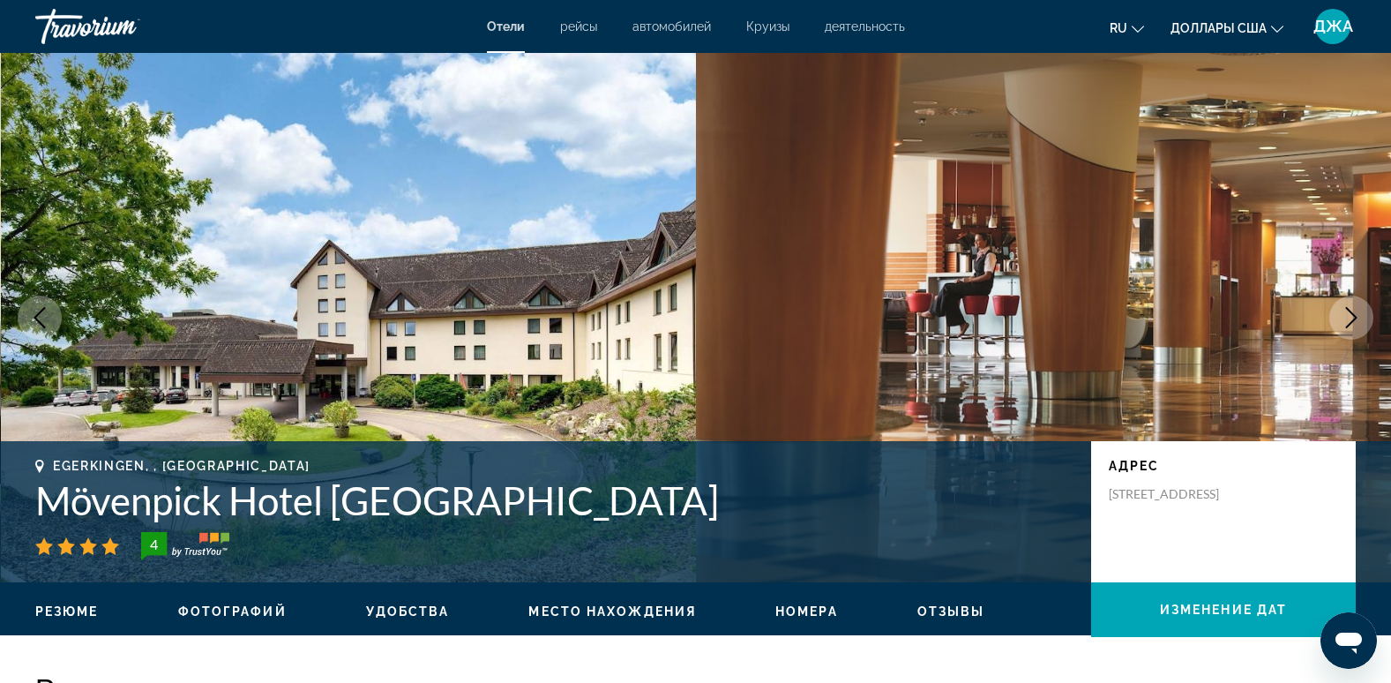
click at [1347, 310] on icon "Следующее изображение" at bounding box center [1351, 317] width 21 height 21
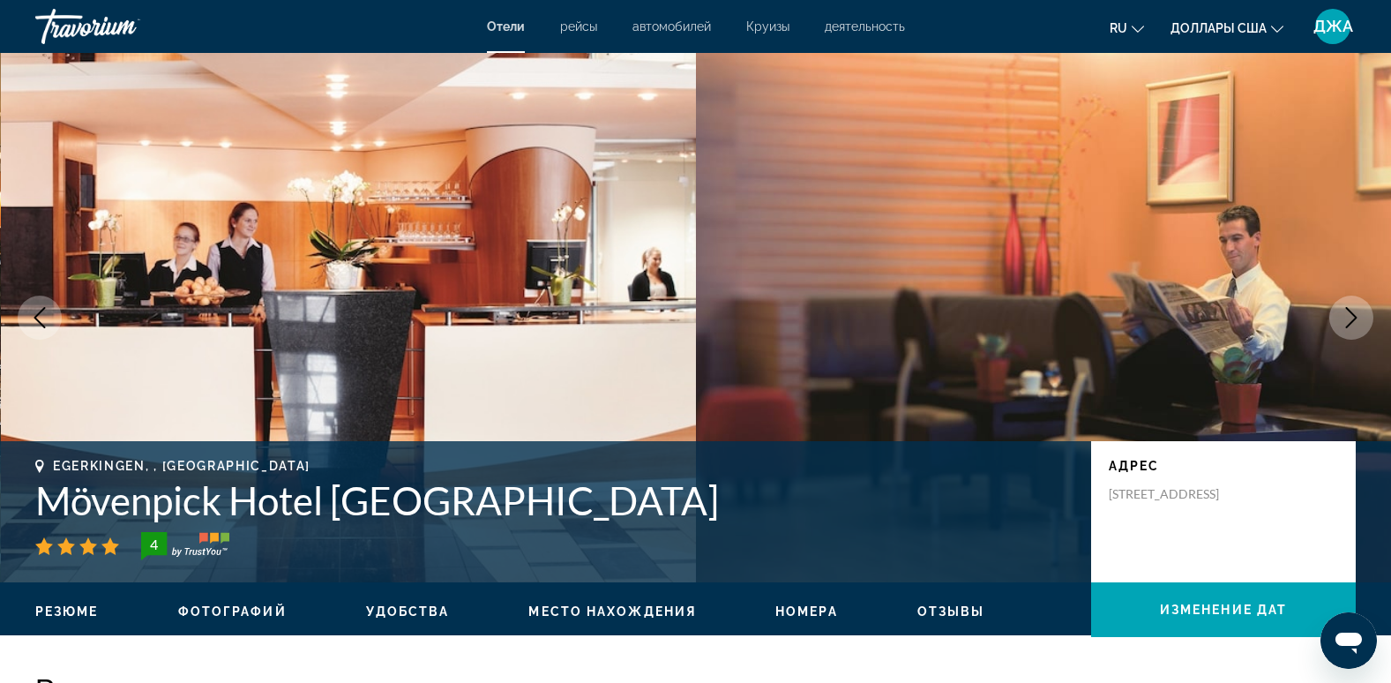
click at [1347, 310] on icon "Следующее изображение" at bounding box center [1351, 317] width 21 height 21
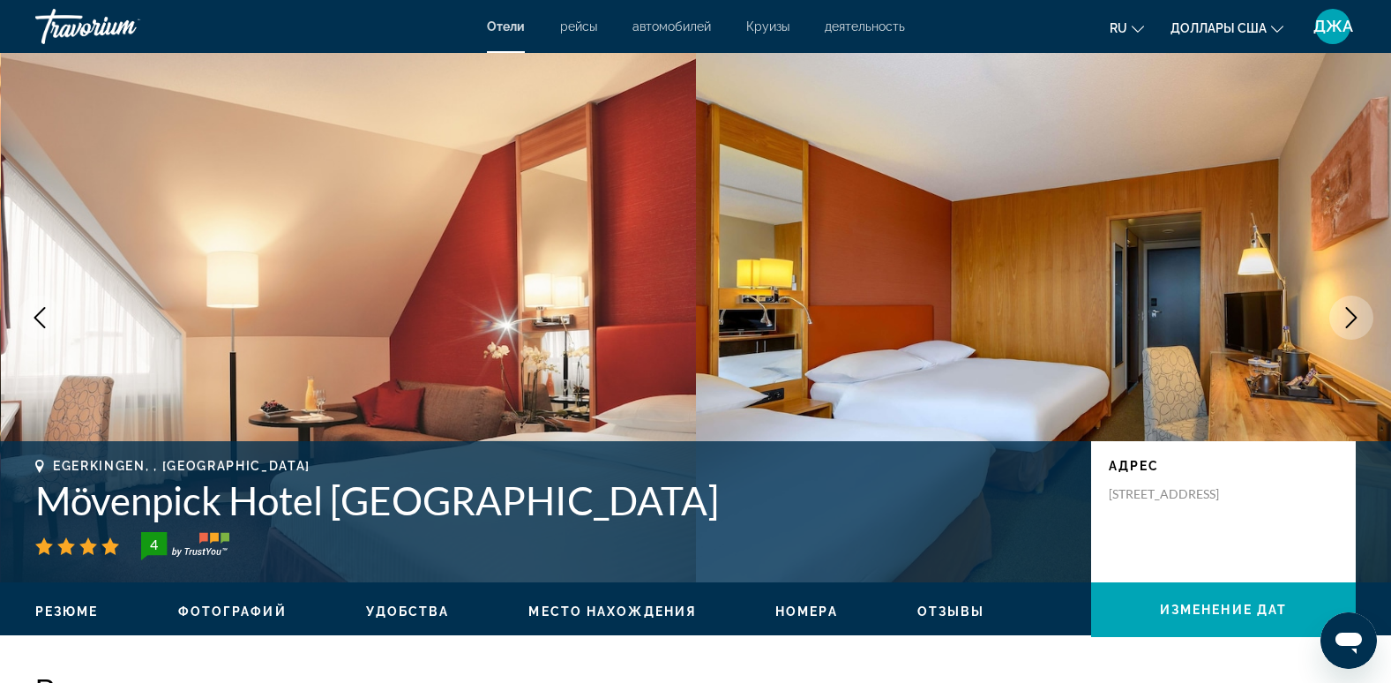
click at [1347, 310] on icon "Следующее изображение" at bounding box center [1351, 317] width 21 height 21
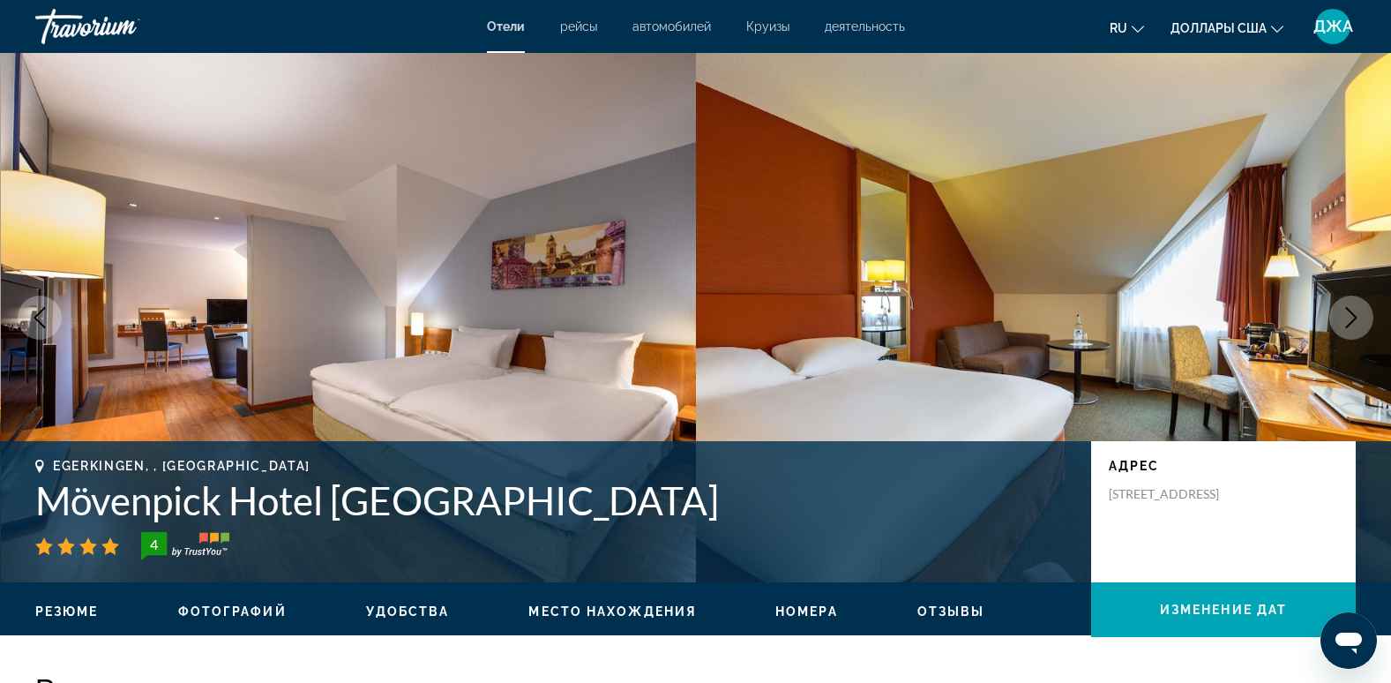
click at [1347, 310] on icon "Следующее изображение" at bounding box center [1351, 317] width 21 height 21
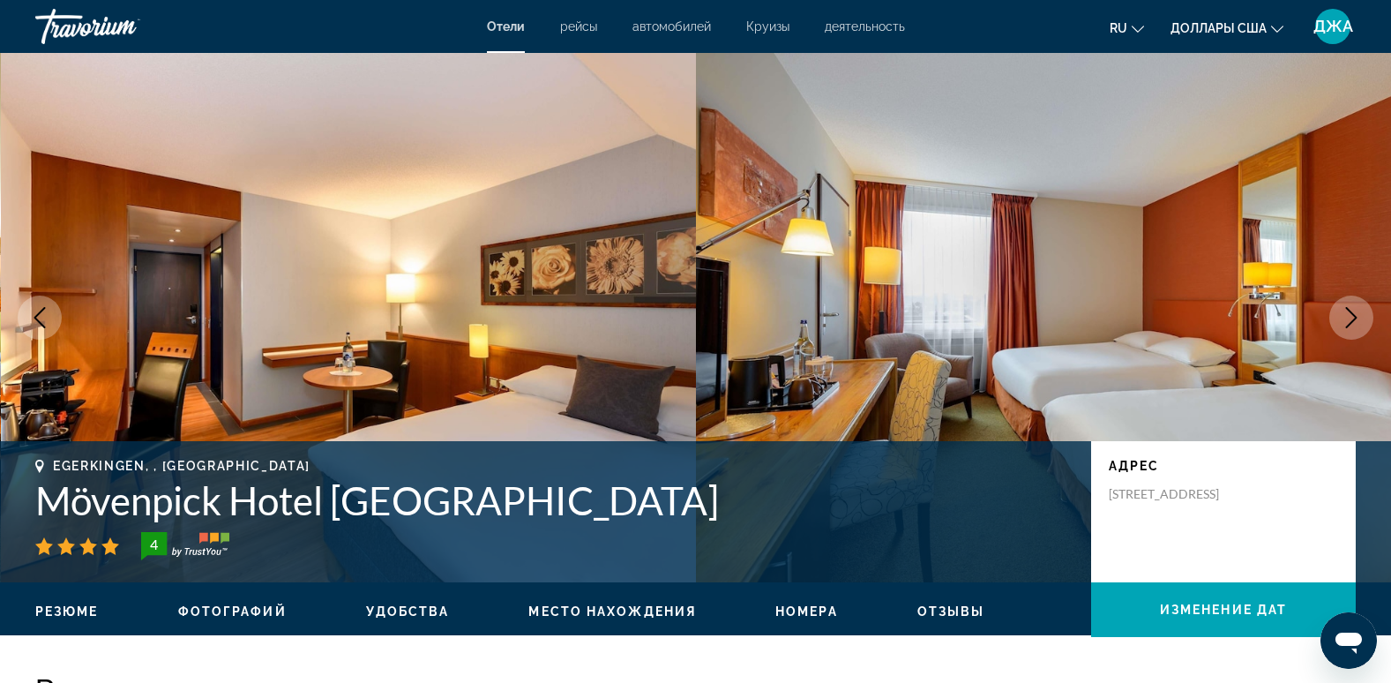
click at [1347, 310] on icon "Следующее изображение" at bounding box center [1351, 317] width 21 height 21
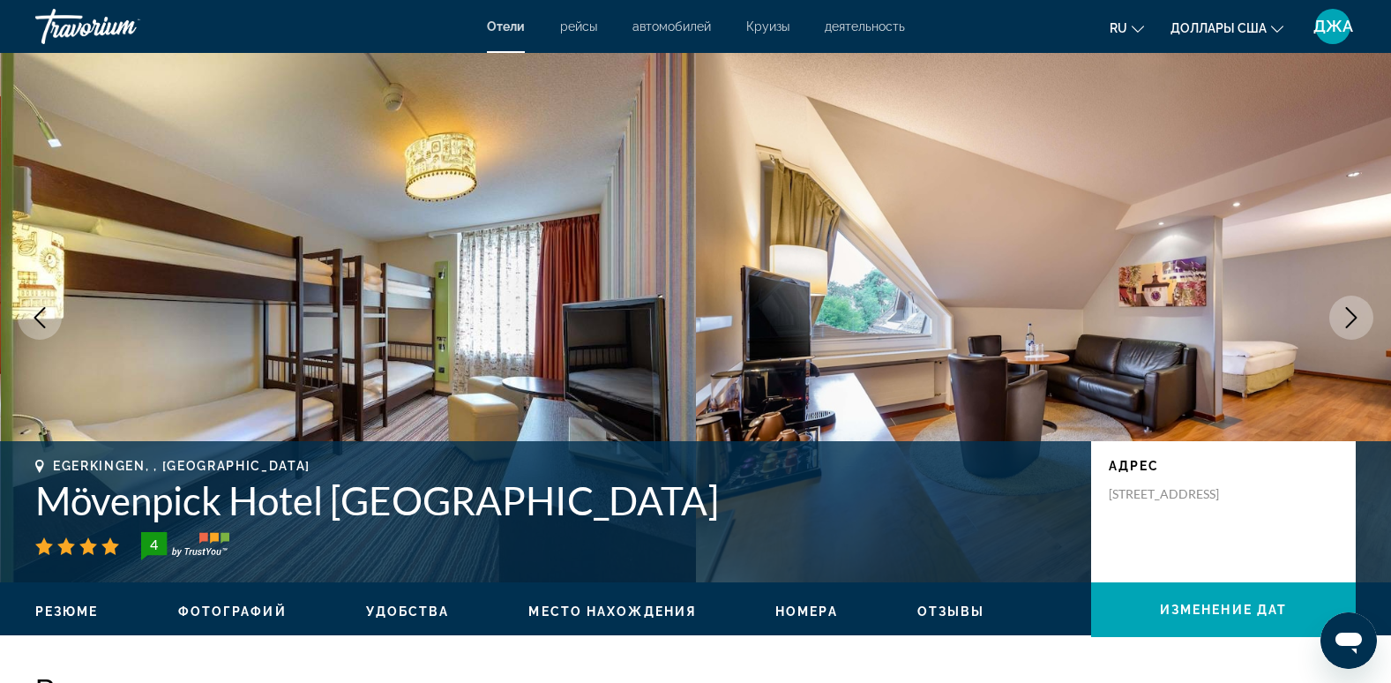
click at [1347, 310] on icon "Следующее изображение" at bounding box center [1351, 317] width 21 height 21
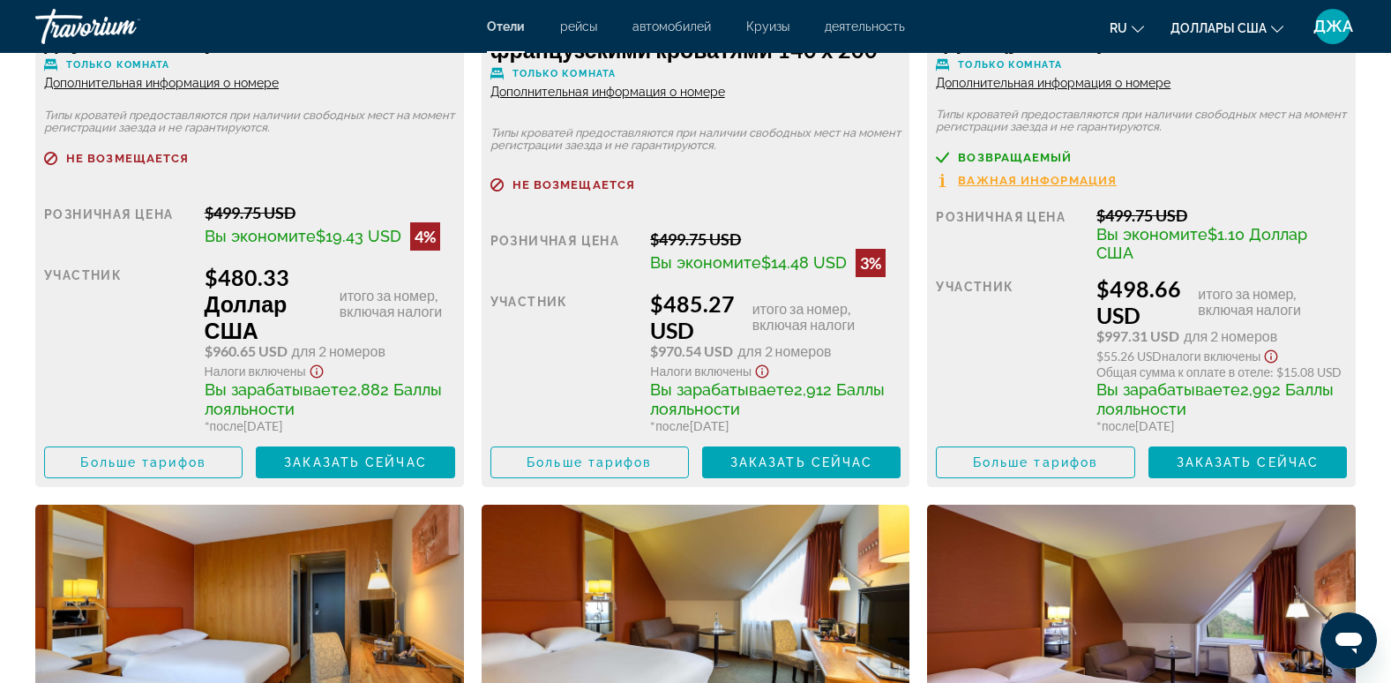
scroll to position [2457, 0]
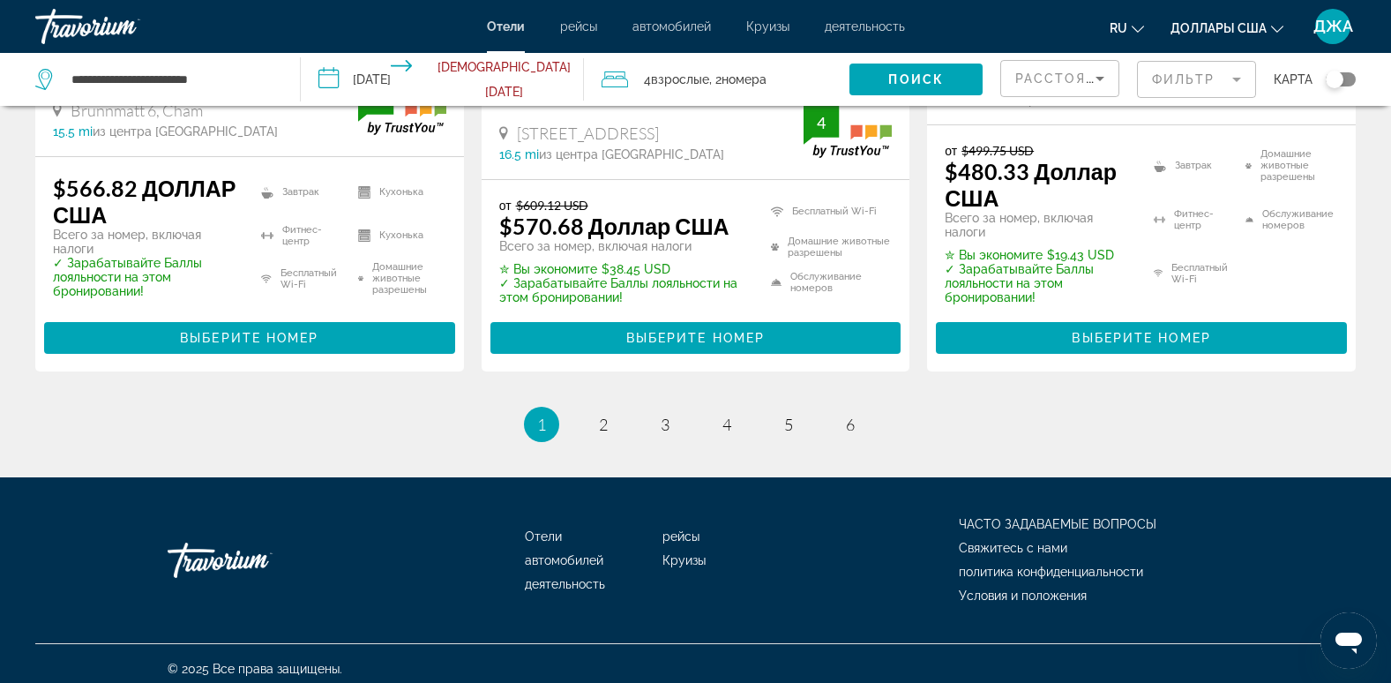
scroll to position [2551, 0]
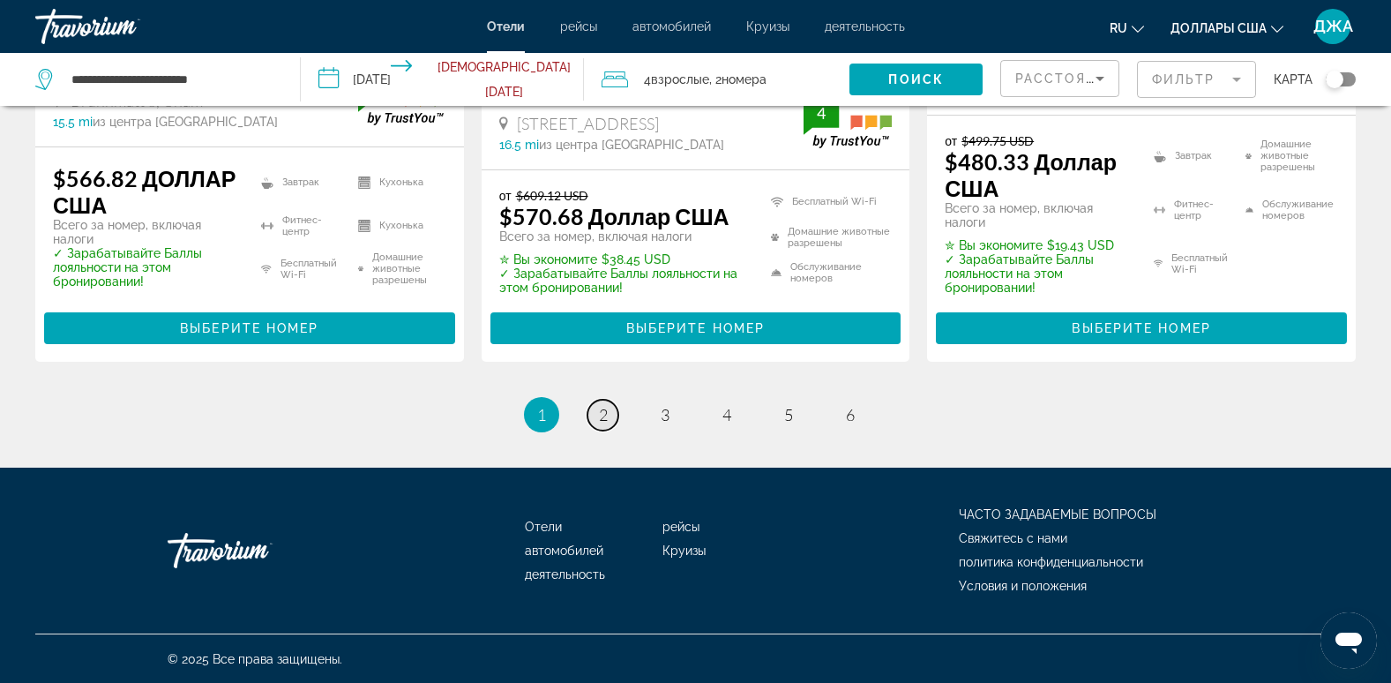
click at [607, 412] on span "2" at bounding box center [603, 414] width 9 height 19
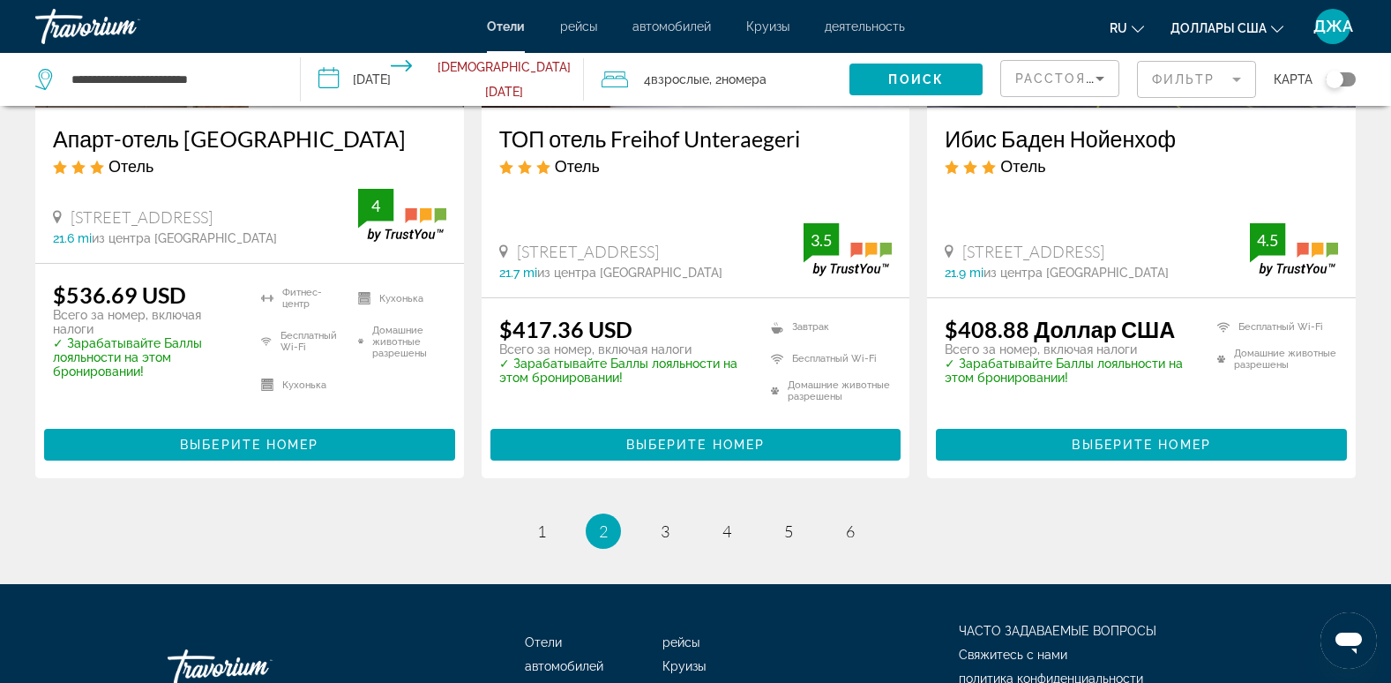
scroll to position [2505, 0]
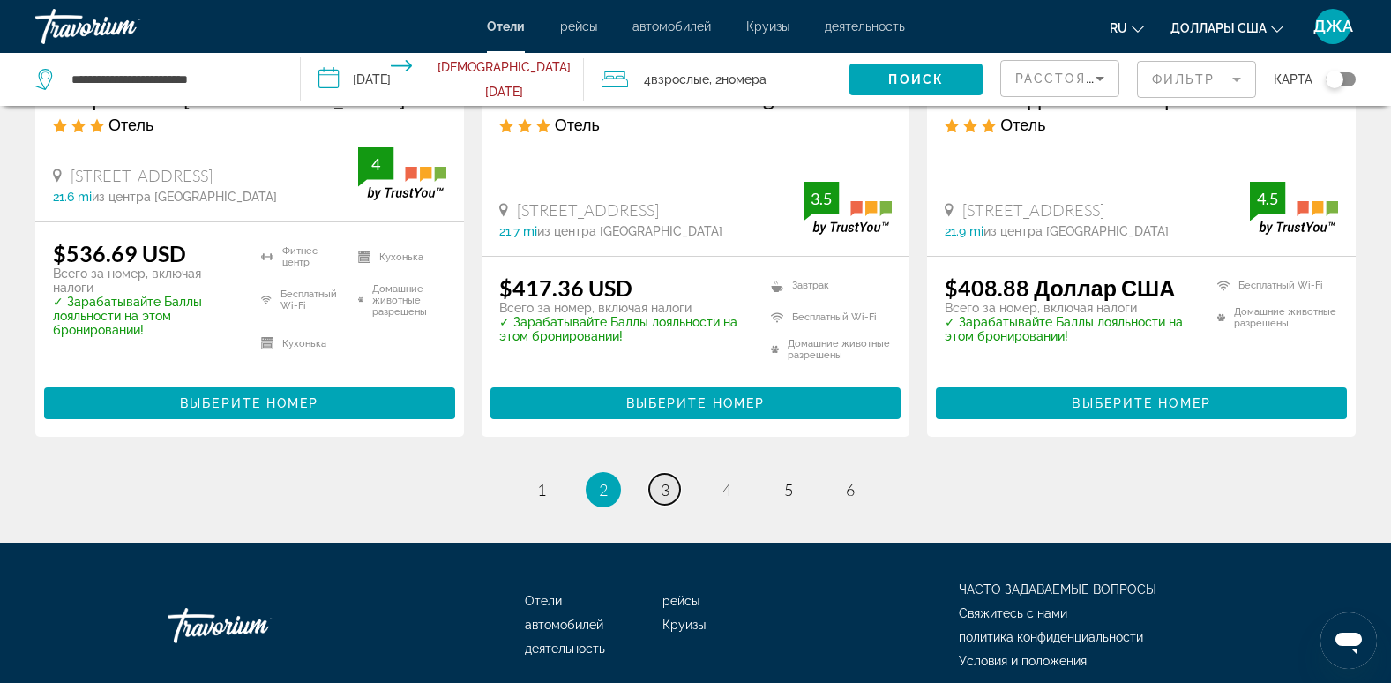
click at [662, 480] on span "3" at bounding box center [665, 489] width 9 height 19
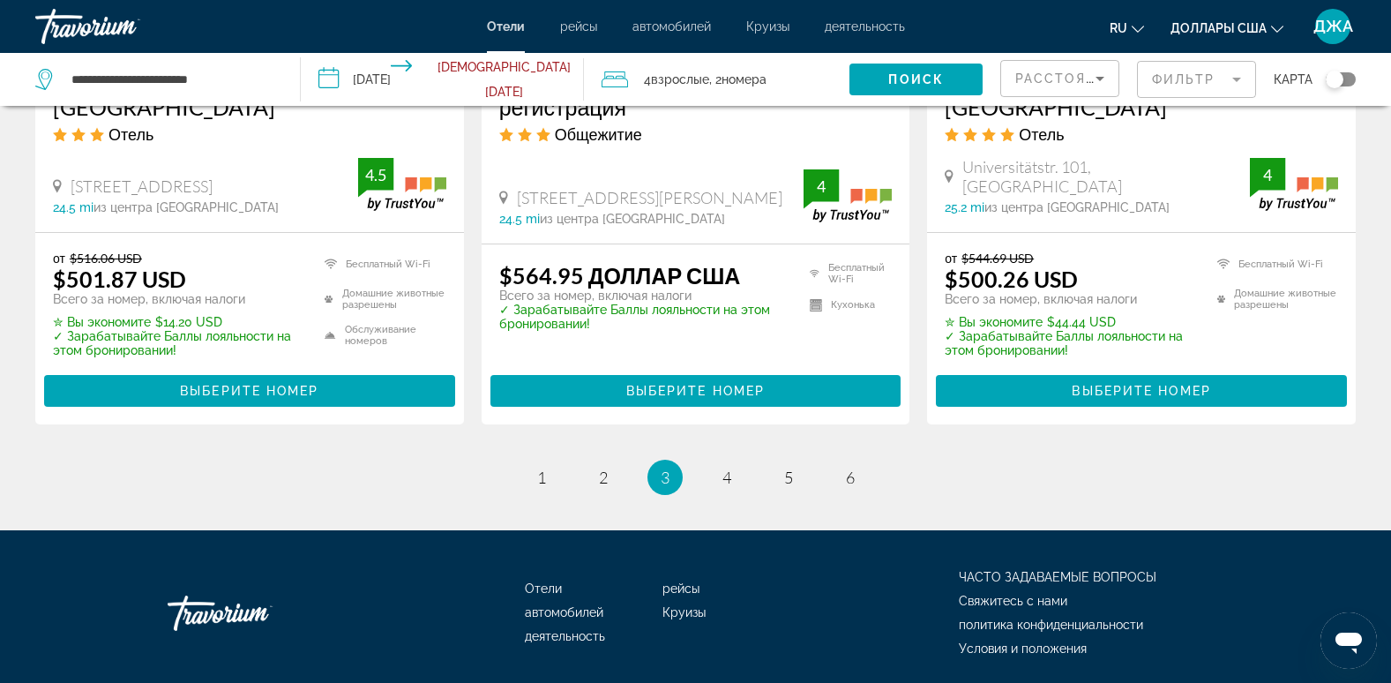
scroll to position [2577, 0]
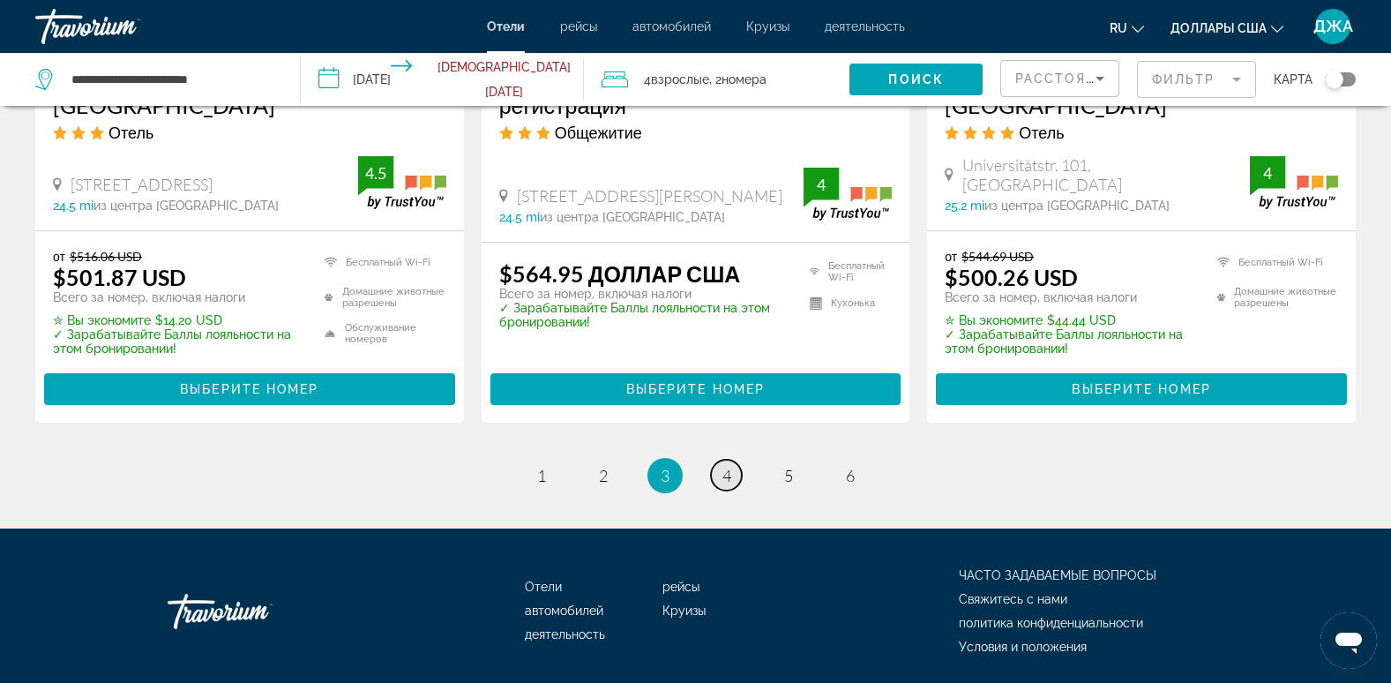
click at [724, 466] on span "4" at bounding box center [726, 475] width 9 height 19
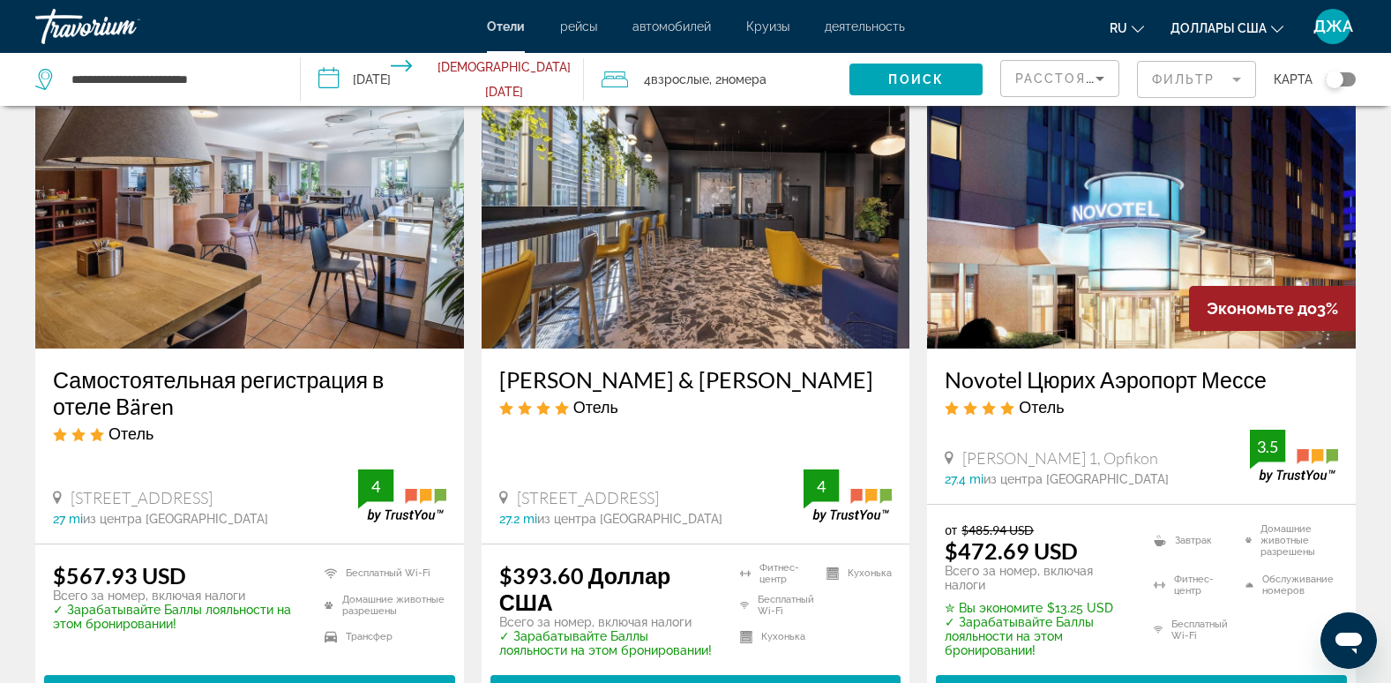
scroll to position [882, 0]
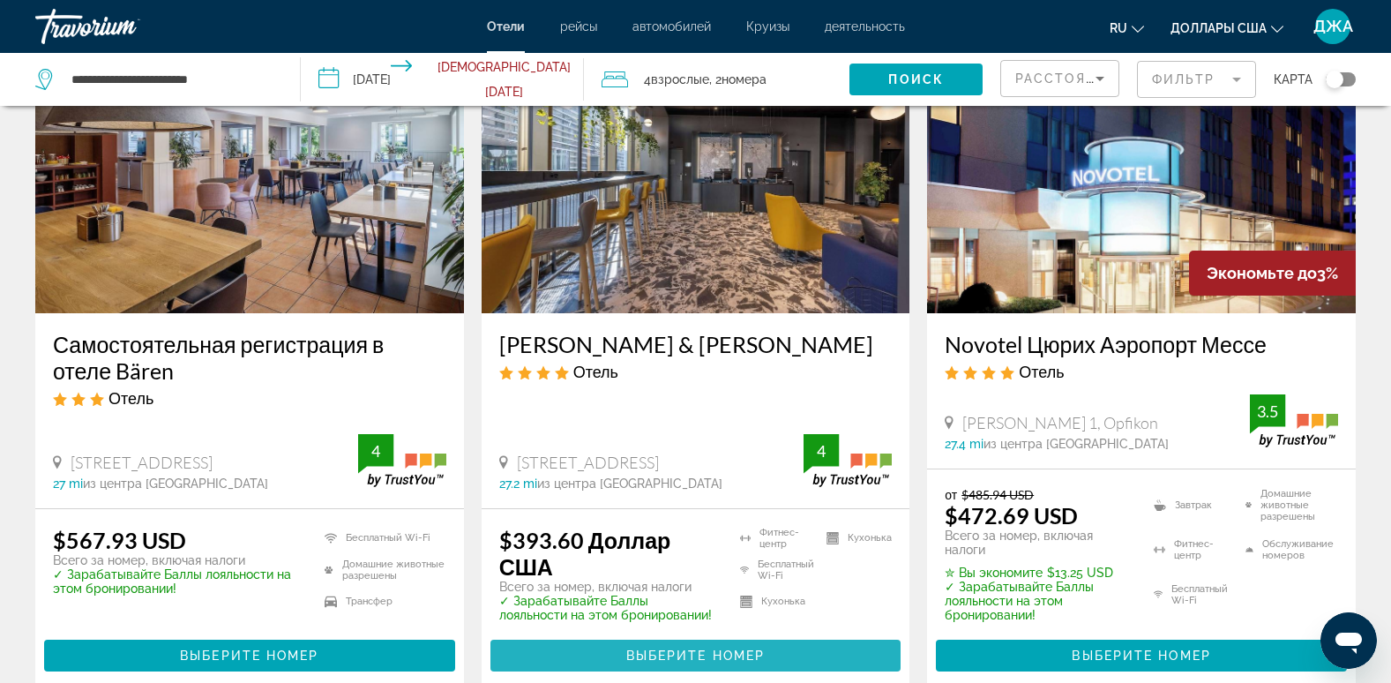
click at [728, 648] on span "Выберите номер" at bounding box center [695, 655] width 138 height 14
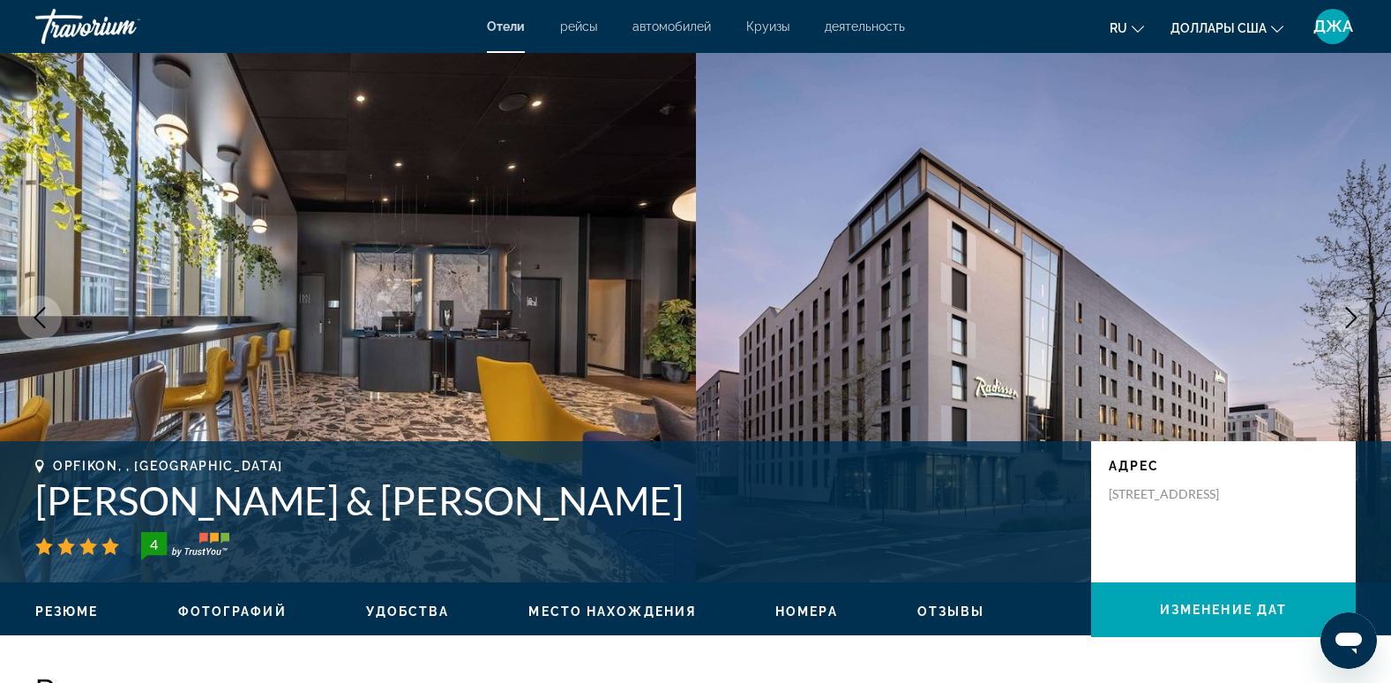
click at [1347, 313] on icon "Следующее изображение" at bounding box center [1351, 317] width 21 height 21
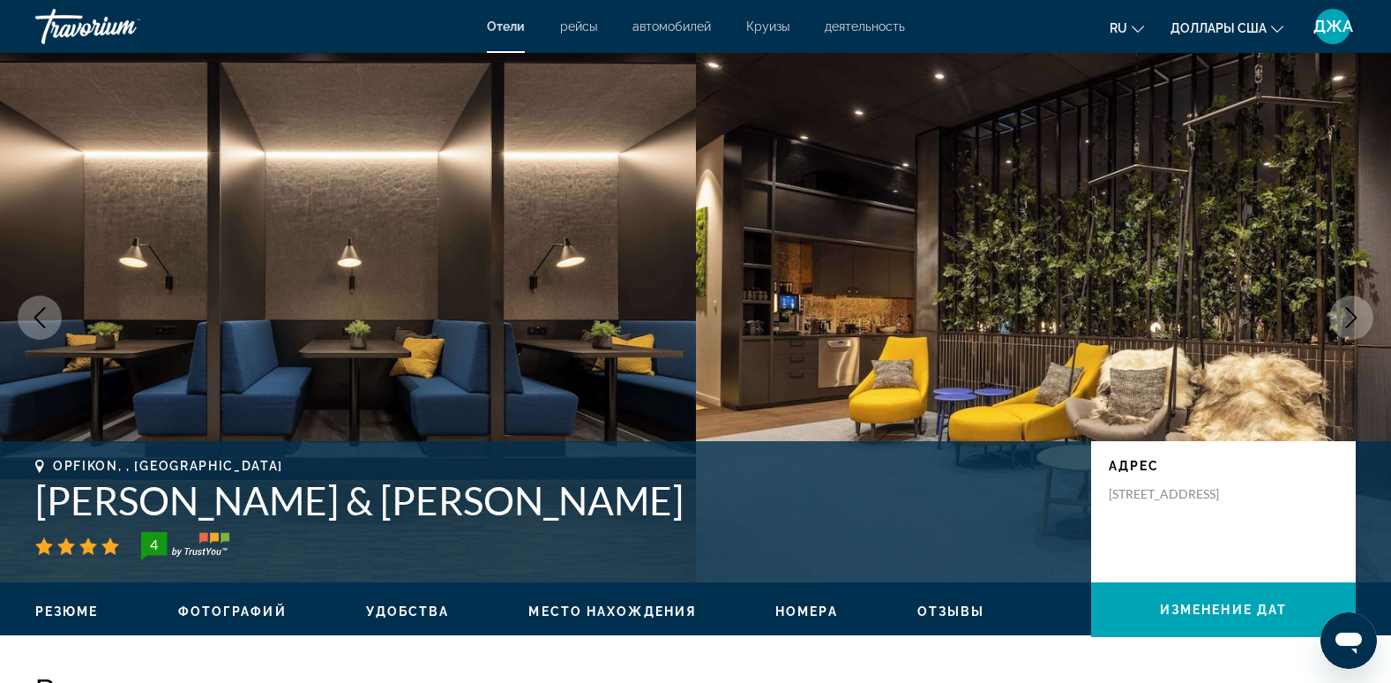
click at [1347, 313] on icon "Следующее изображение" at bounding box center [1351, 317] width 21 height 21
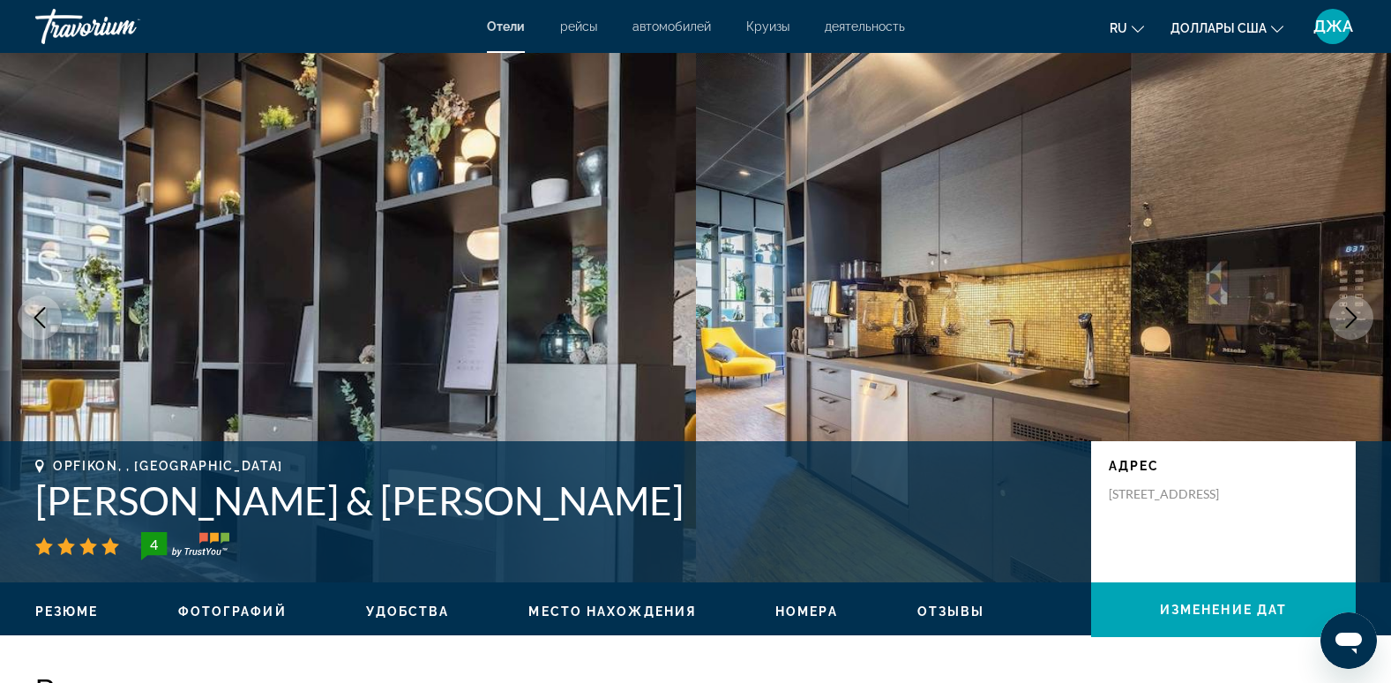
click at [1347, 313] on icon "Следующее изображение" at bounding box center [1351, 317] width 21 height 21
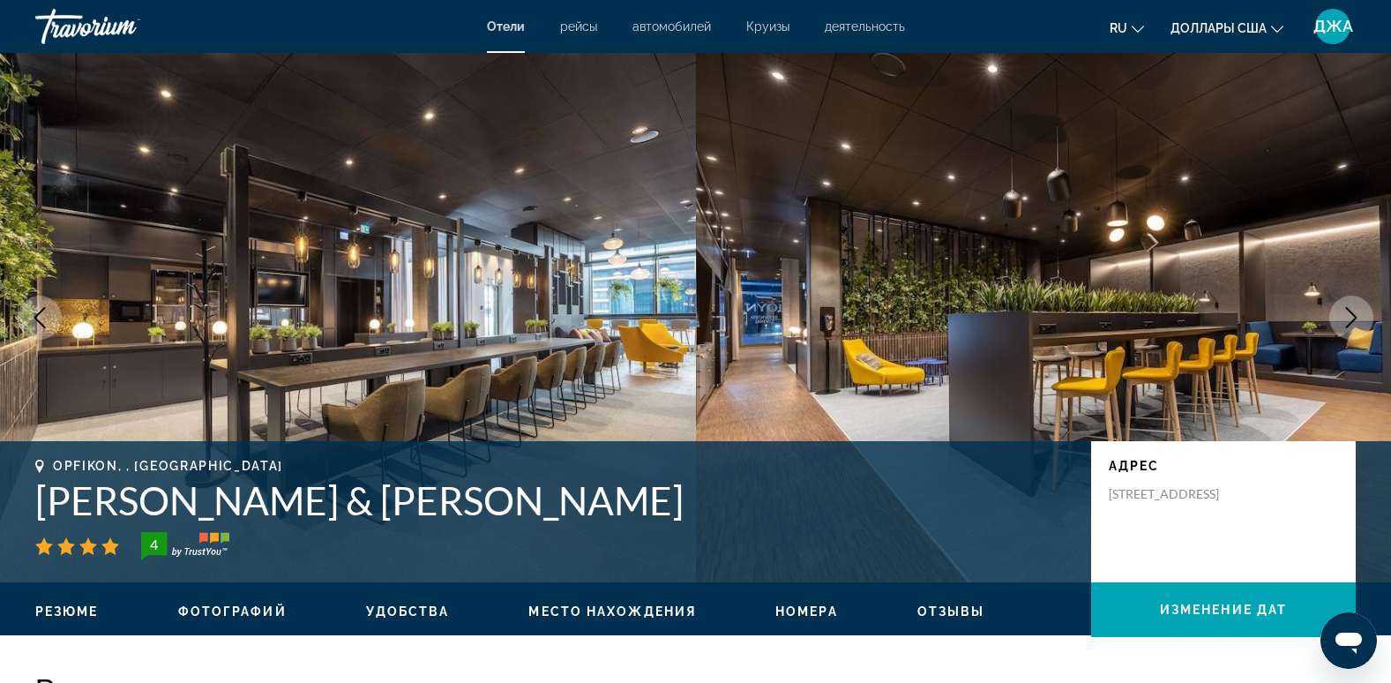
click at [1347, 313] on icon "Следующее изображение" at bounding box center [1351, 317] width 21 height 21
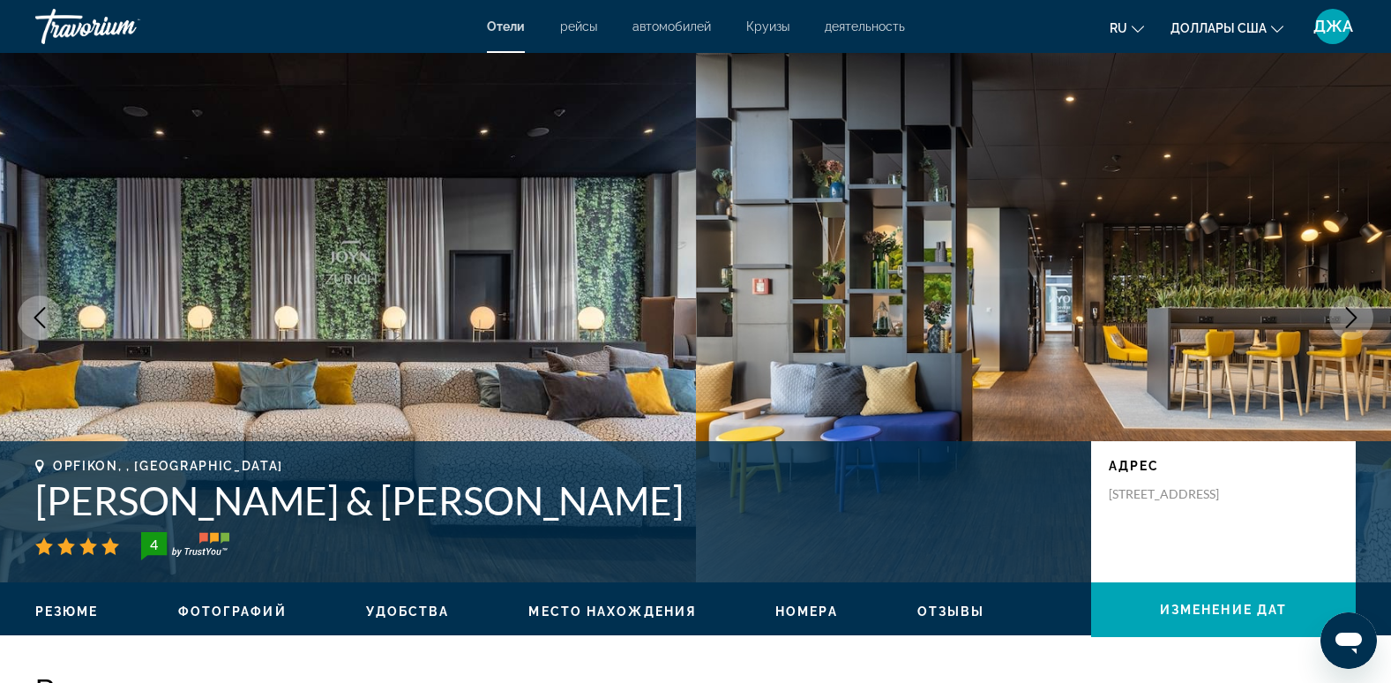
click at [1347, 313] on icon "Следующее изображение" at bounding box center [1351, 317] width 21 height 21
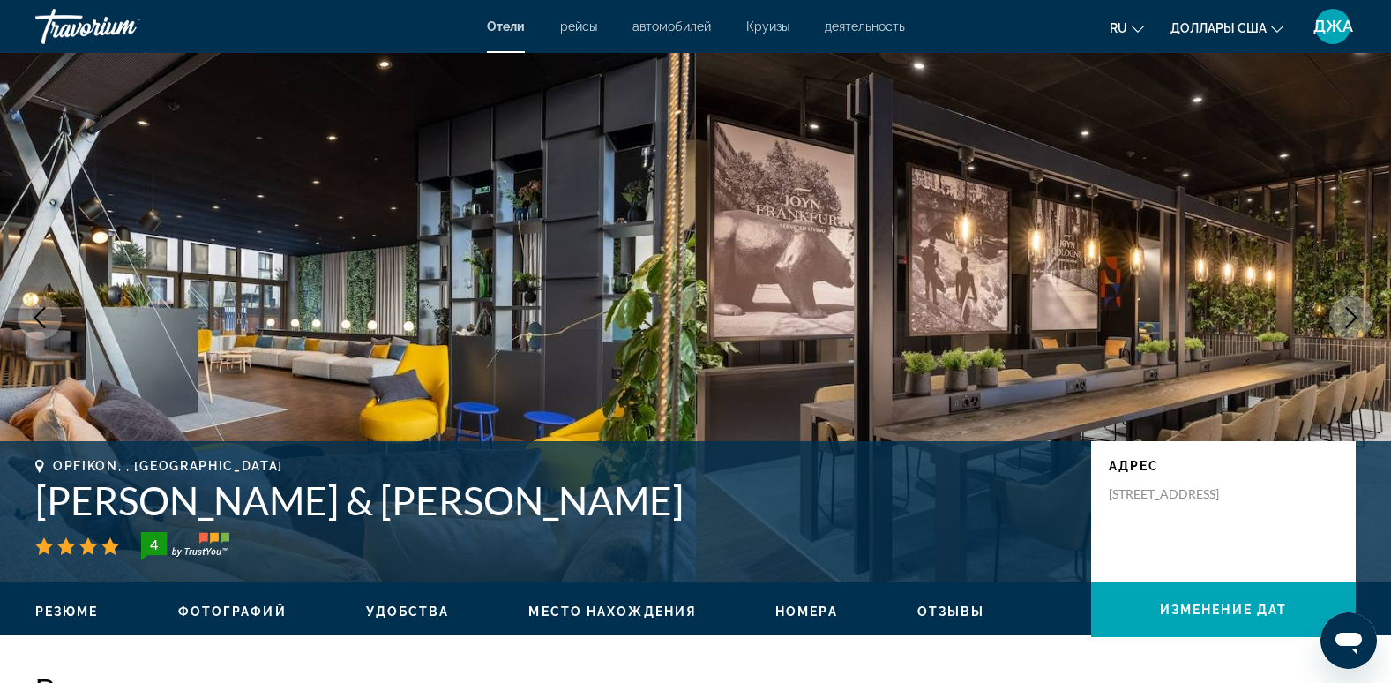
click at [1347, 313] on icon "Следующее изображение" at bounding box center [1351, 317] width 21 height 21
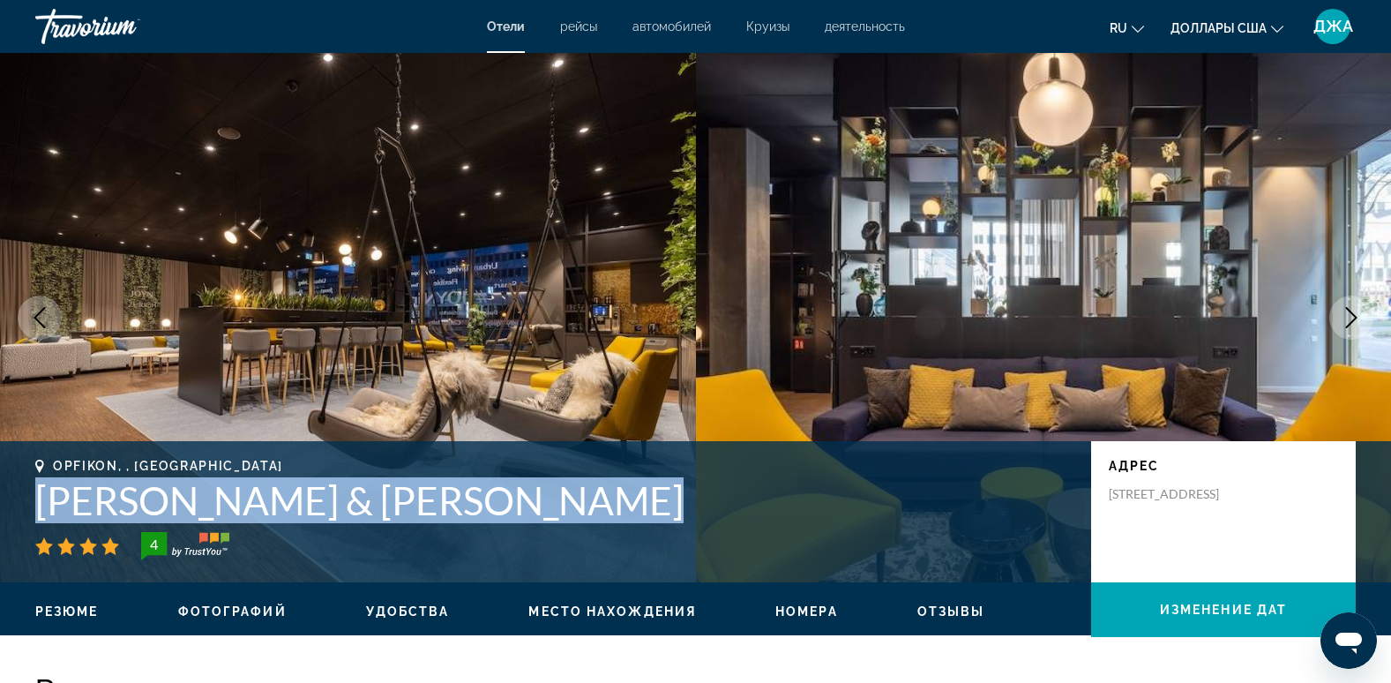
drag, startPoint x: 641, startPoint y: 527, endPoint x: 31, endPoint y: 510, distance: 610.6
click at [31, 510] on div "Opfikon, , Швейцария Рэдиссон Отель & [PERSON_NAME] [GEOGRAPHIC_DATA][STREET_AD…" at bounding box center [695, 512] width 1391 height 106
copy div "[PERSON_NAME] & [PERSON_NAME]"
click at [709, 490] on h1 "[PERSON_NAME] & [PERSON_NAME]" at bounding box center [554, 500] width 1038 height 46
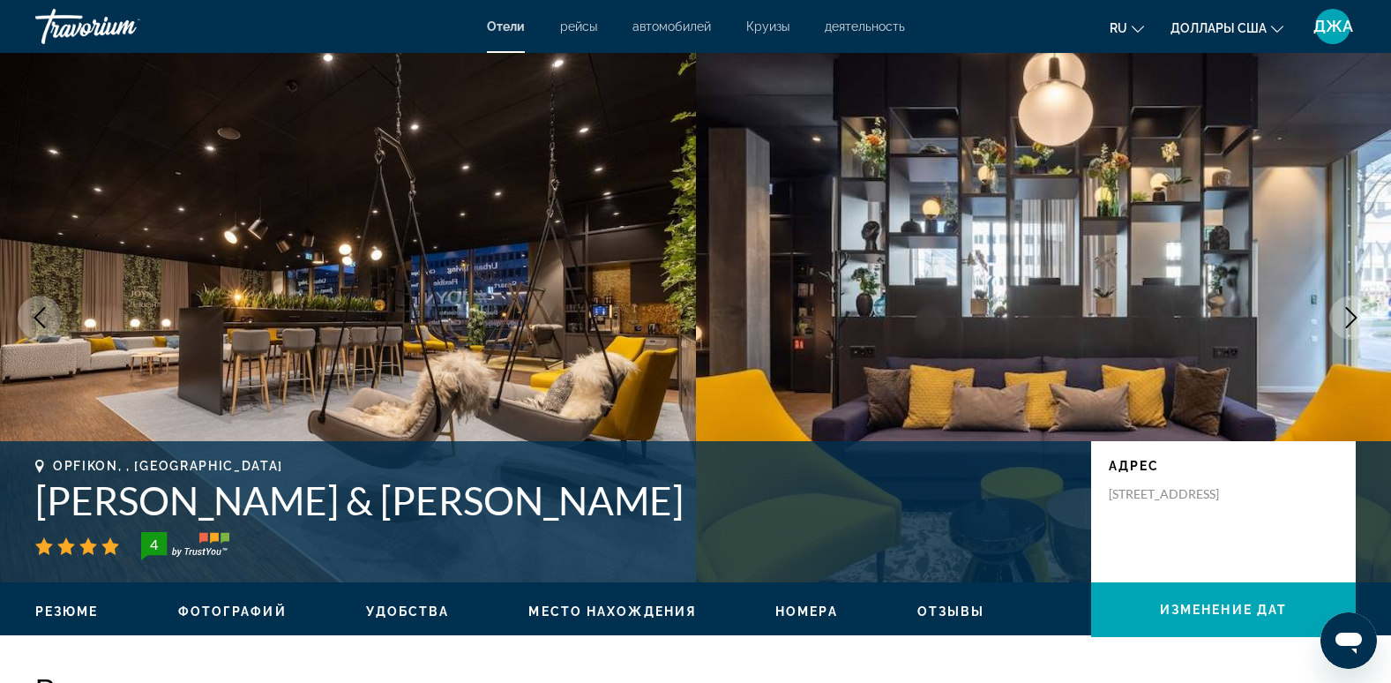
drag, startPoint x: 1253, startPoint y: 523, endPoint x: 1109, endPoint y: 498, distance: 145.9
click at [1109, 498] on div "[STREET_ADDRESS]" at bounding box center [1223, 494] width 229 height 16
copy p "[STREET_ADDRESS]"
click at [1211, 128] on img "Основное содержание" at bounding box center [1044, 317] width 696 height 529
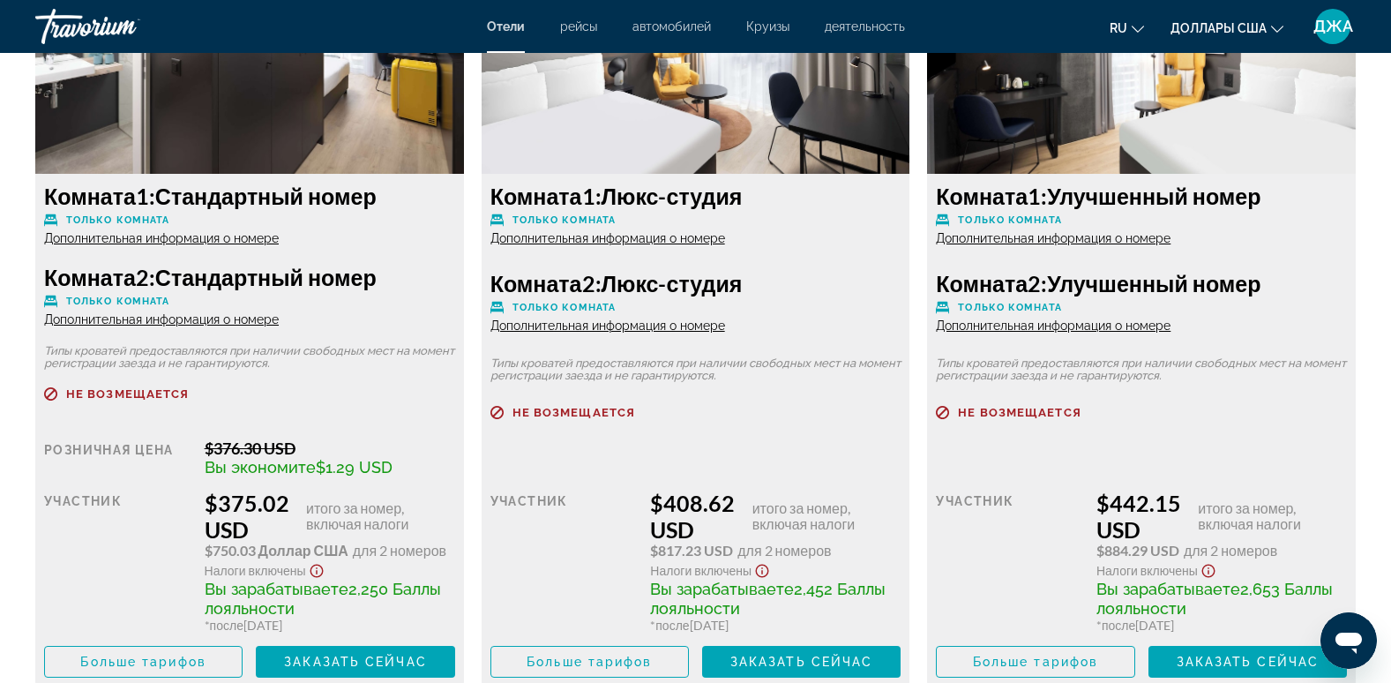
scroll to position [2553, 0]
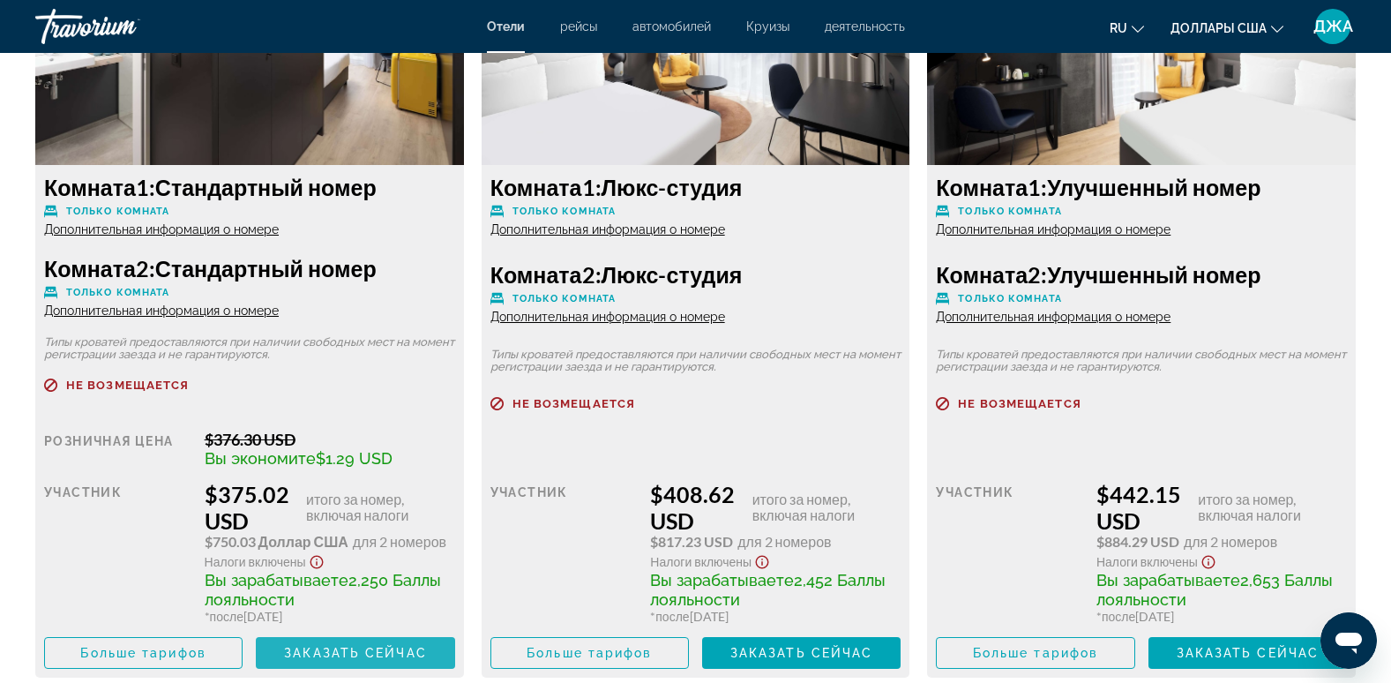
click at [321, 647] on span "Заказать сейчас" at bounding box center [355, 653] width 143 height 14
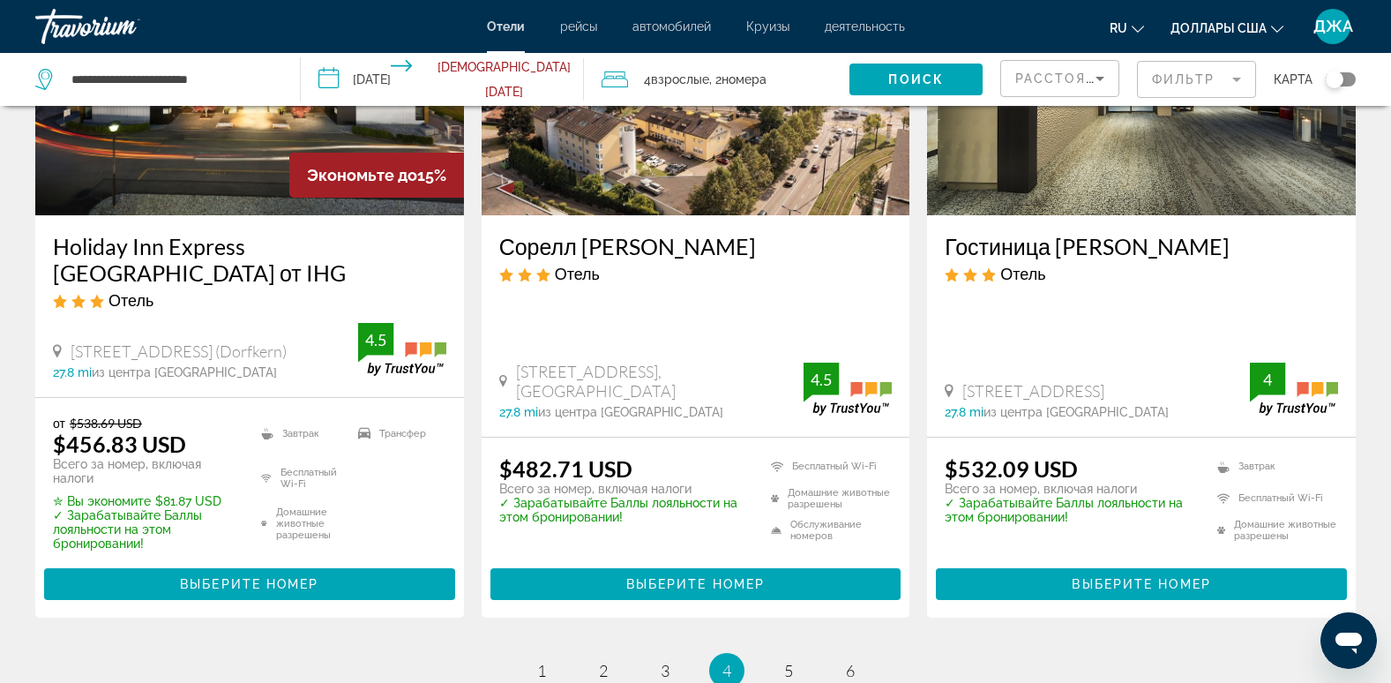
scroll to position [2399, 0]
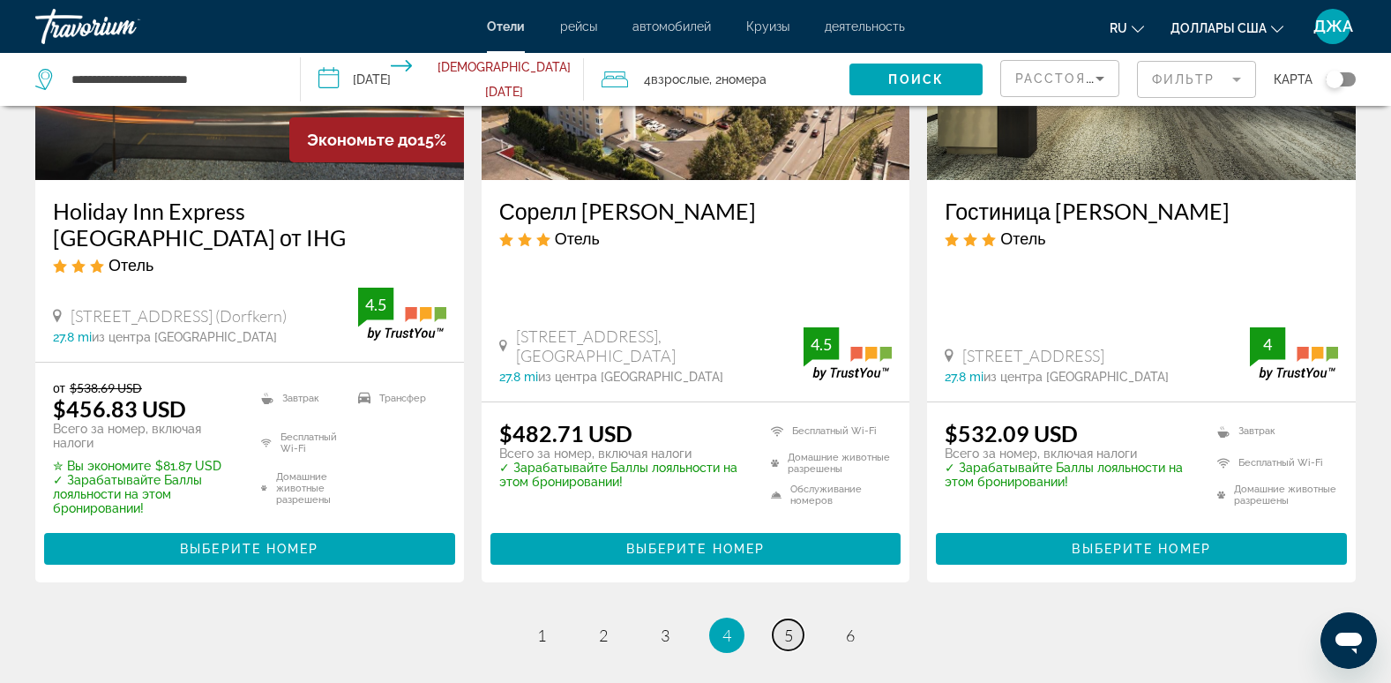
click at [788, 625] on span "5" at bounding box center [788, 634] width 9 height 19
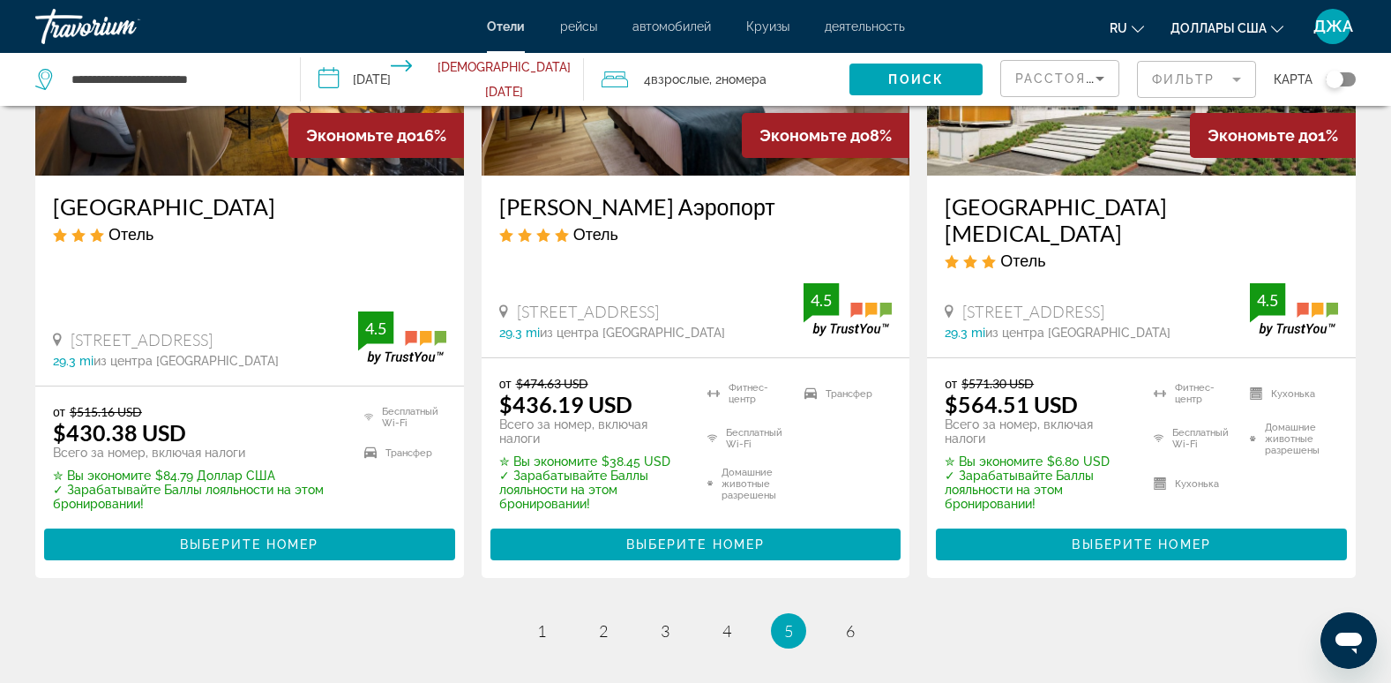
scroll to position [2434, 0]
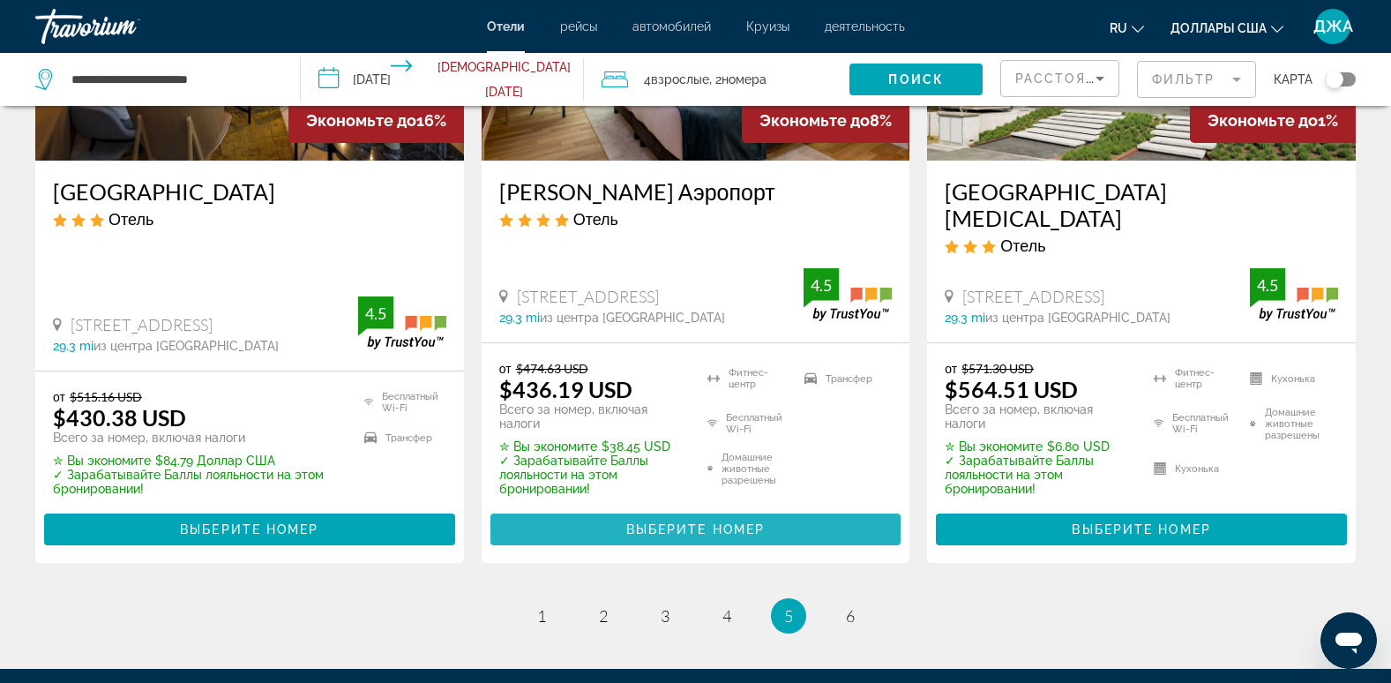
click at [717, 522] on span "Выберите номер" at bounding box center [695, 529] width 138 height 14
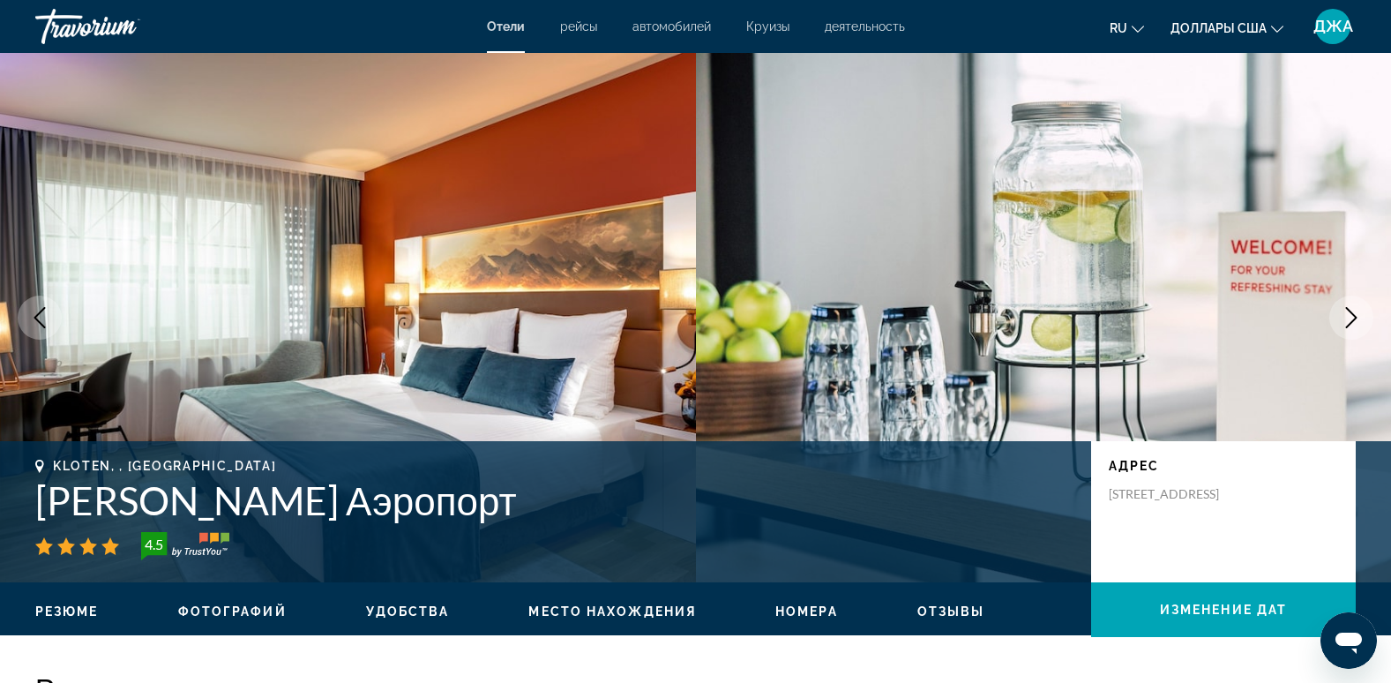
click at [1354, 318] on icon "Следующее изображение" at bounding box center [1351, 317] width 21 height 21
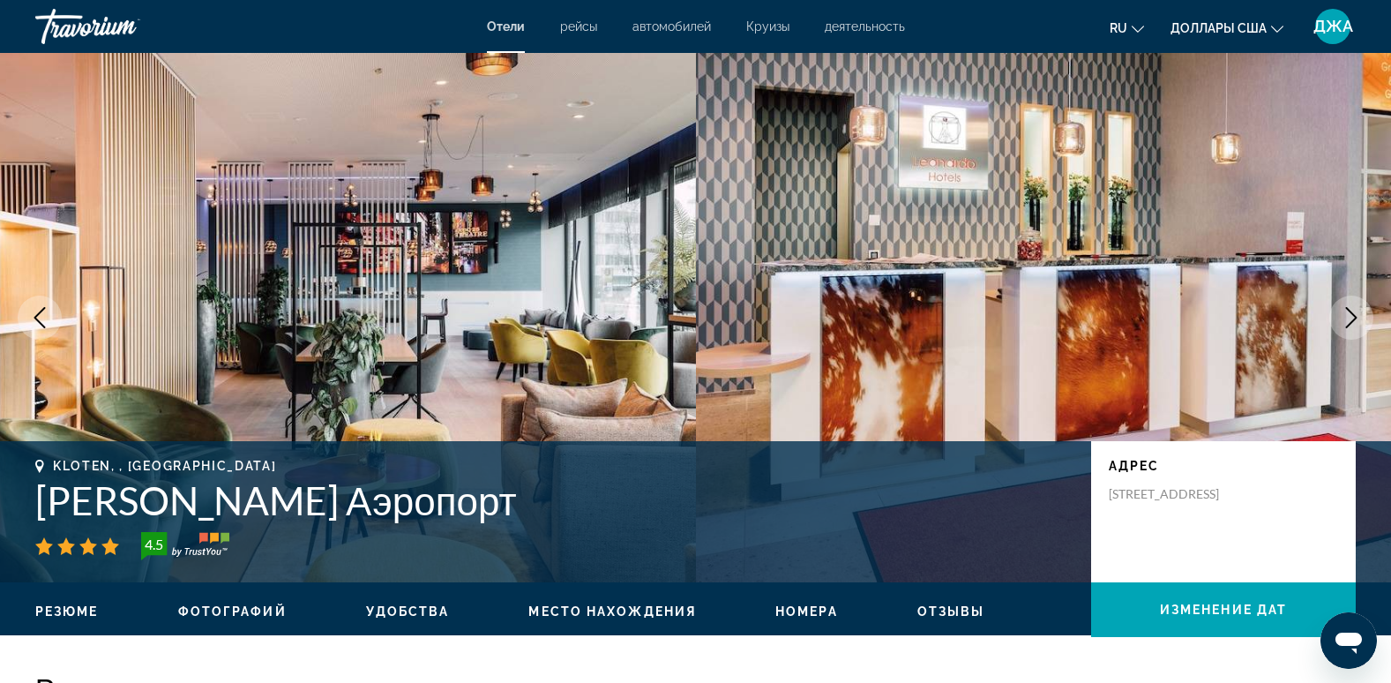
click at [1354, 318] on icon "Следующее изображение" at bounding box center [1351, 317] width 21 height 21
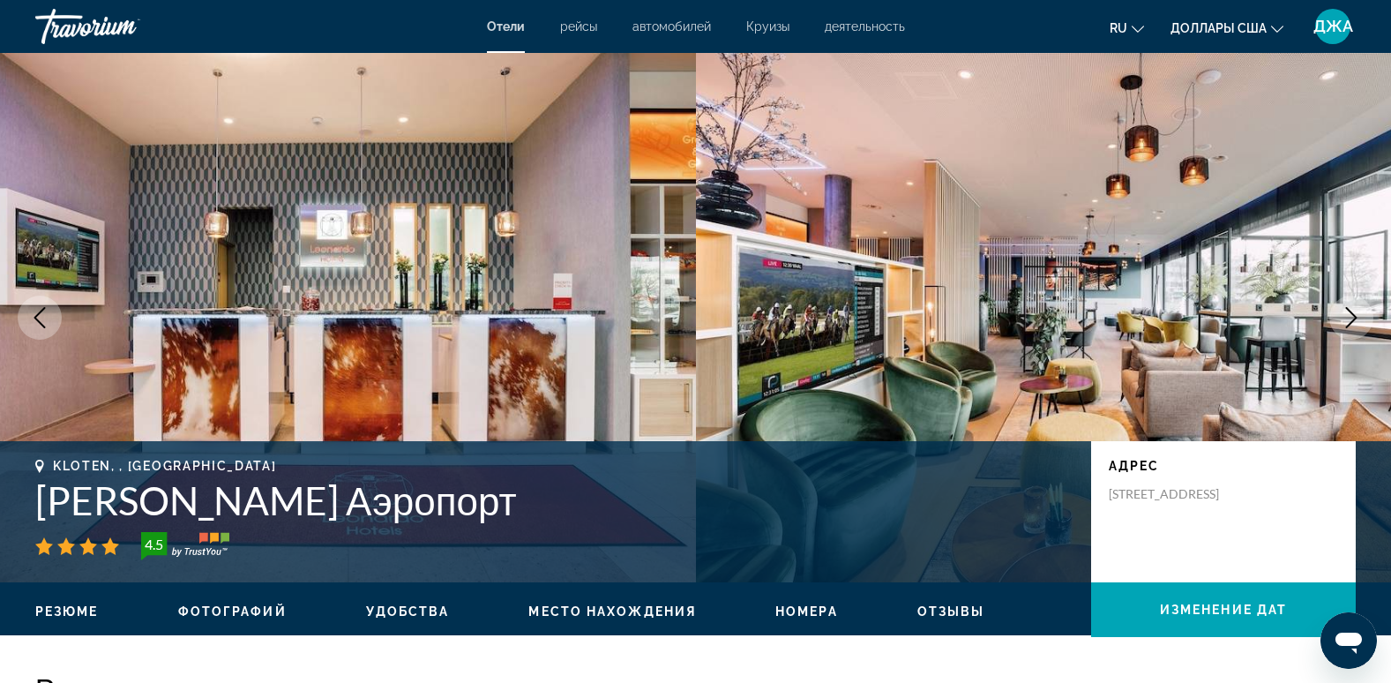
click at [1354, 318] on icon "Следующее изображение" at bounding box center [1351, 317] width 21 height 21
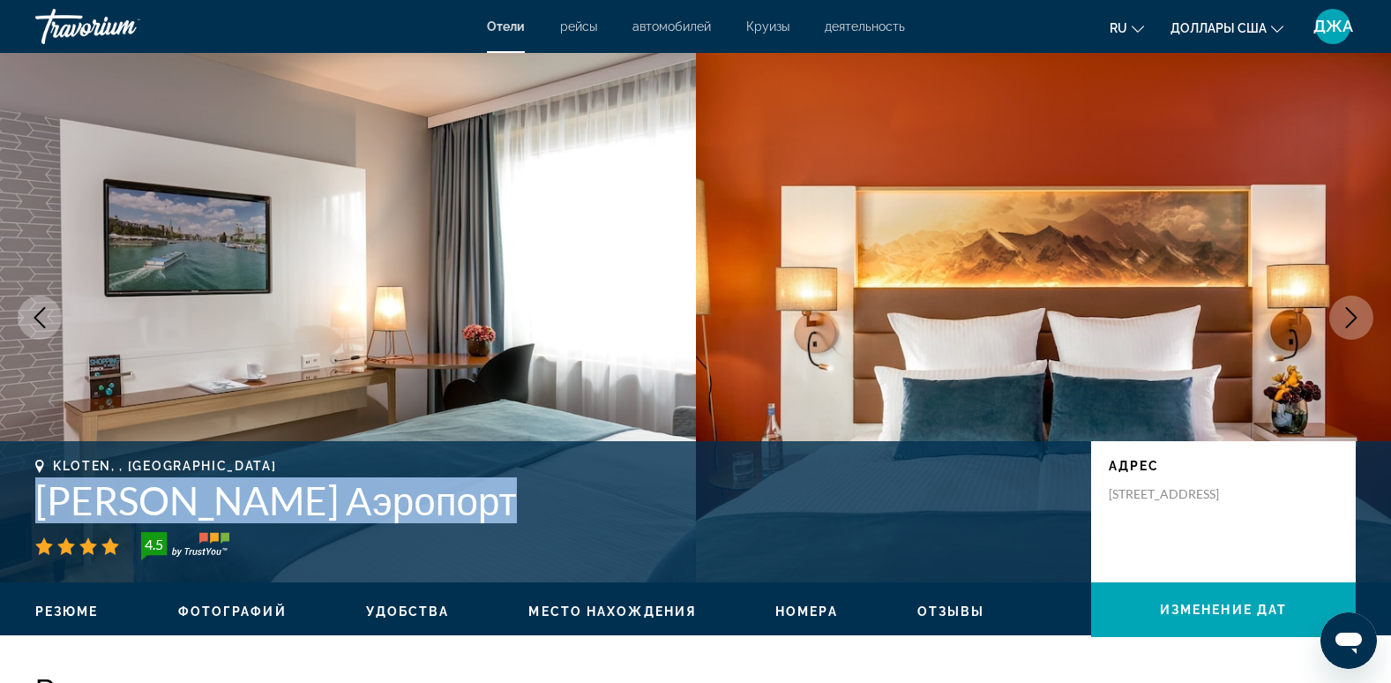
drag, startPoint x: 641, startPoint y: 516, endPoint x: 40, endPoint y: 496, distance: 601.9
click at [40, 496] on div "Kloten, , Швейцария [PERSON_NAME] Аэропорт 4.5" at bounding box center [554, 509] width 1038 height 101
copy div "[PERSON_NAME] Аэропорт"
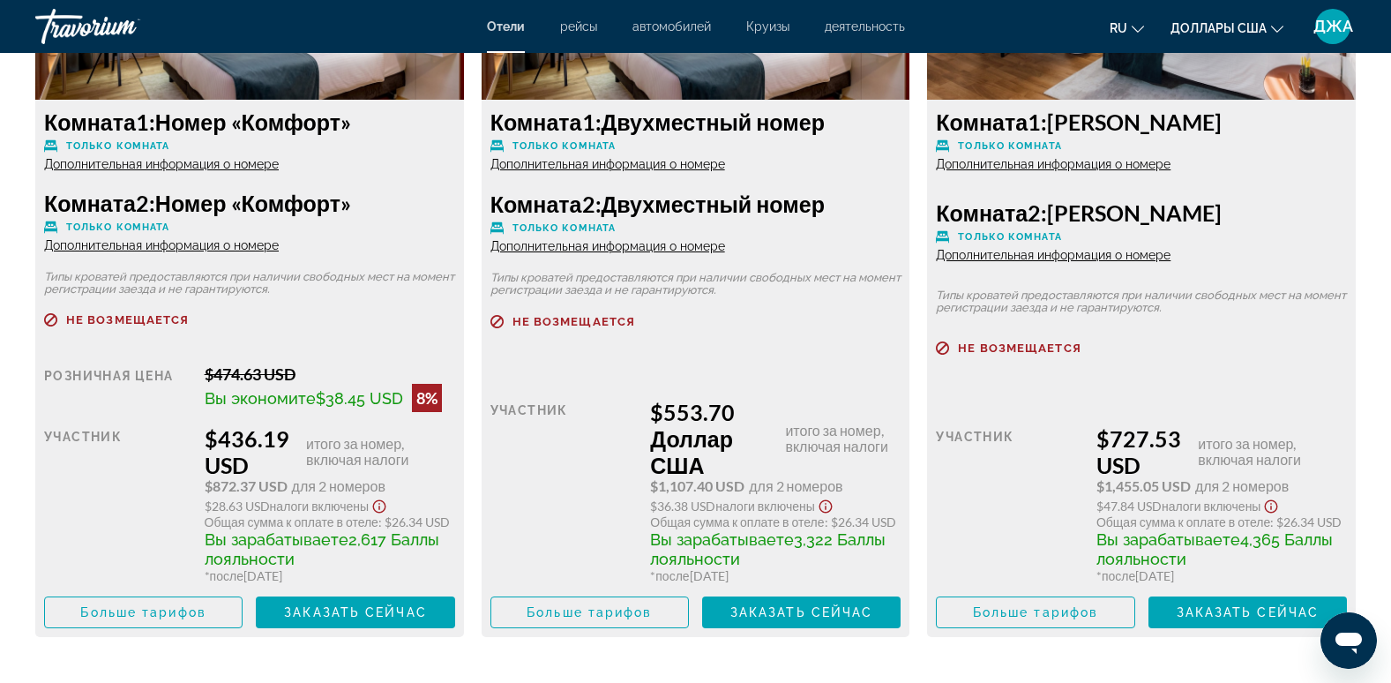
scroll to position [2646, 0]
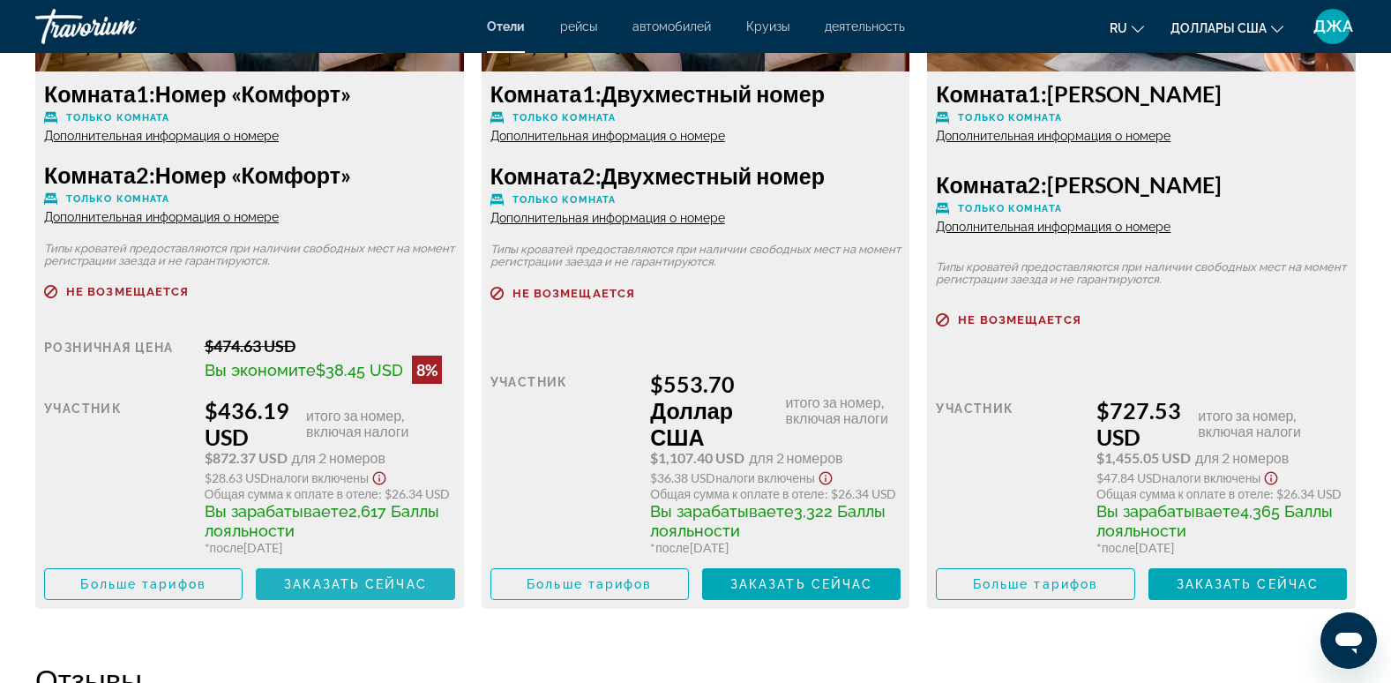
click at [361, 575] on span "Основное содержание" at bounding box center [355, 584] width 198 height 42
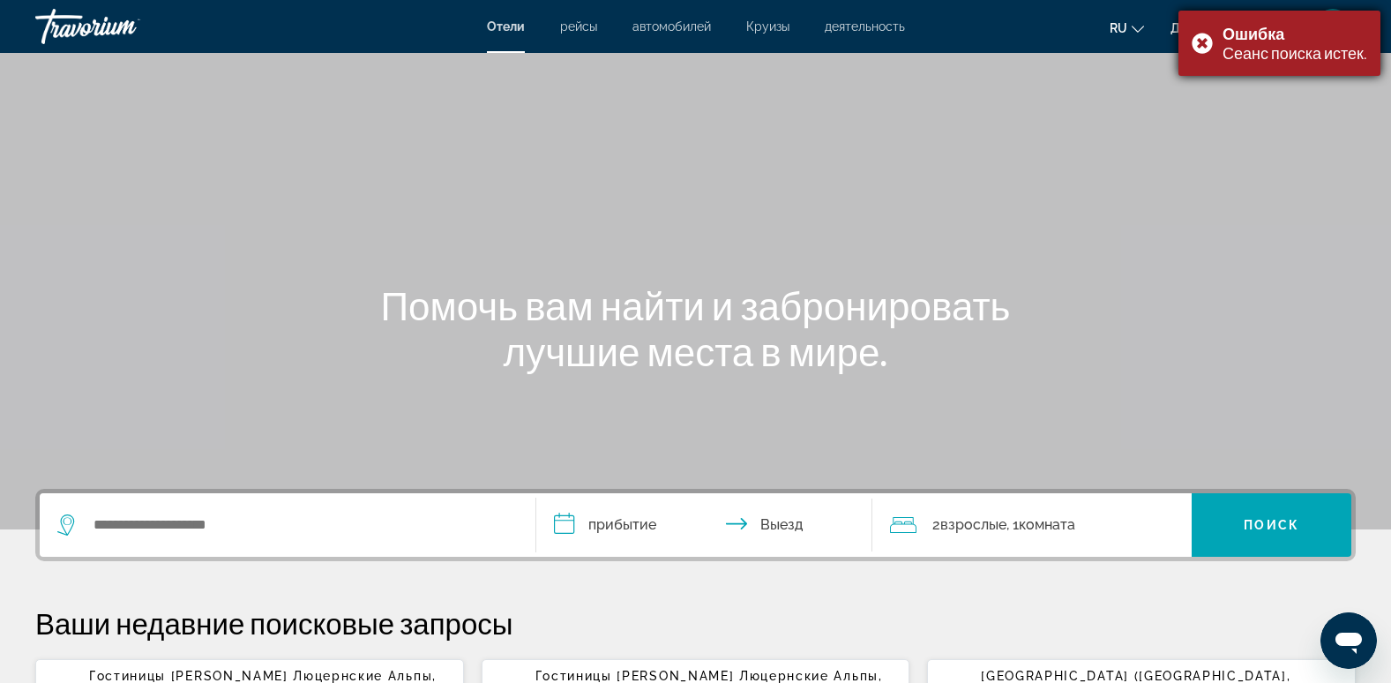
click at [1200, 41] on div "Ошибка Сеанс поиска истек." at bounding box center [1279, 43] width 202 height 65
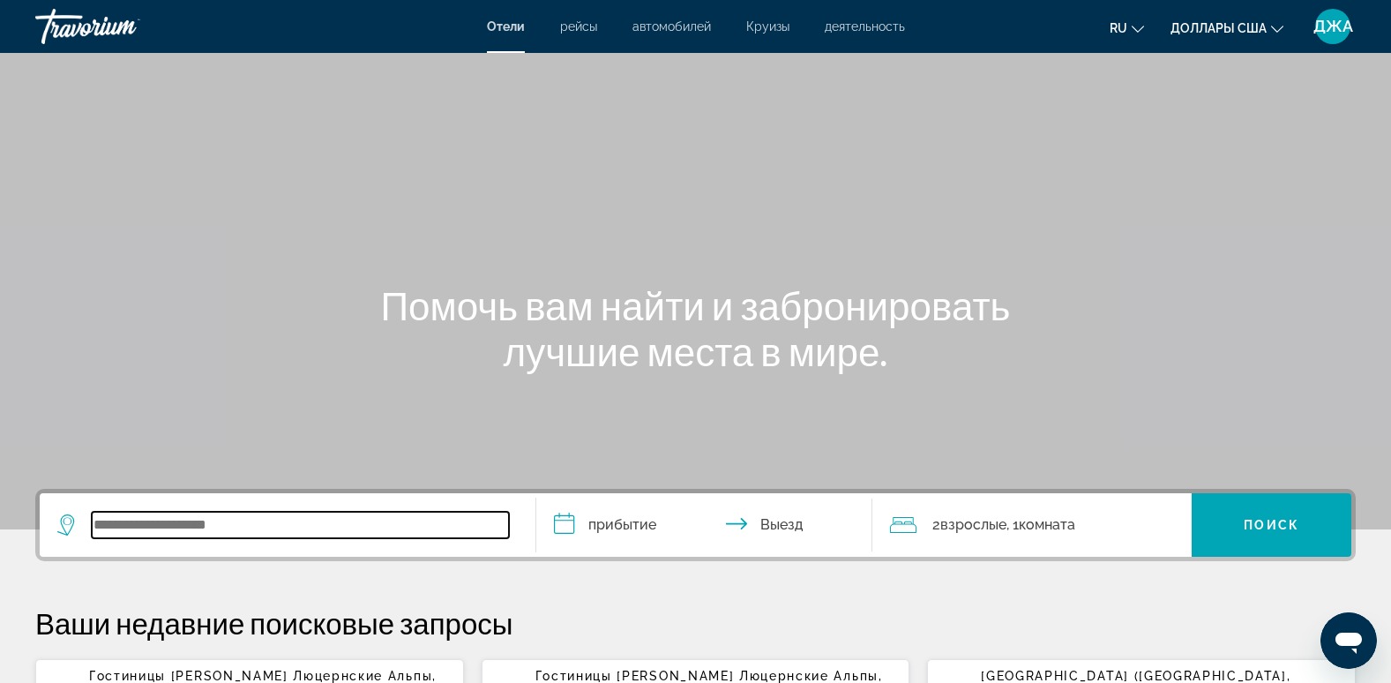
click at [161, 536] on input "Виджет поиска" at bounding box center [300, 525] width 417 height 26
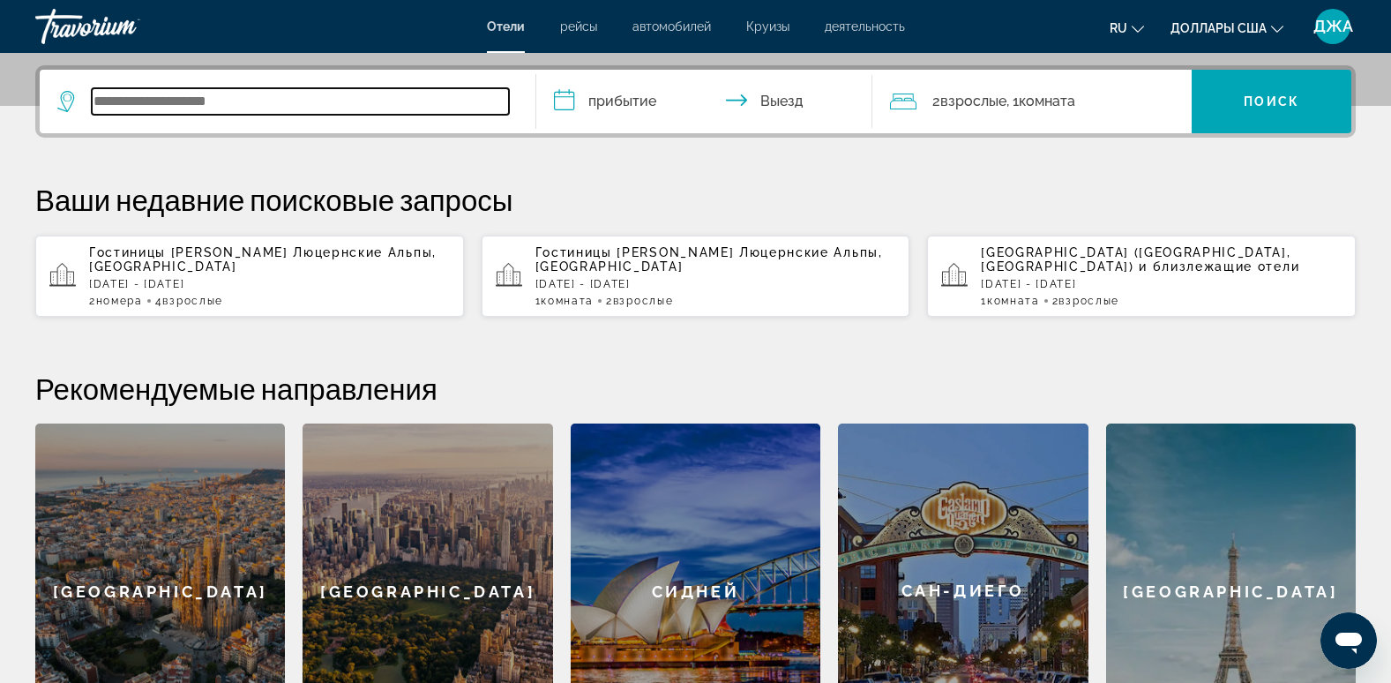
scroll to position [431, 0]
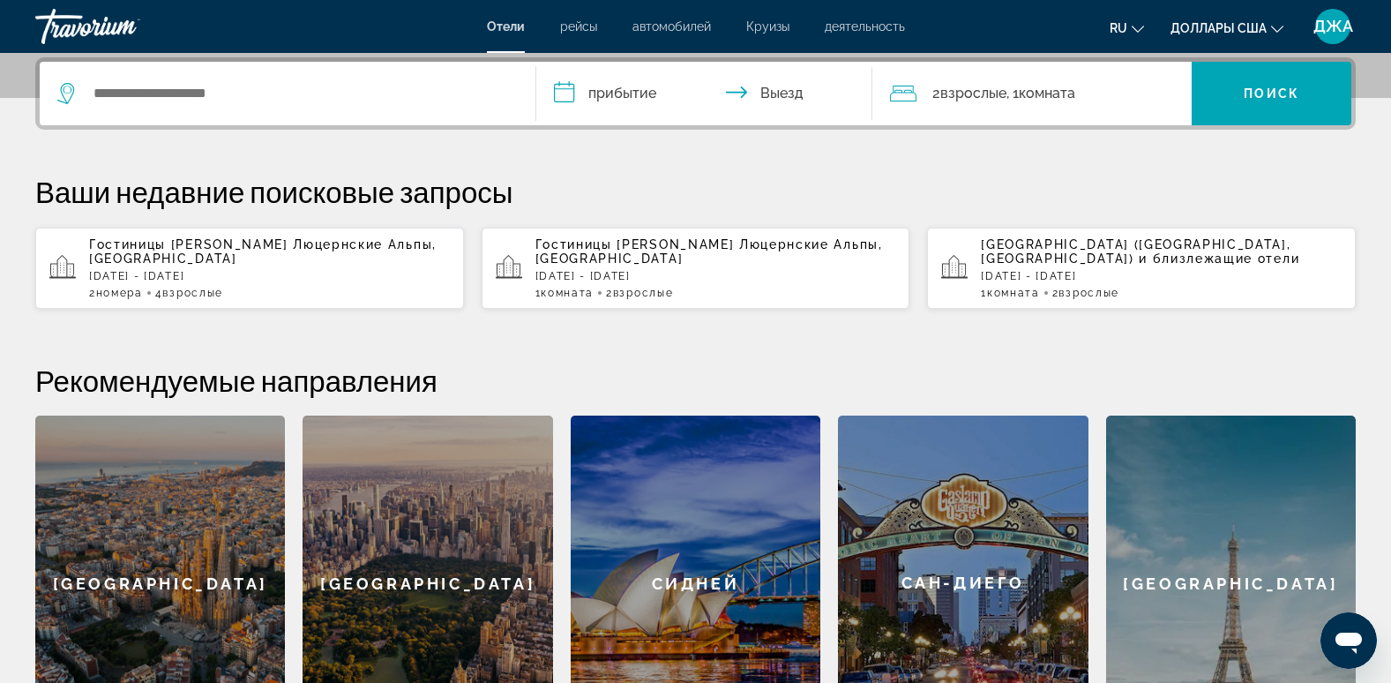
click at [1223, 535] on div "[GEOGRAPHIC_DATA]" at bounding box center [1231, 583] width 250 height 336
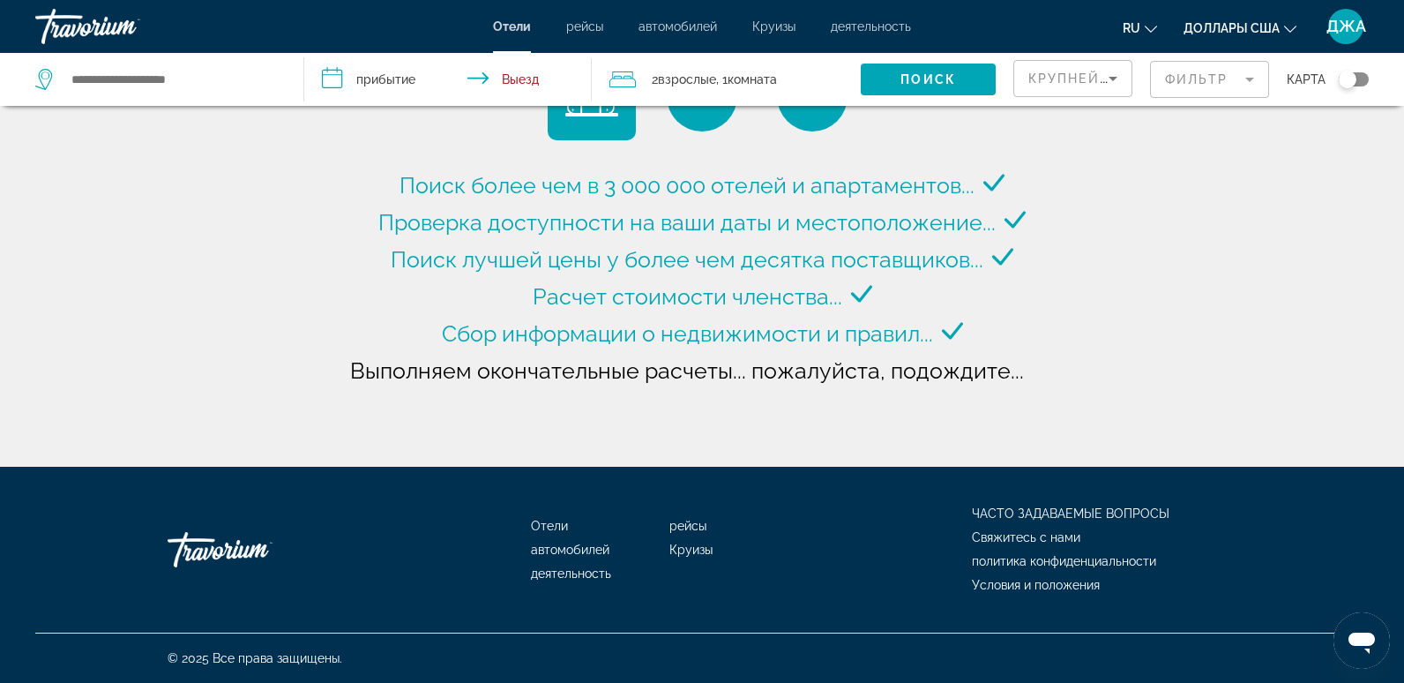
type input "**********"
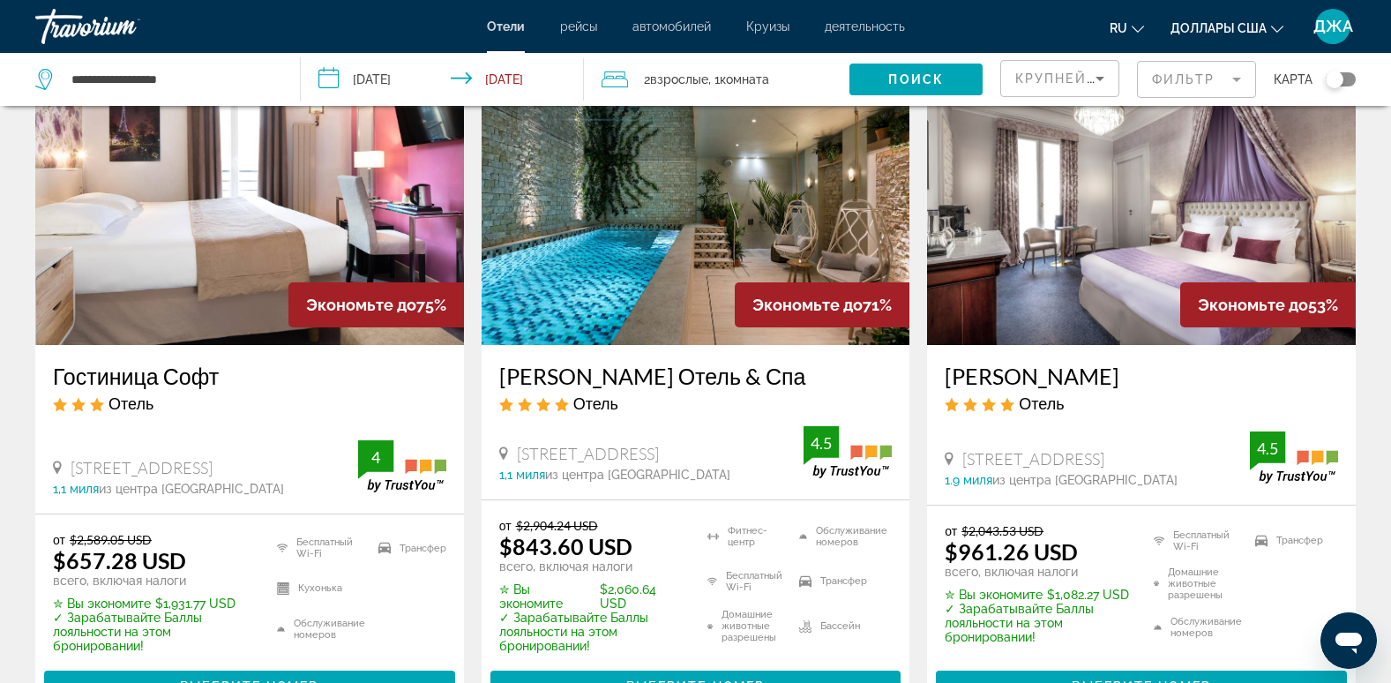
scroll to position [106, 0]
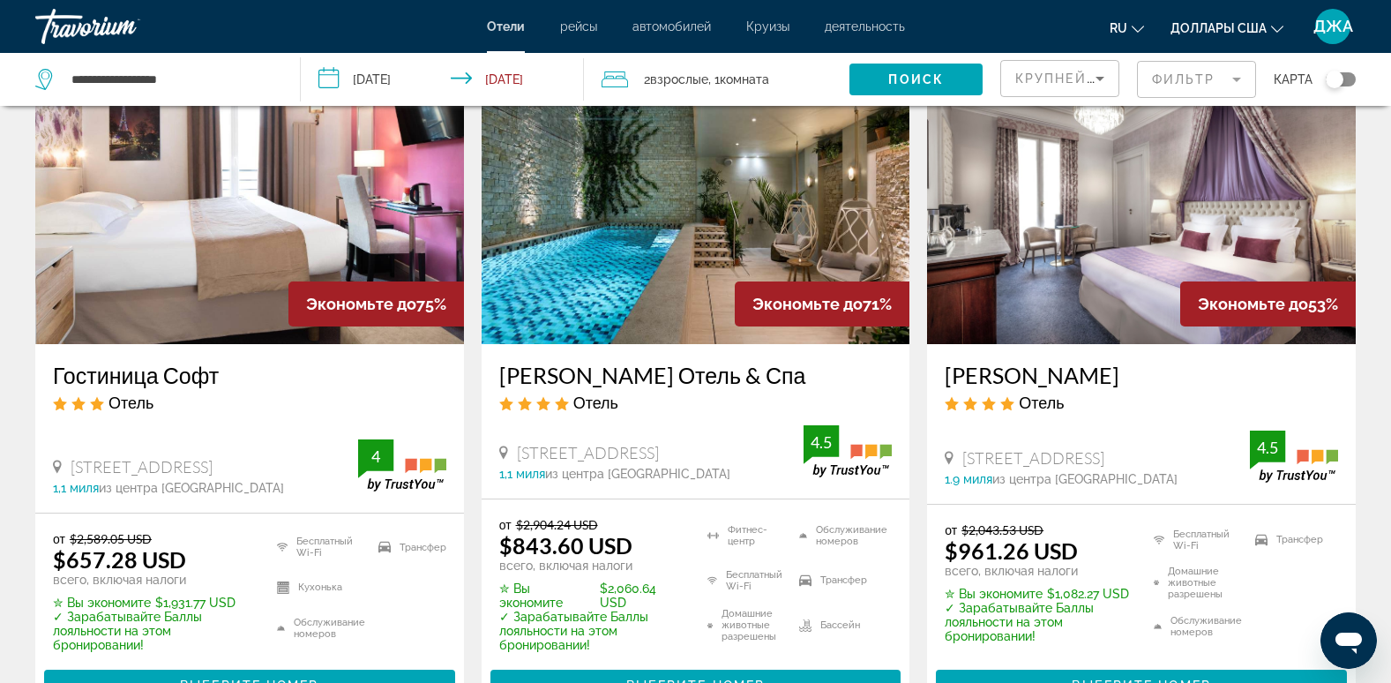
click at [460, 66] on input "**********" at bounding box center [446, 82] width 290 height 58
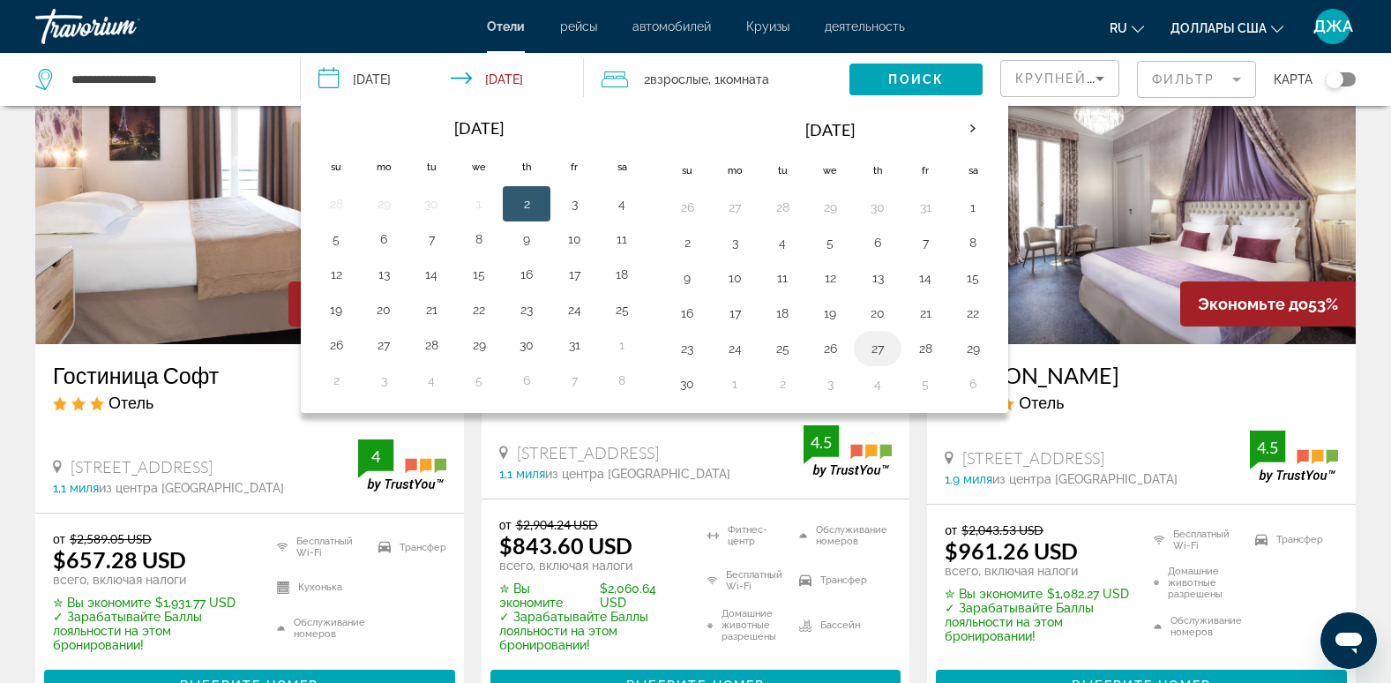
click at [877, 351] on button "27" at bounding box center [878, 348] width 28 height 25
click at [983, 348] on button "29" at bounding box center [973, 348] width 28 height 25
type input "**********"
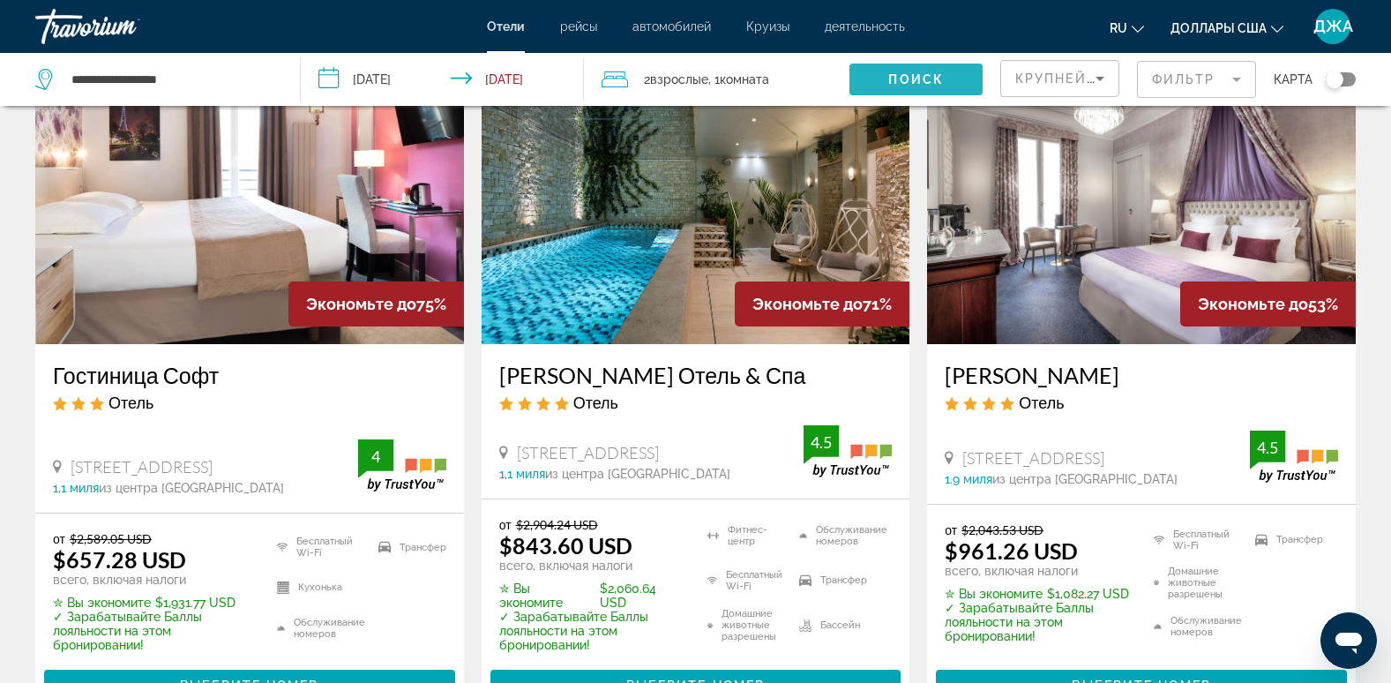
click at [918, 76] on span "Поиск" at bounding box center [916, 79] width 56 height 14
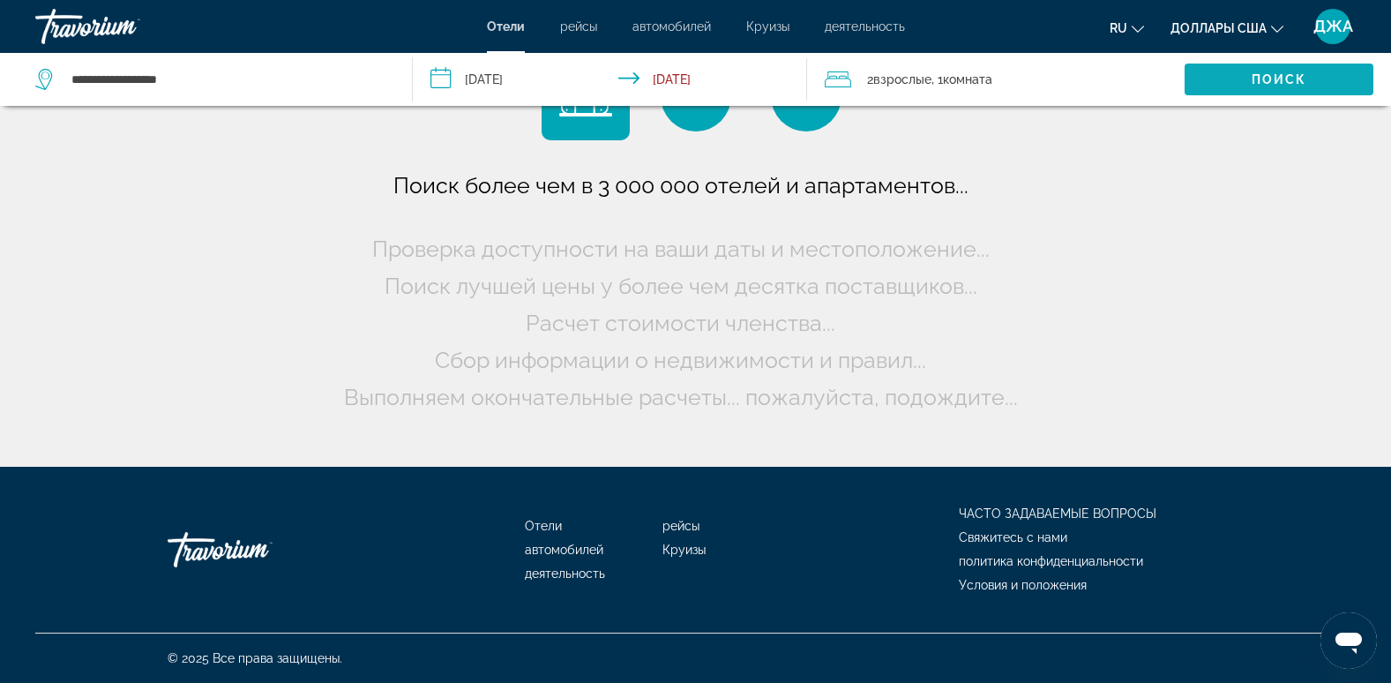
scroll to position [0, 0]
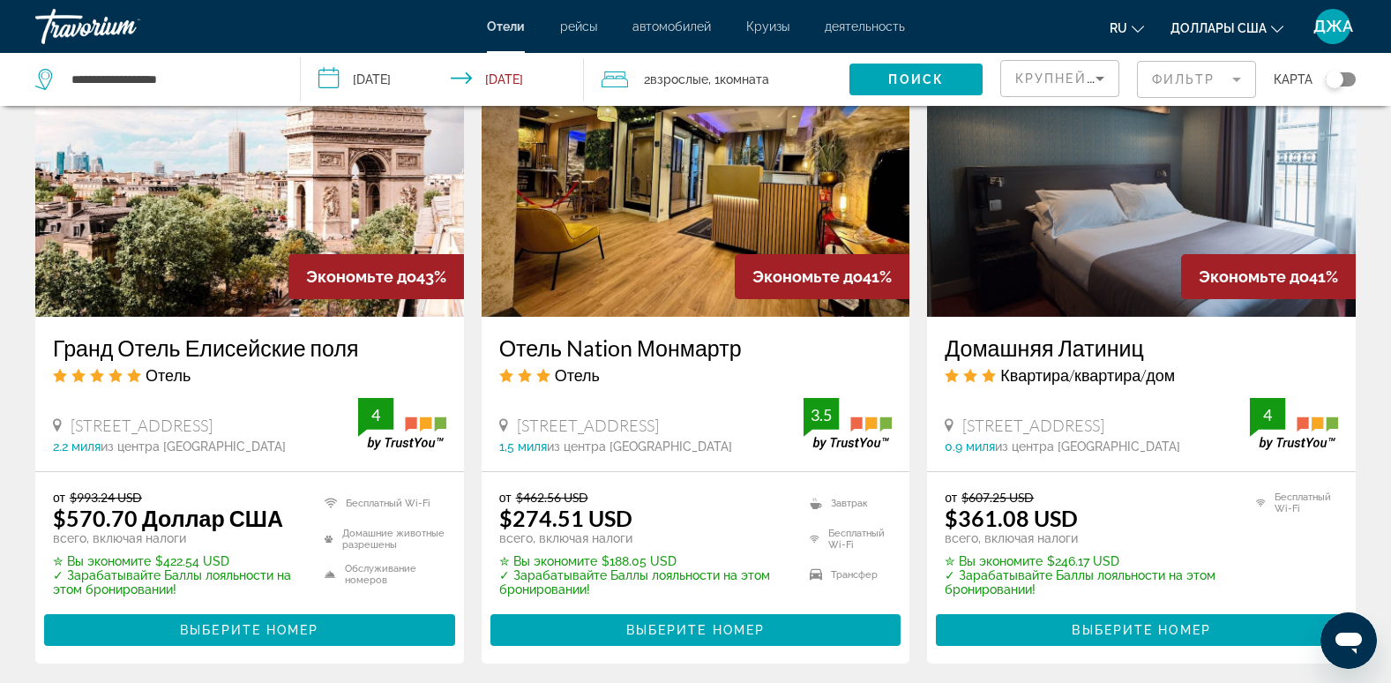
scroll to position [1588, 0]
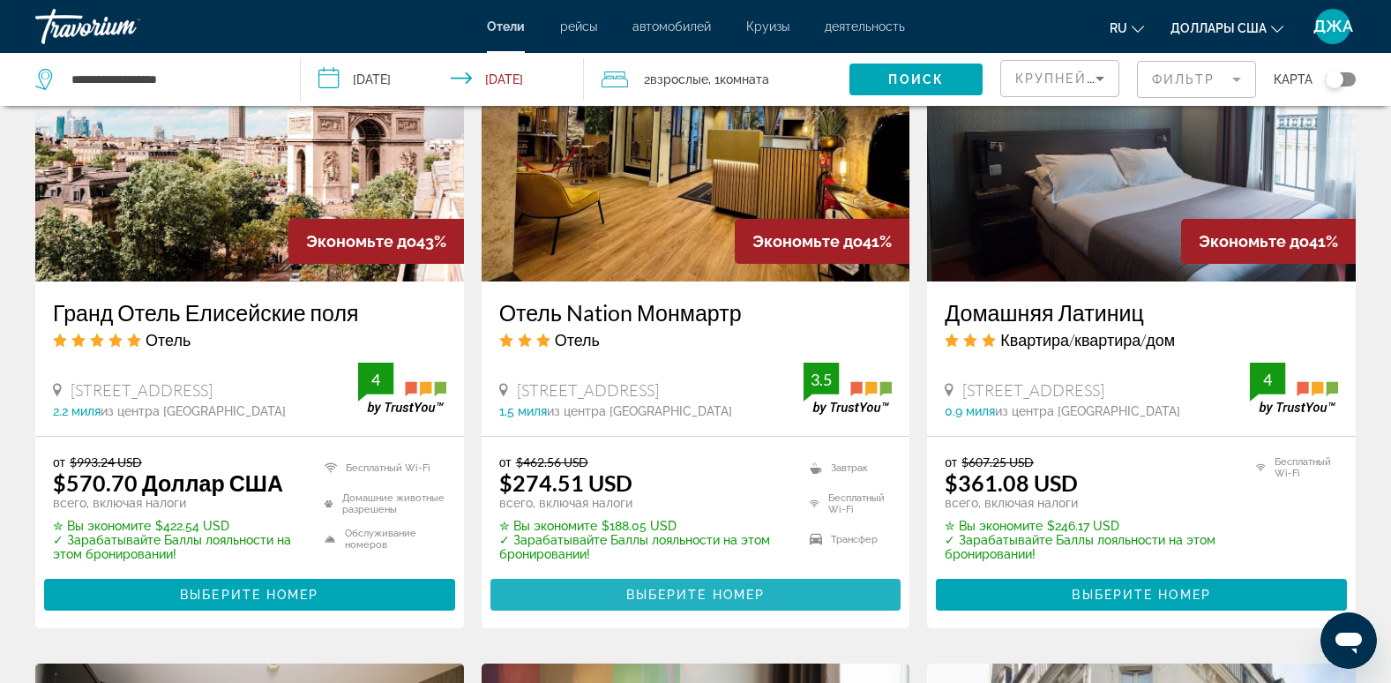
click at [741, 586] on span "Основное содержание" at bounding box center [695, 594] width 411 height 42
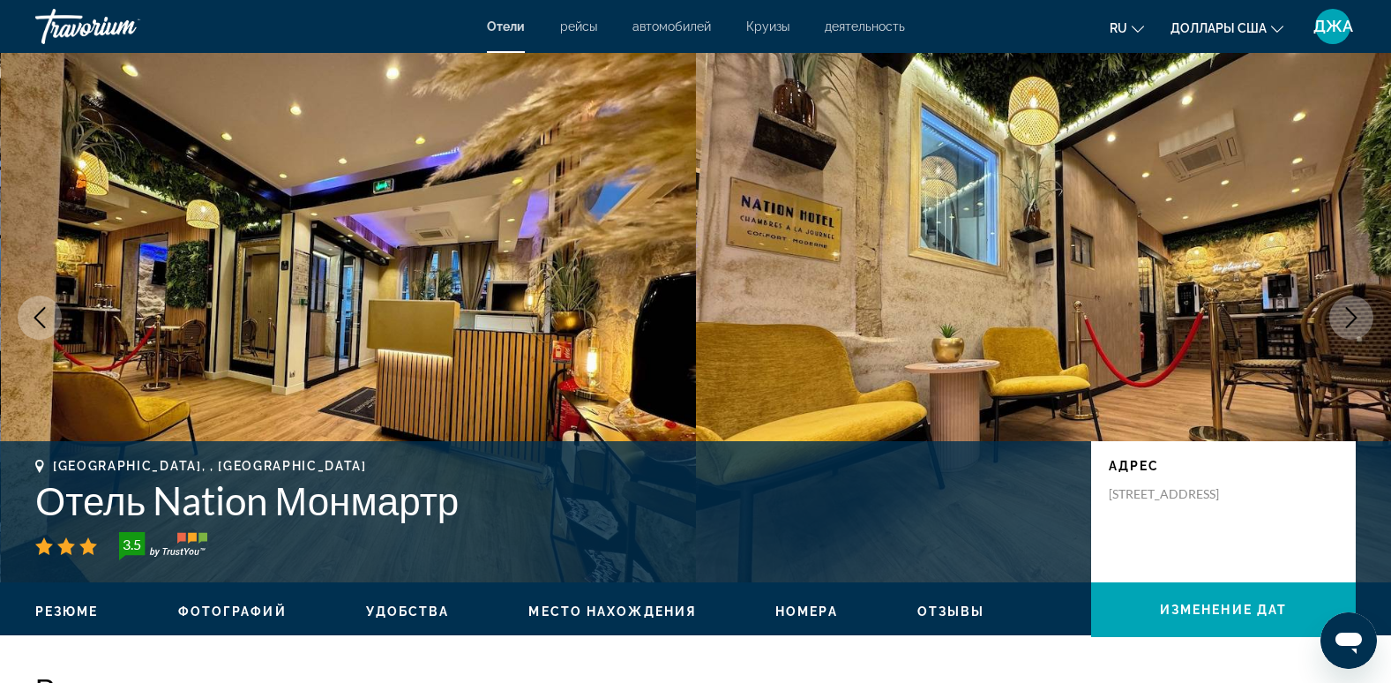
click at [1352, 307] on icon "Следующее изображение" at bounding box center [1351, 317] width 21 height 21
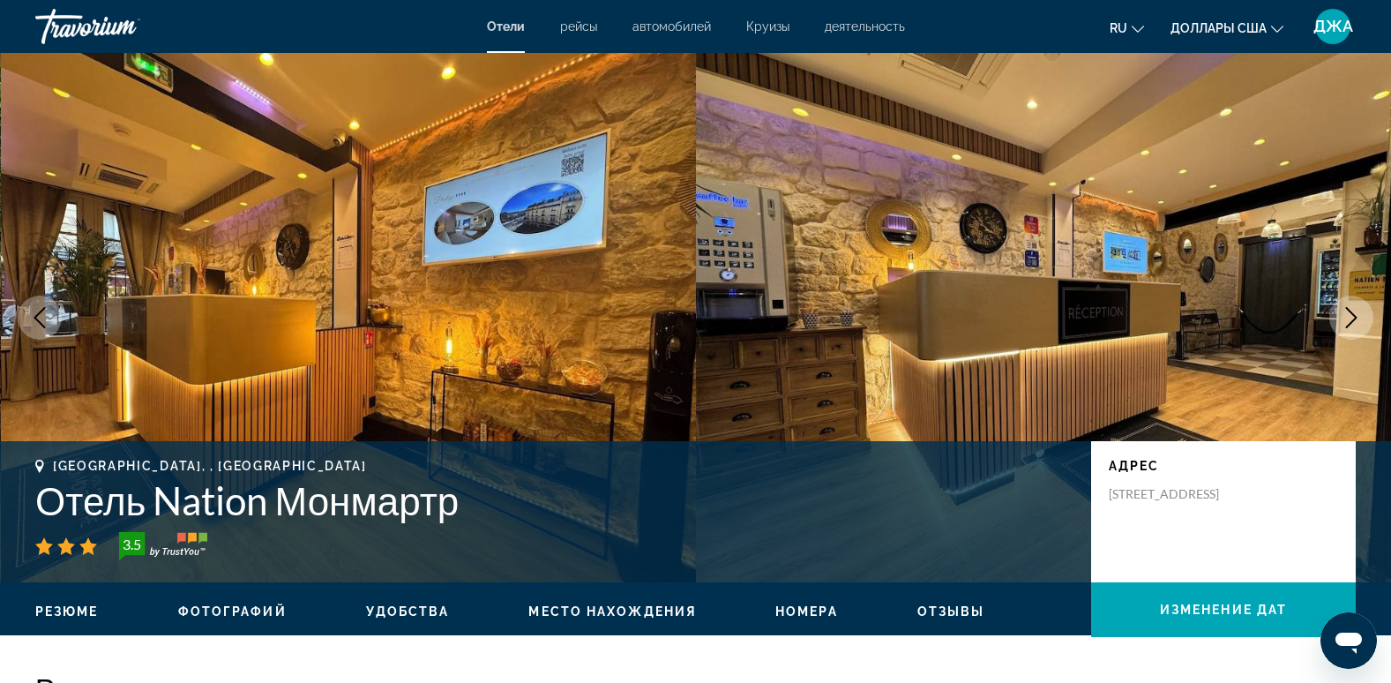
click at [1352, 307] on icon "Следующее изображение" at bounding box center [1351, 317] width 21 height 21
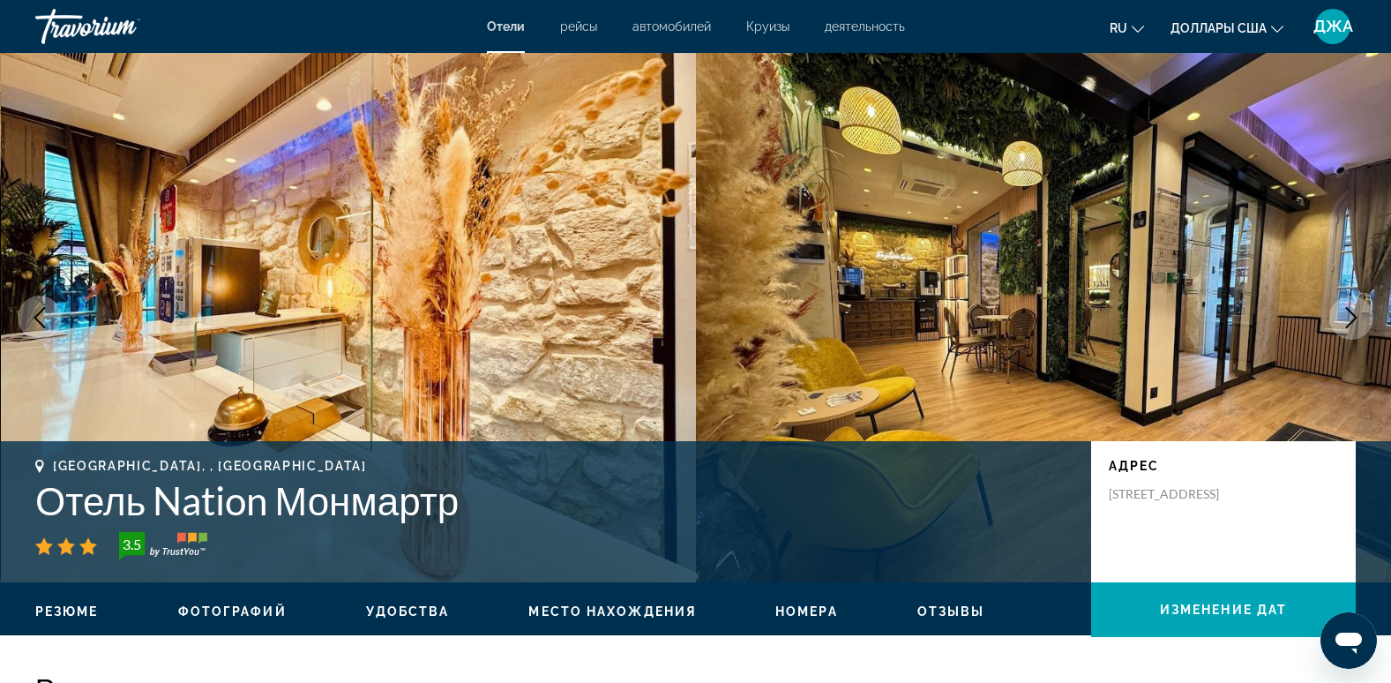
click at [1352, 307] on icon "Следующее изображение" at bounding box center [1351, 317] width 21 height 21
